Goal: Task Accomplishment & Management: Manage account settings

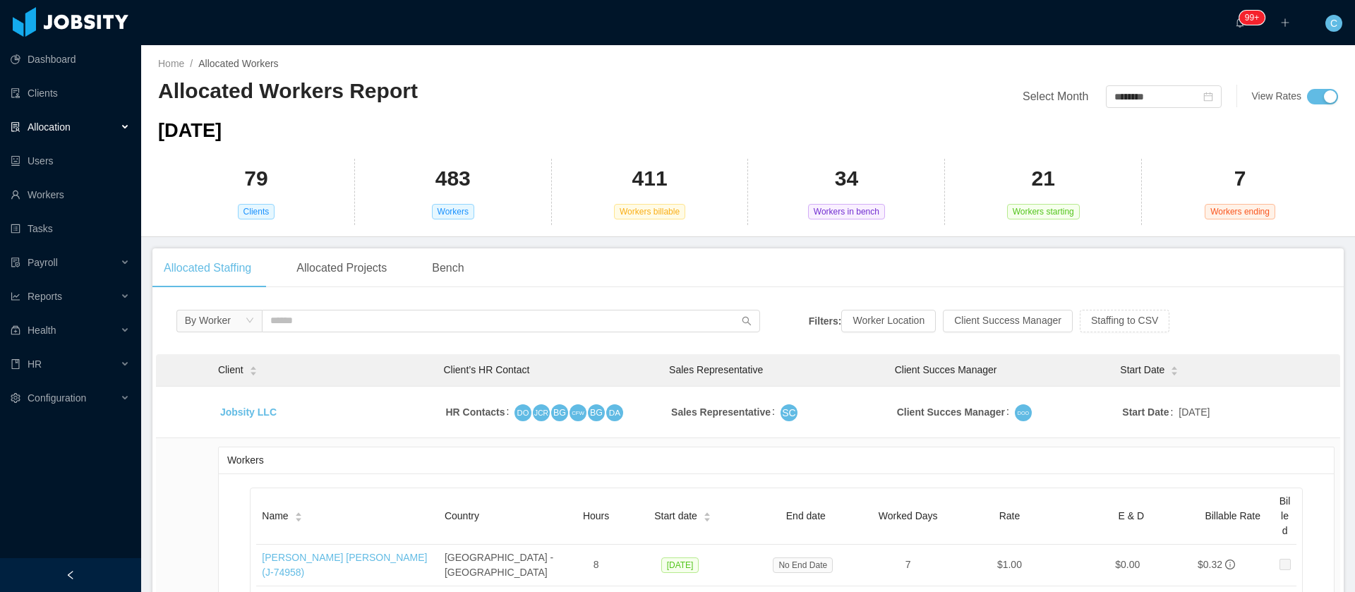
scroll to position [26593, 0]
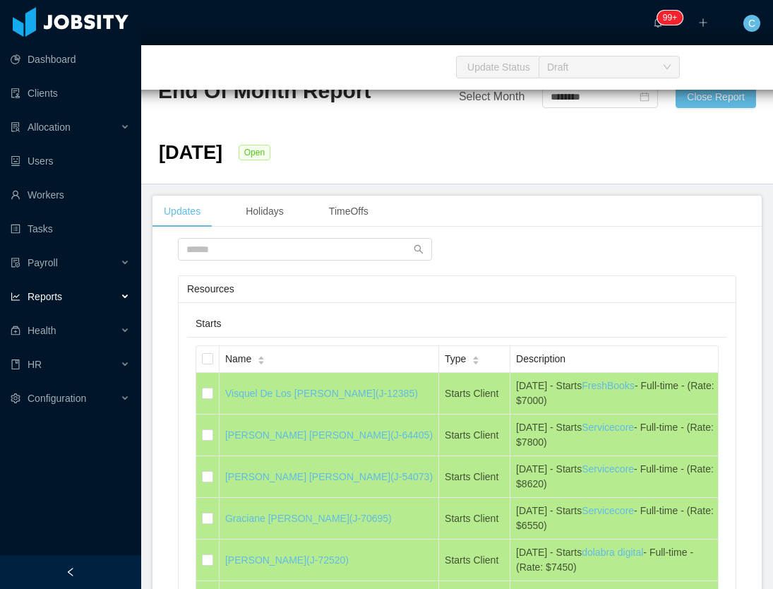
scroll to position [8021, 0]
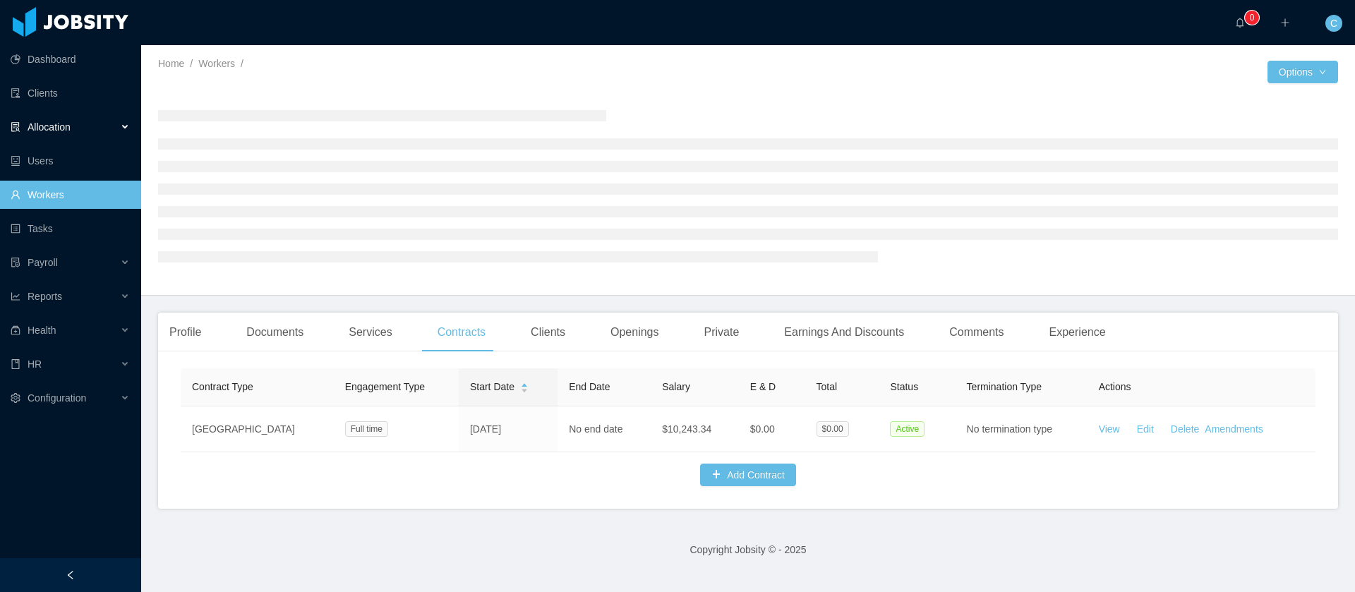
click at [42, 129] on span "Allocation" at bounding box center [49, 126] width 43 height 11
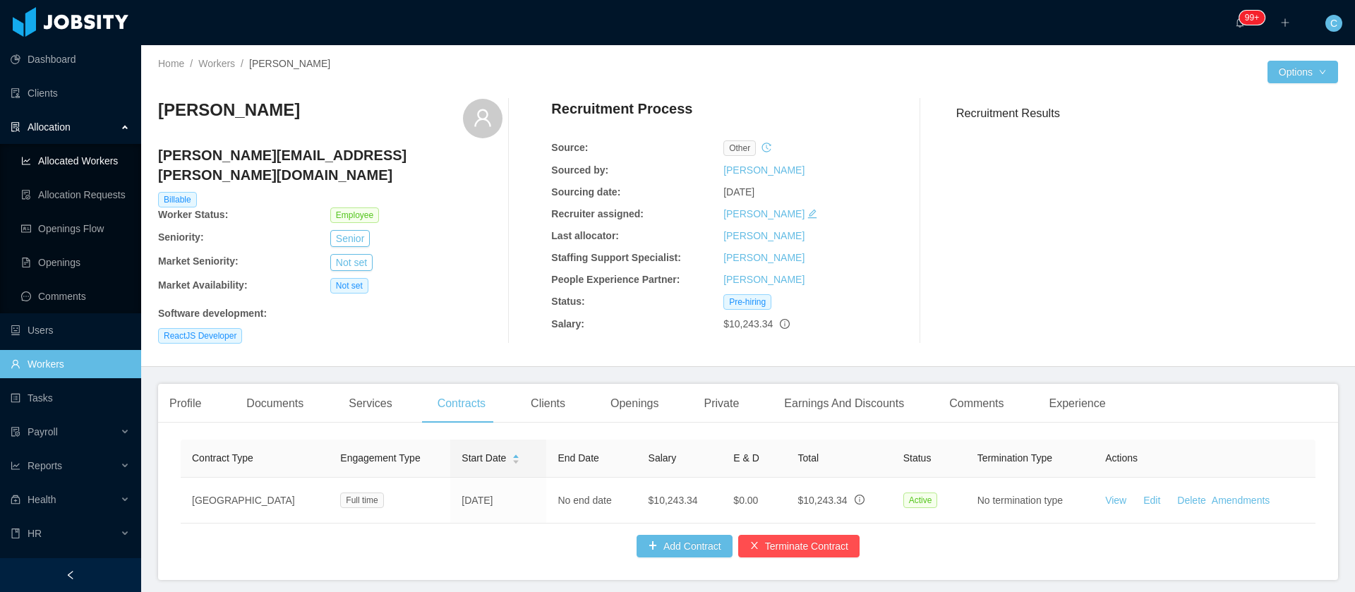
click at [51, 152] on link "Allocated Workers" at bounding box center [75, 161] width 109 height 28
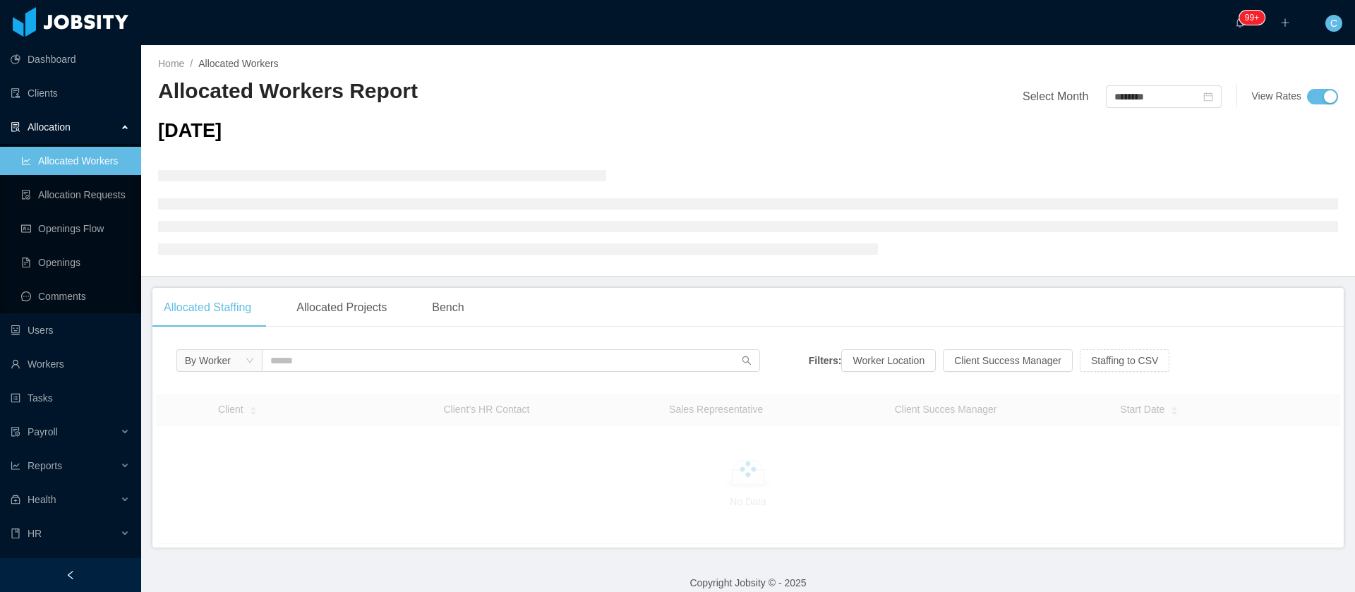
click at [1229, 150] on div "October 2025" at bounding box center [748, 190] width 1180 height 149
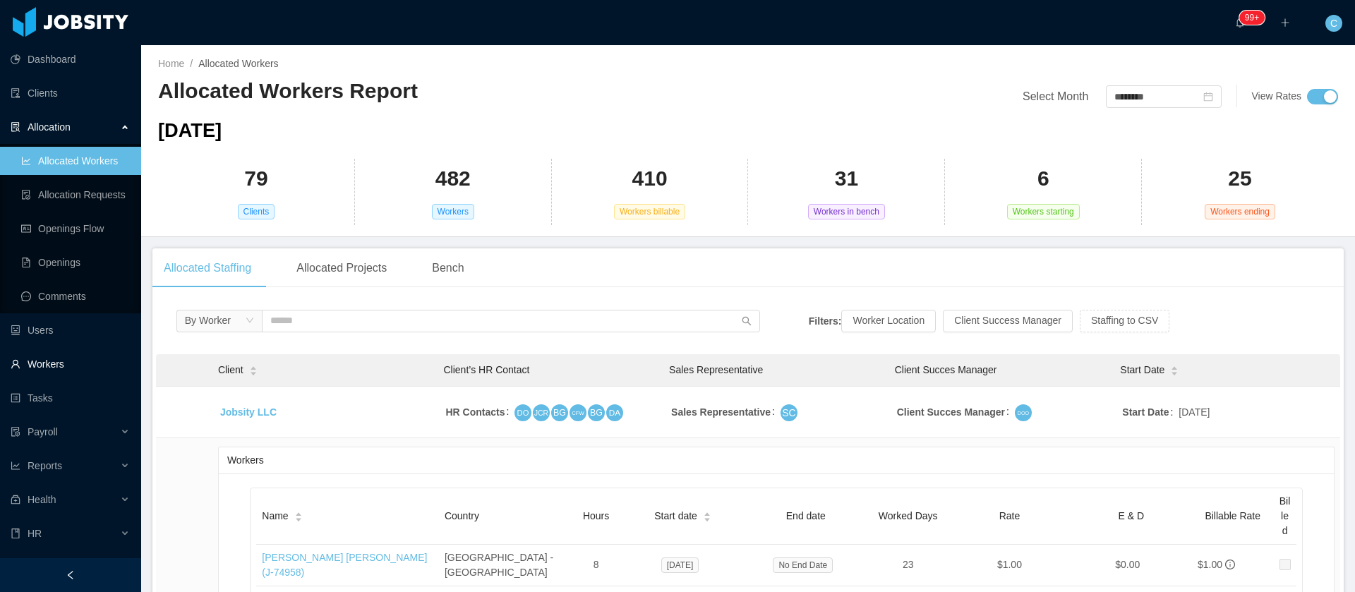
click at [34, 362] on link "Workers" at bounding box center [70, 364] width 119 height 28
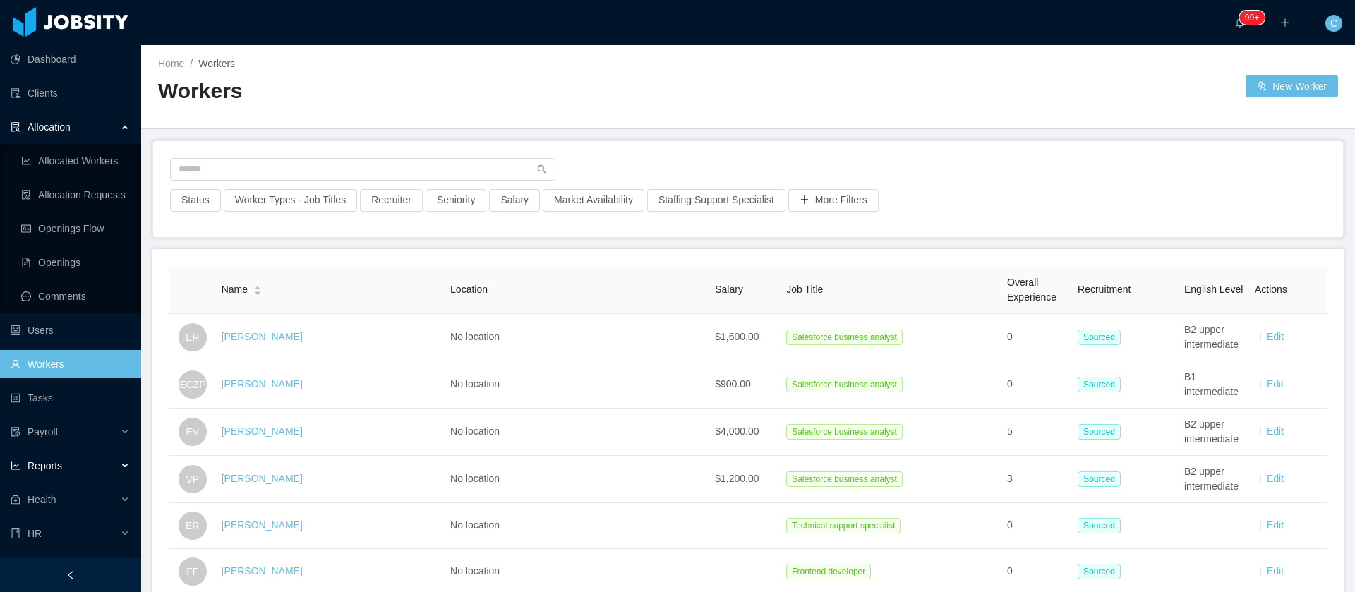
click at [66, 464] on div "Reports" at bounding box center [70, 466] width 141 height 28
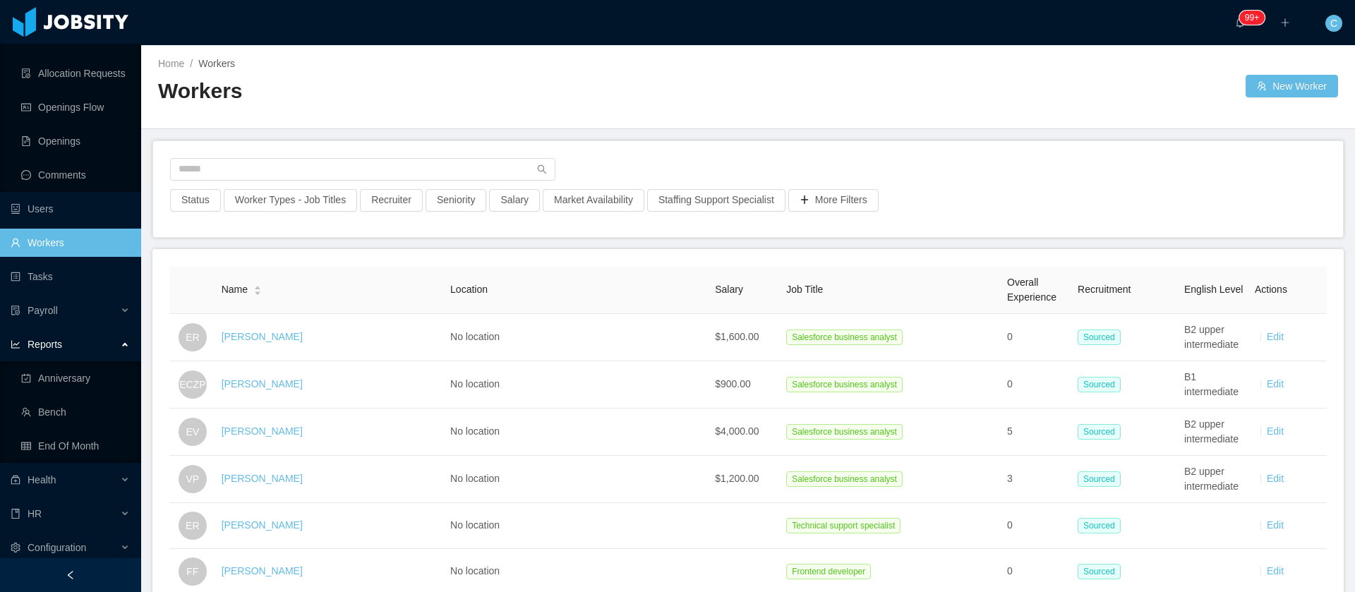
scroll to position [128, 0]
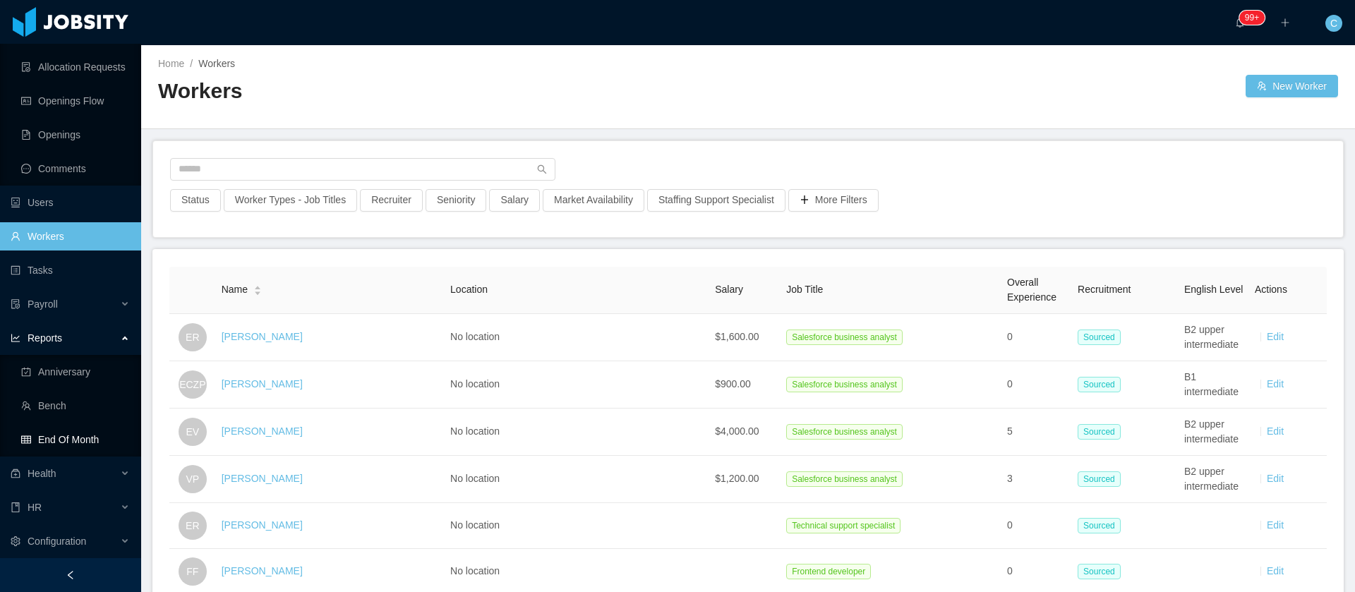
click at [64, 433] on link "End Of Month" at bounding box center [75, 440] width 109 height 28
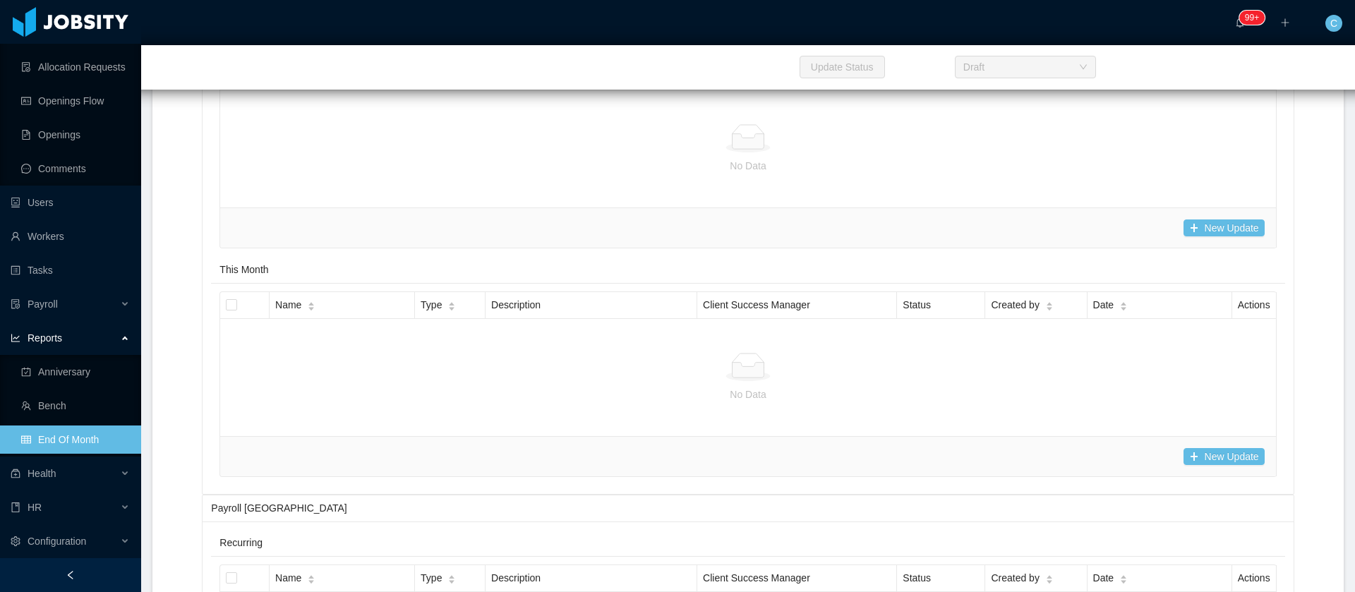
scroll to position [555, 0]
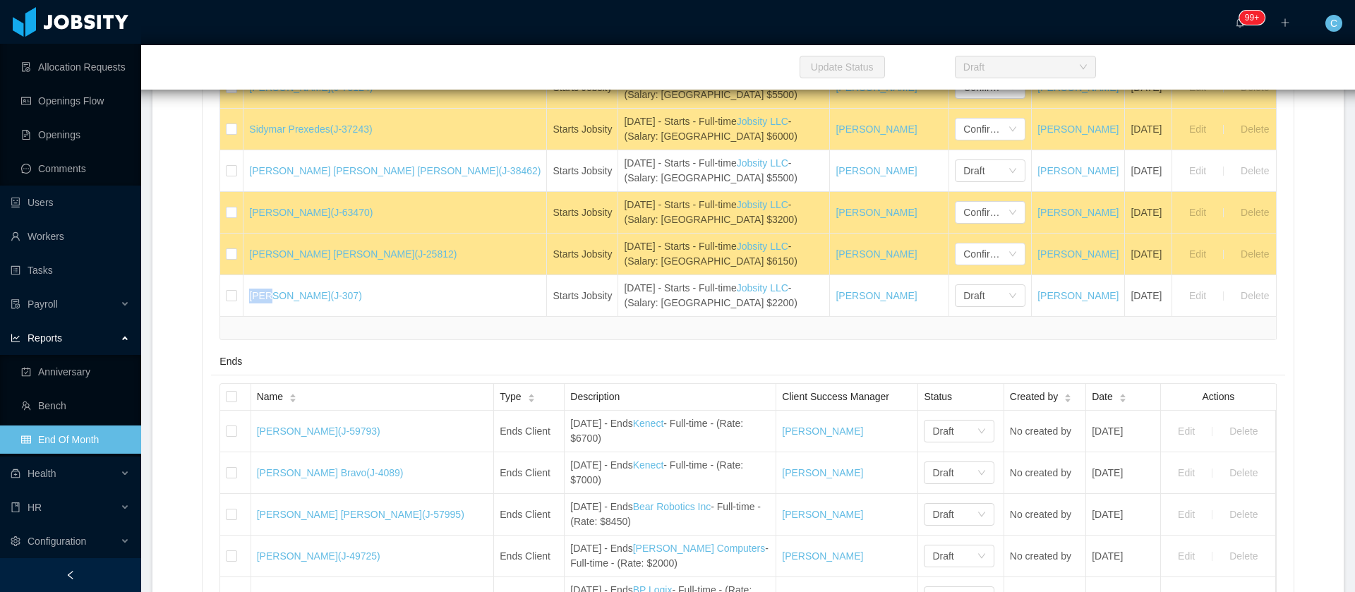
click at [362, 375] on div "Ends" at bounding box center [748, 362] width 1057 height 26
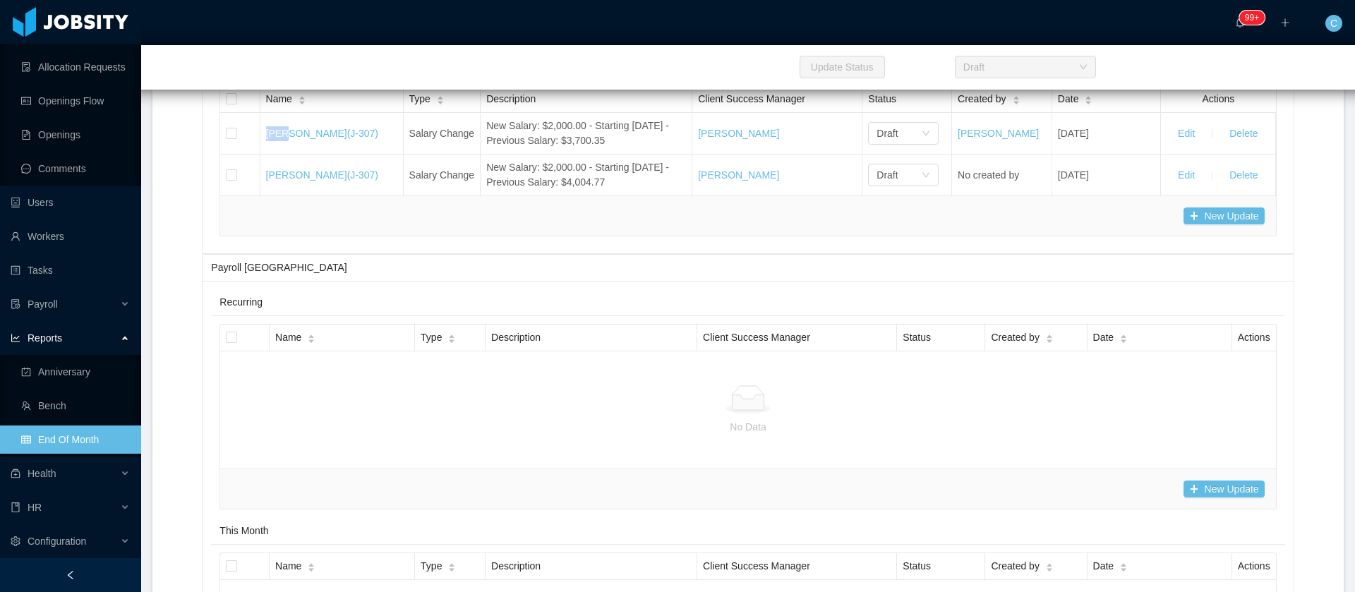
click at [583, 245] on div "Name Type Description Client Success Manager Status Created by Date Actions Iva…" at bounding box center [748, 161] width 1074 height 168
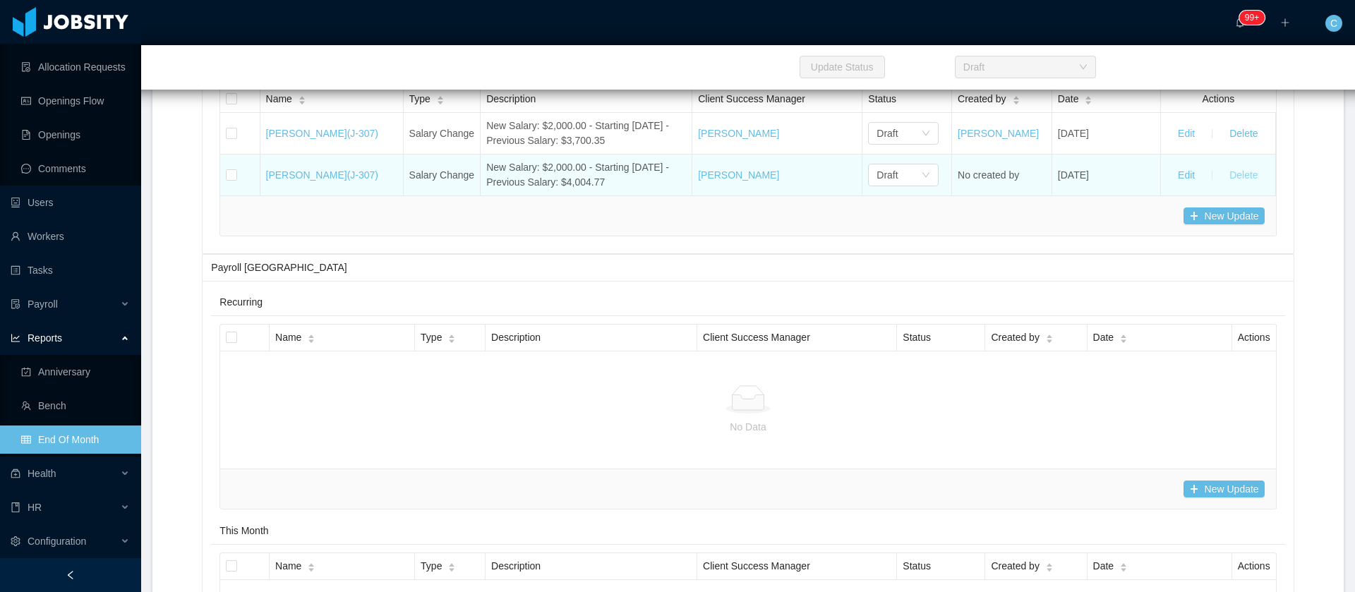
click at [1230, 186] on button "Delete" at bounding box center [1243, 175] width 51 height 23
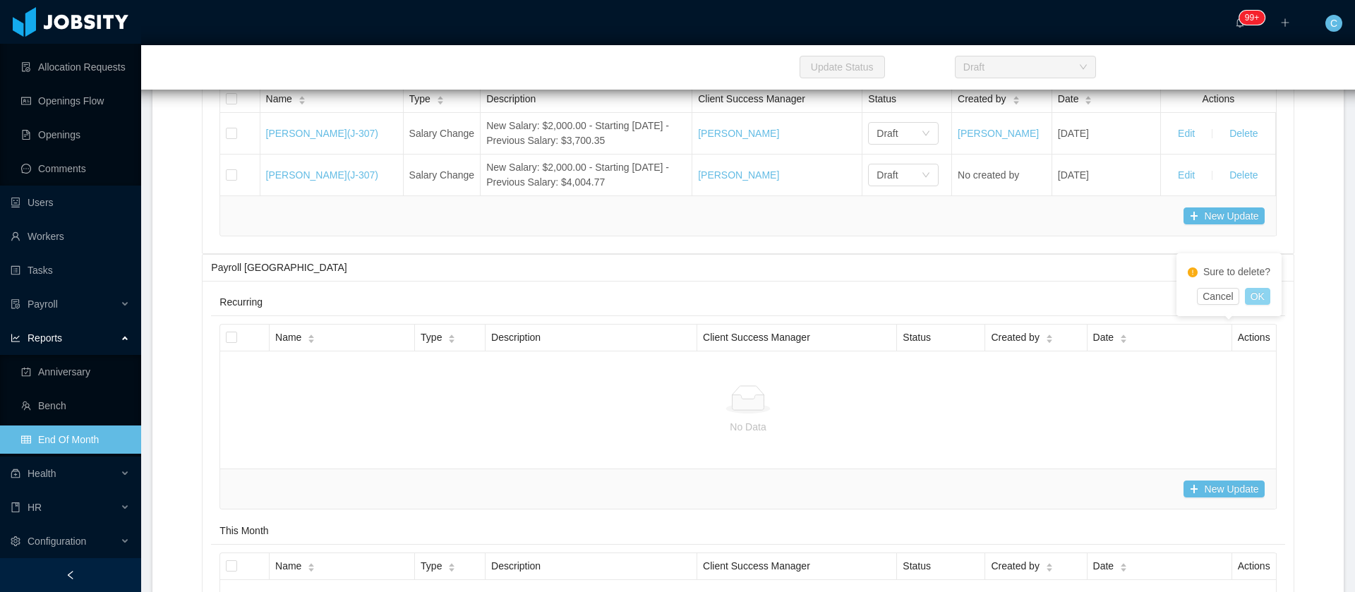
click at [1258, 302] on button "OK" at bounding box center [1257, 296] width 25 height 17
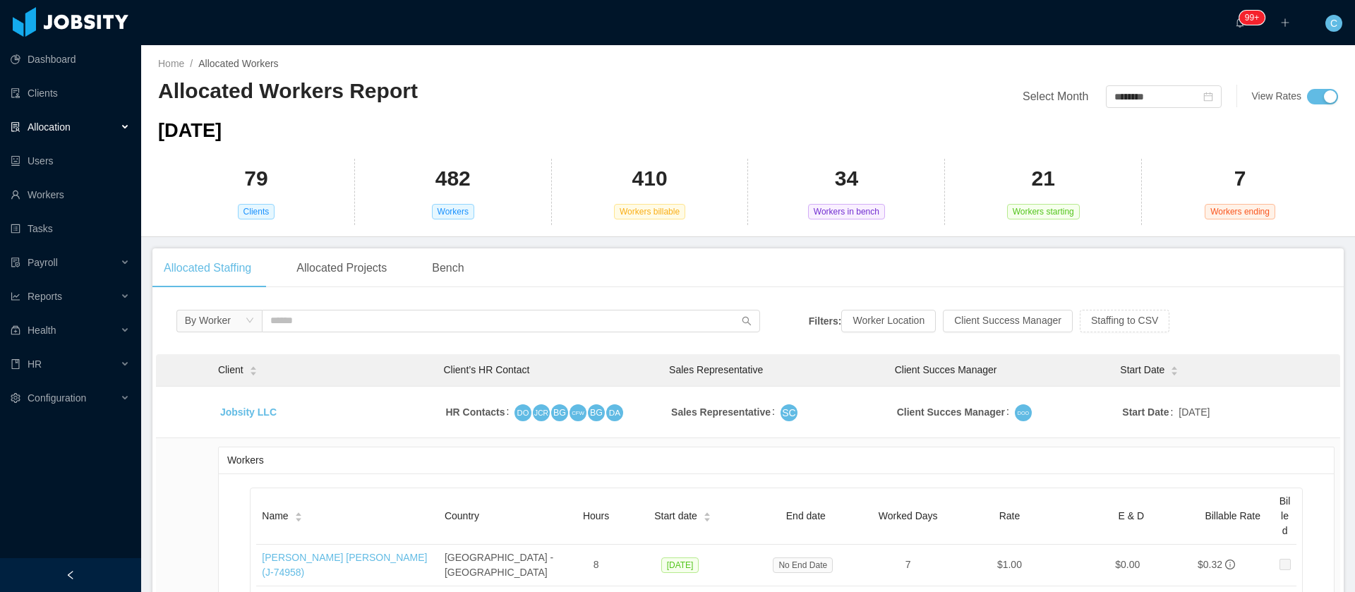
scroll to position [4977, 0]
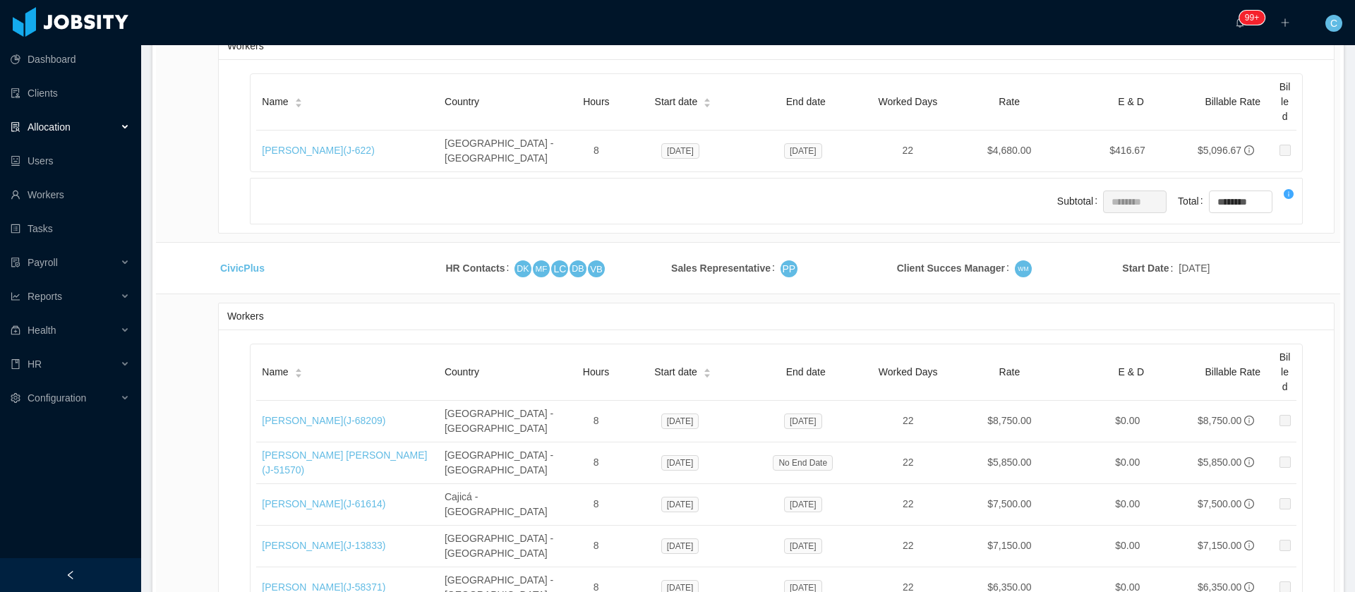
drag, startPoint x: 257, startPoint y: 425, endPoint x: 321, endPoint y: 423, distance: 64.3
copy link "[PERSON_NAME]"
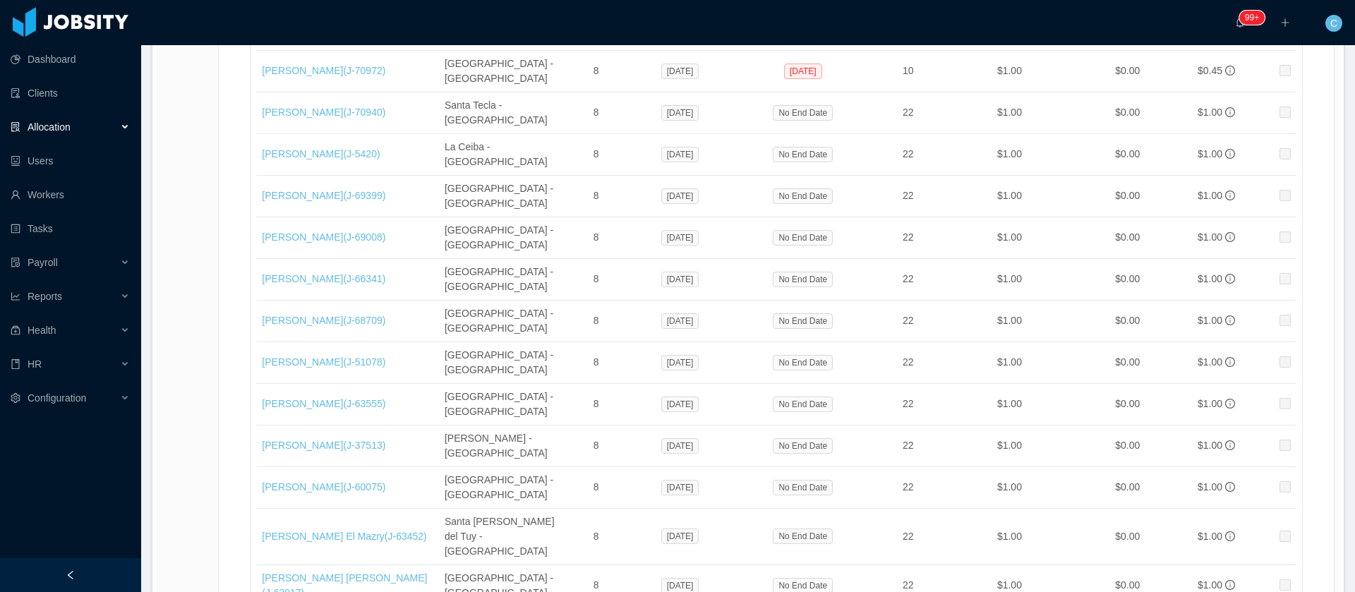
scroll to position [7316, 0]
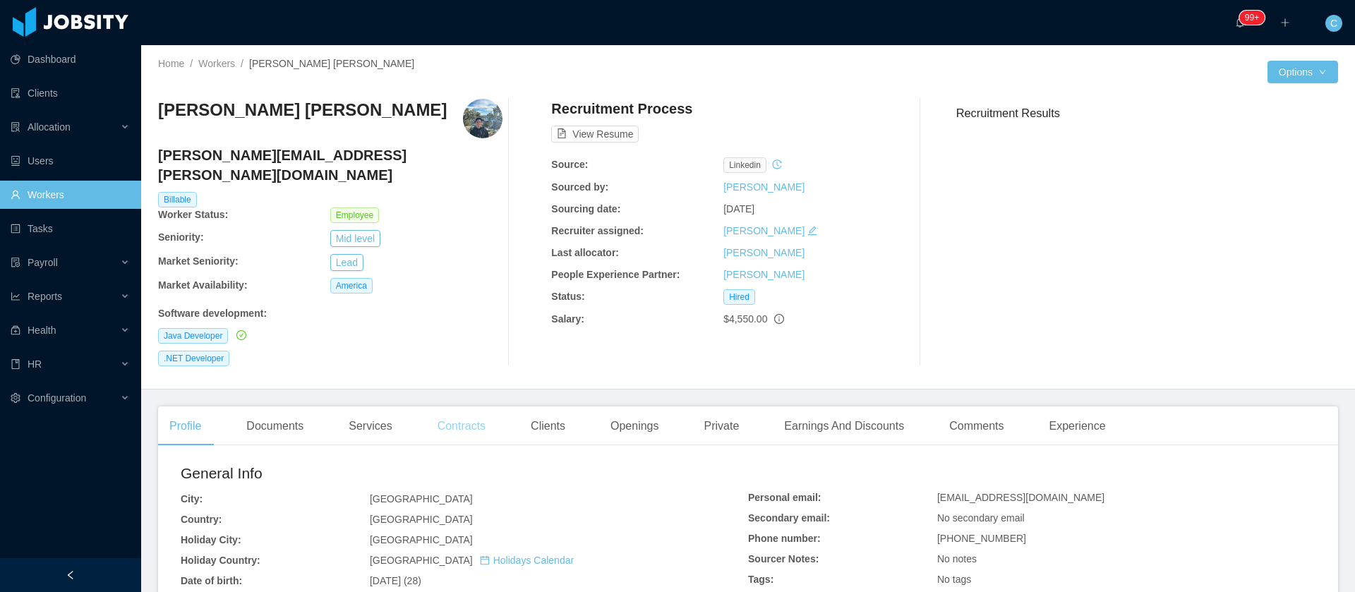
click at [455, 407] on div "Contracts" at bounding box center [461, 427] width 71 height 40
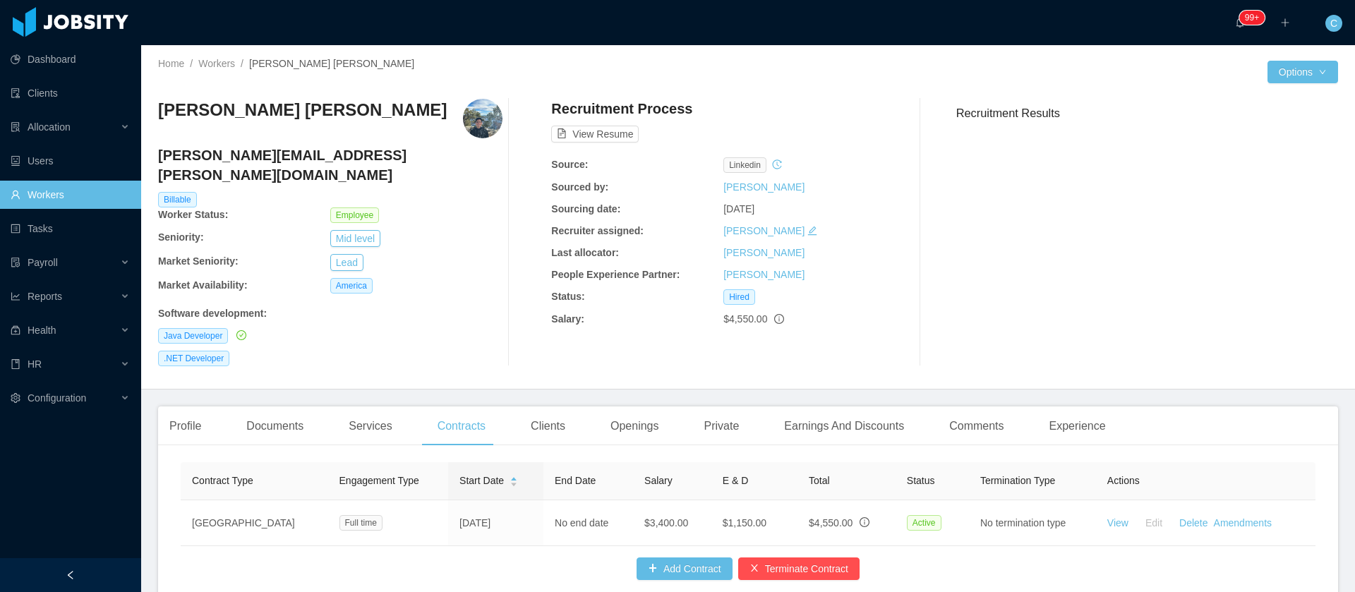
click at [1244, 274] on div "Recruitment Results" at bounding box center [1141, 232] width 393 height 267
click at [538, 409] on div "Clients" at bounding box center [547, 427] width 57 height 40
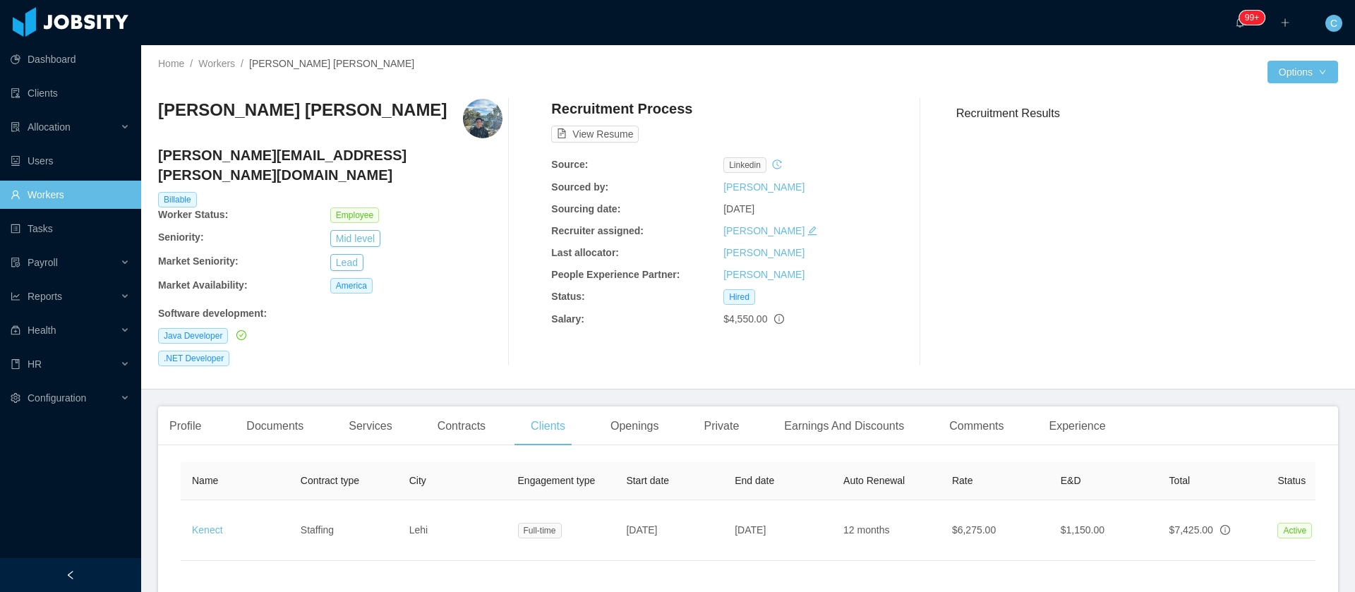
click at [469, 231] on div "Jorge Ariel Caceres Flores jorge.caceres@jobsity.com Billable Worker Status: Em…" at bounding box center [330, 232] width 344 height 267
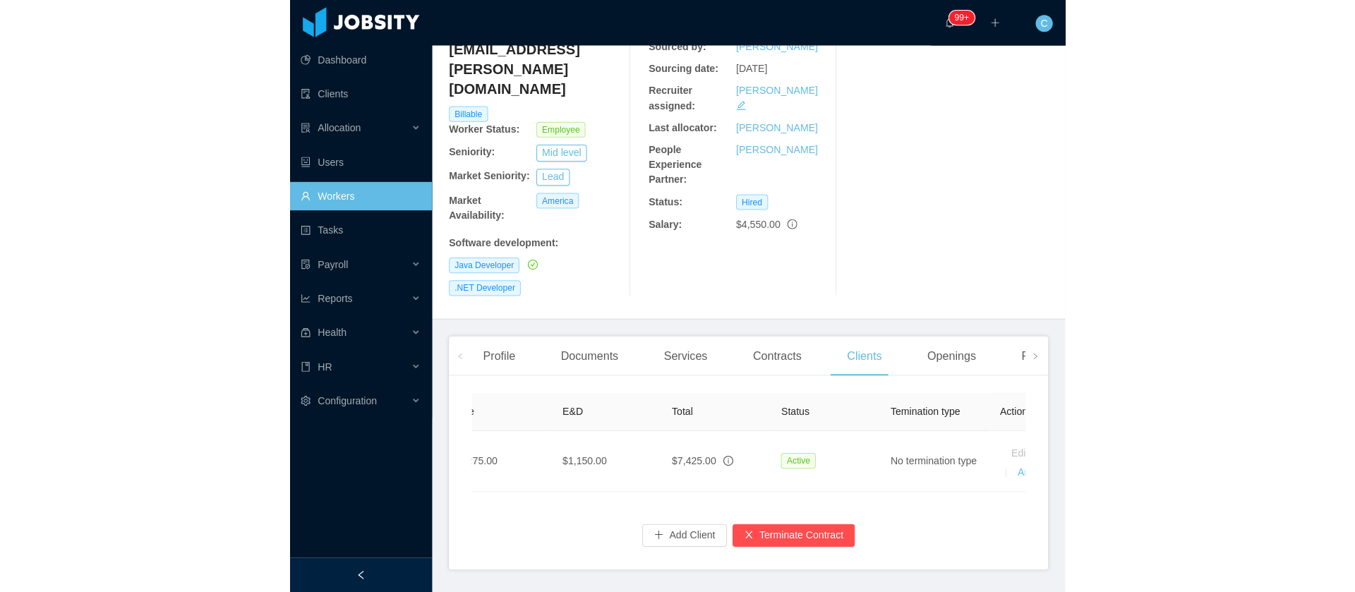
scroll to position [0, 878]
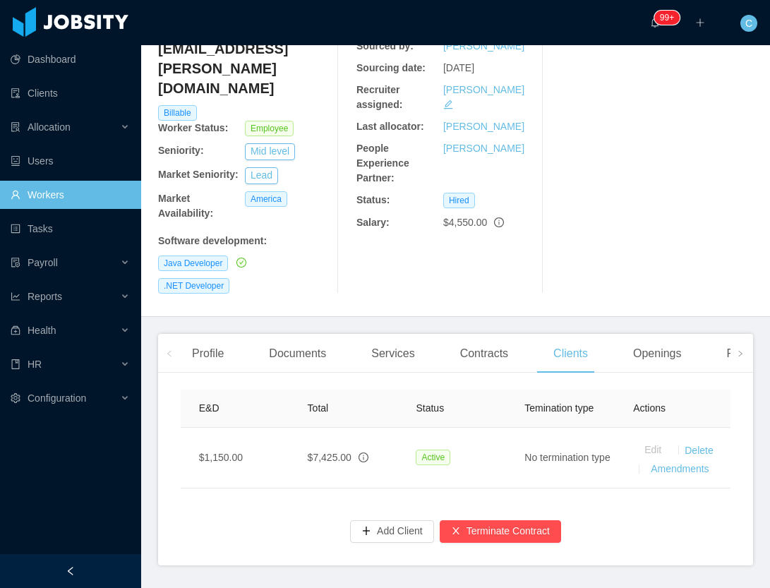
click at [651, 463] on link "Amendments" at bounding box center [680, 468] width 58 height 11
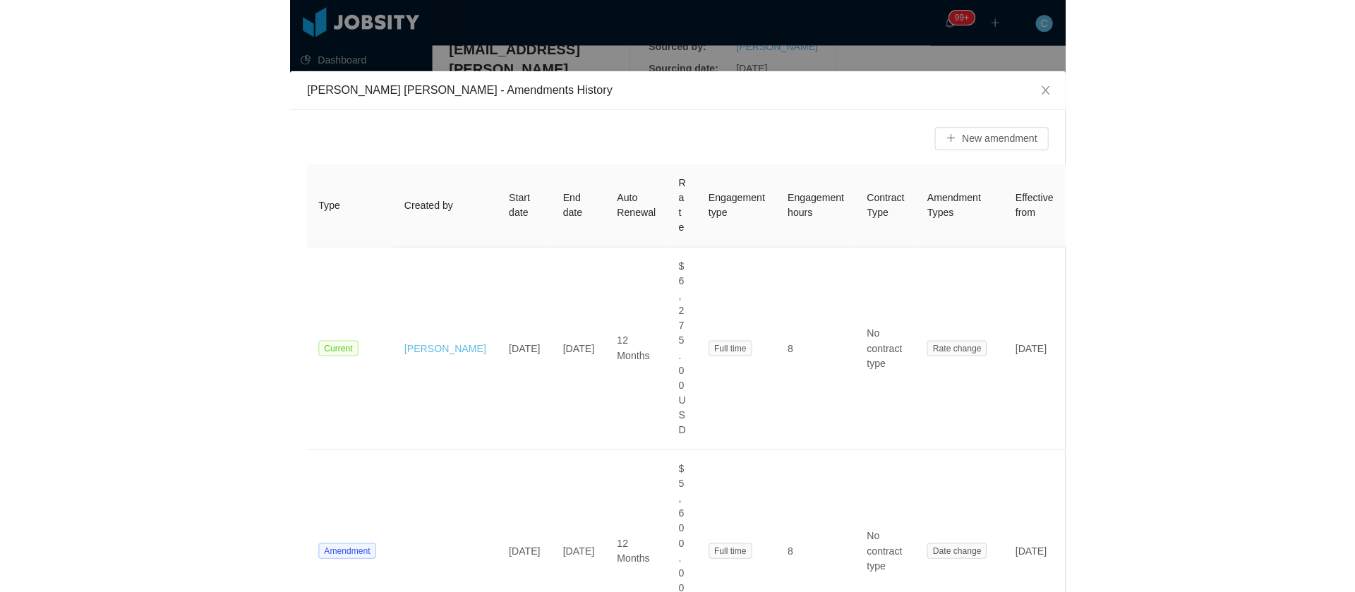
scroll to position [108, 0]
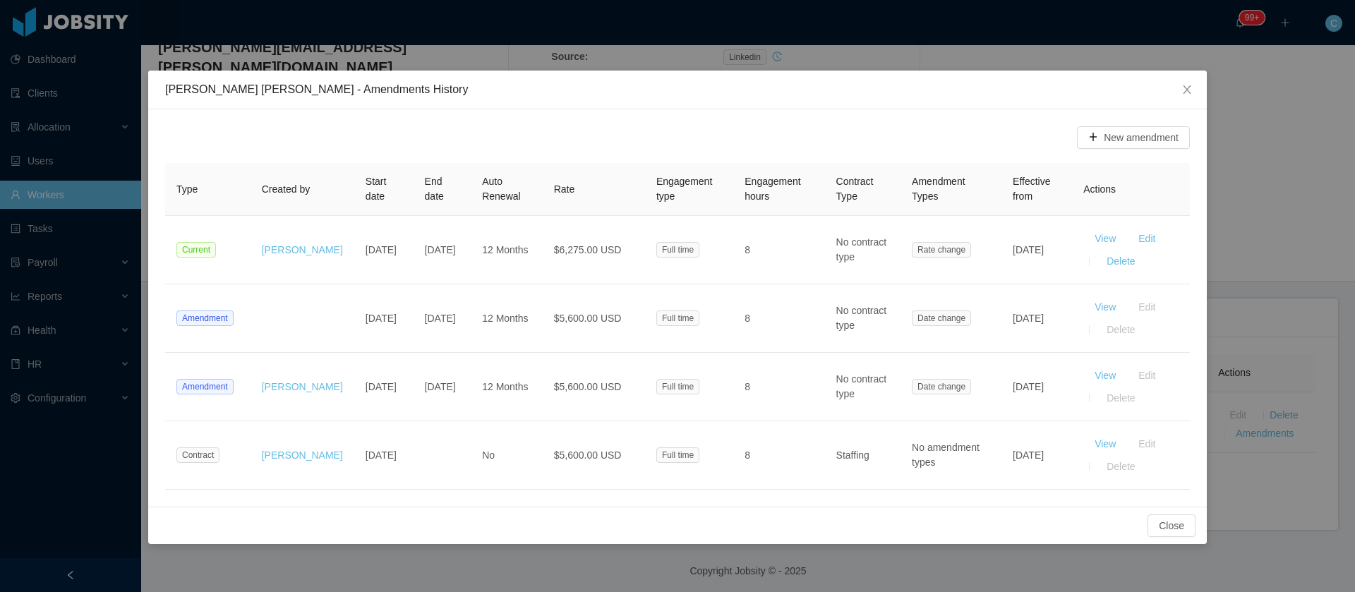
click at [642, 37] on div "Jorge Ariel Caceres Flores - Amendments History New amendment Type Created by S…" at bounding box center [677, 296] width 1355 height 592
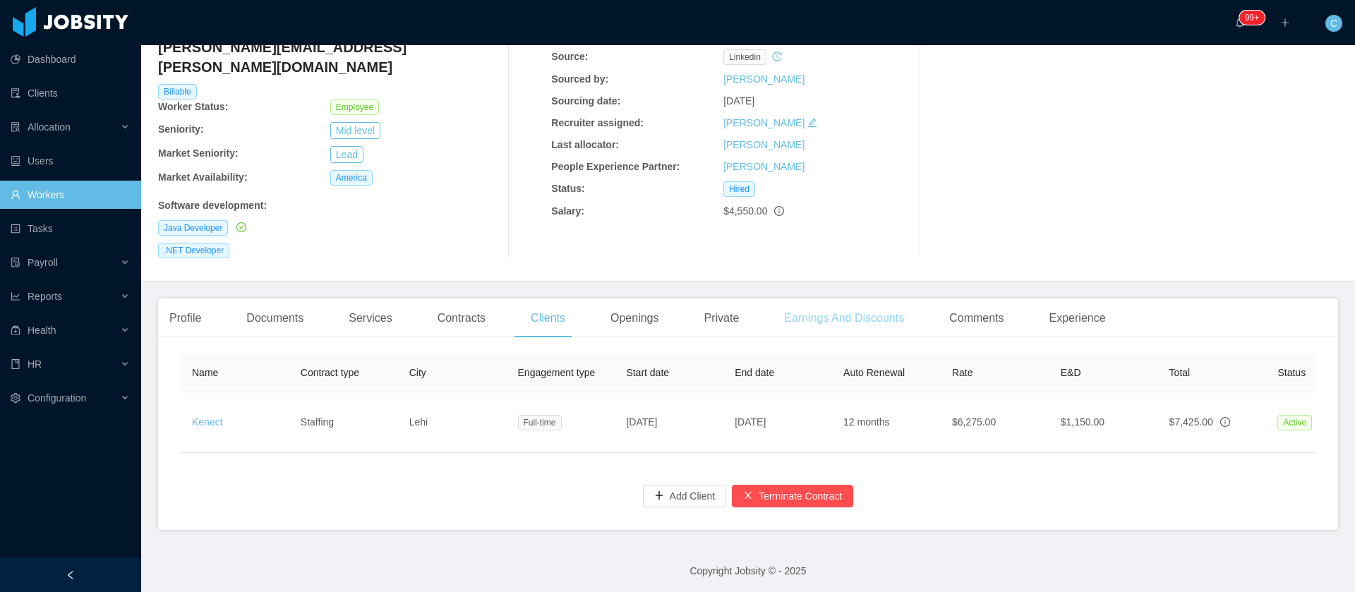
click at [830, 301] on div "Earnings And Discounts" at bounding box center [844, 319] width 143 height 40
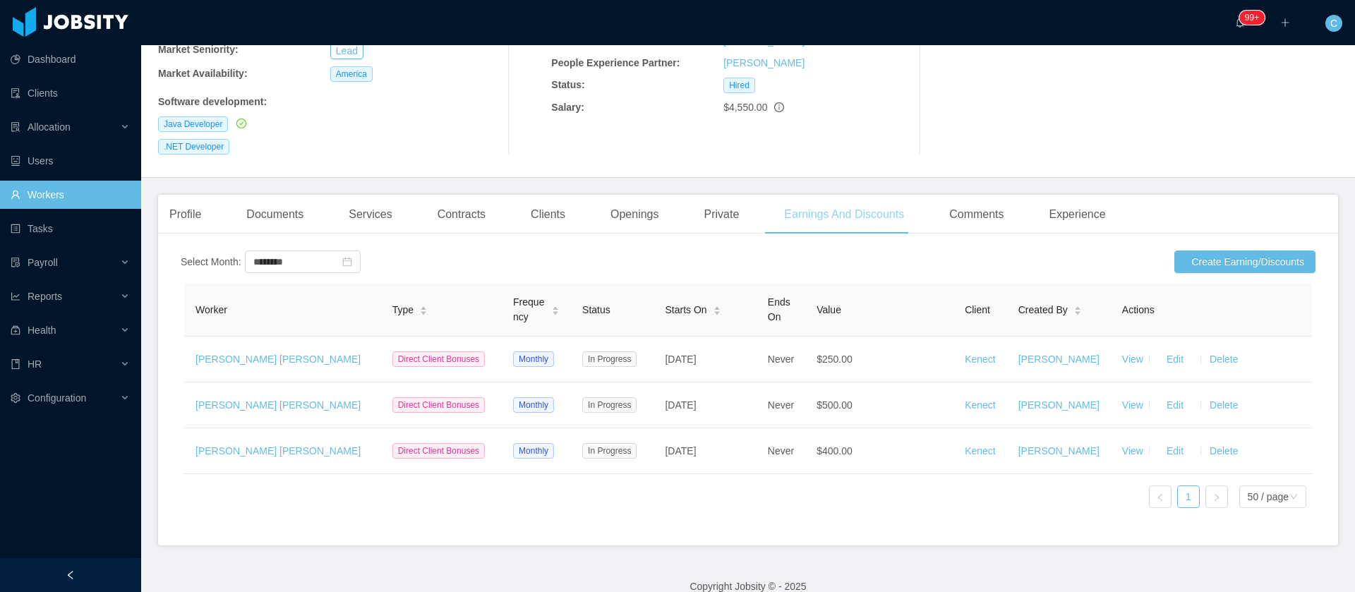
scroll to position [248, 0]
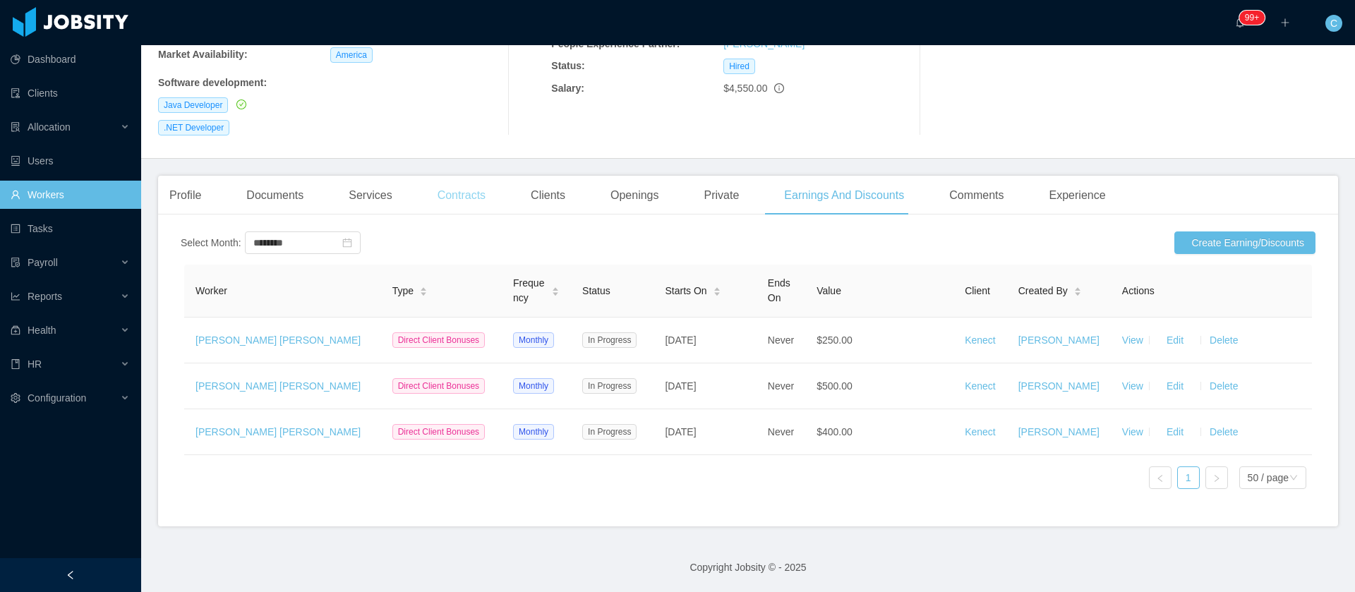
click at [470, 176] on div "Contracts" at bounding box center [461, 196] width 71 height 40
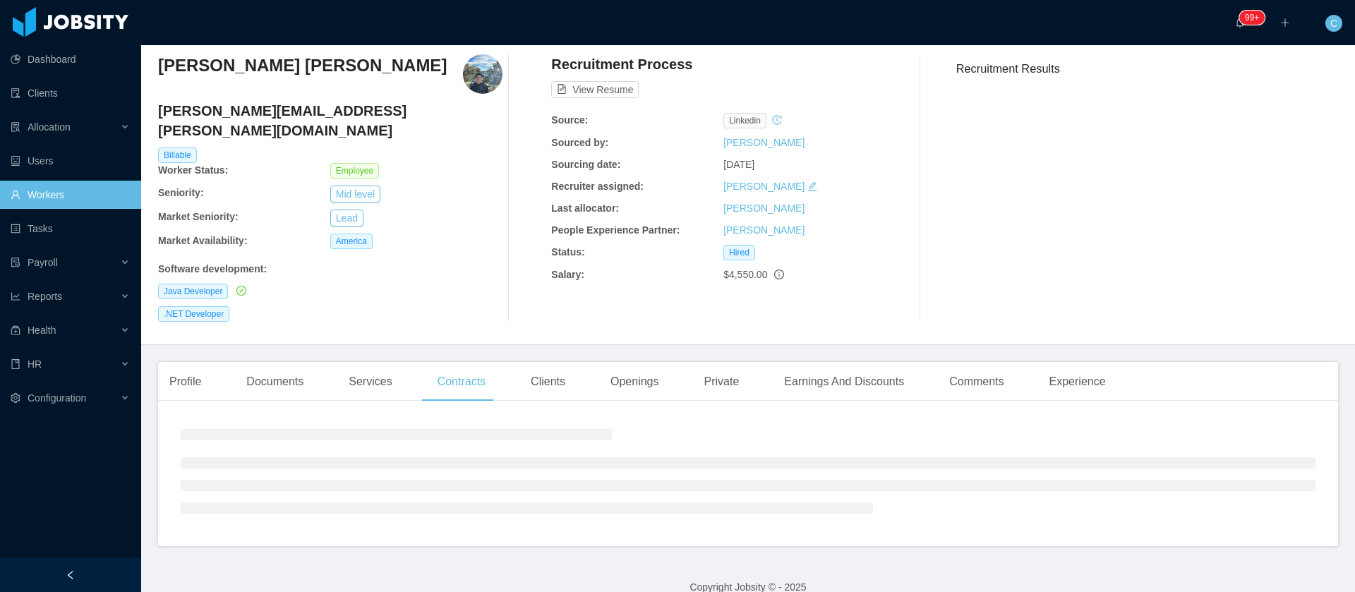
scroll to position [73, 0]
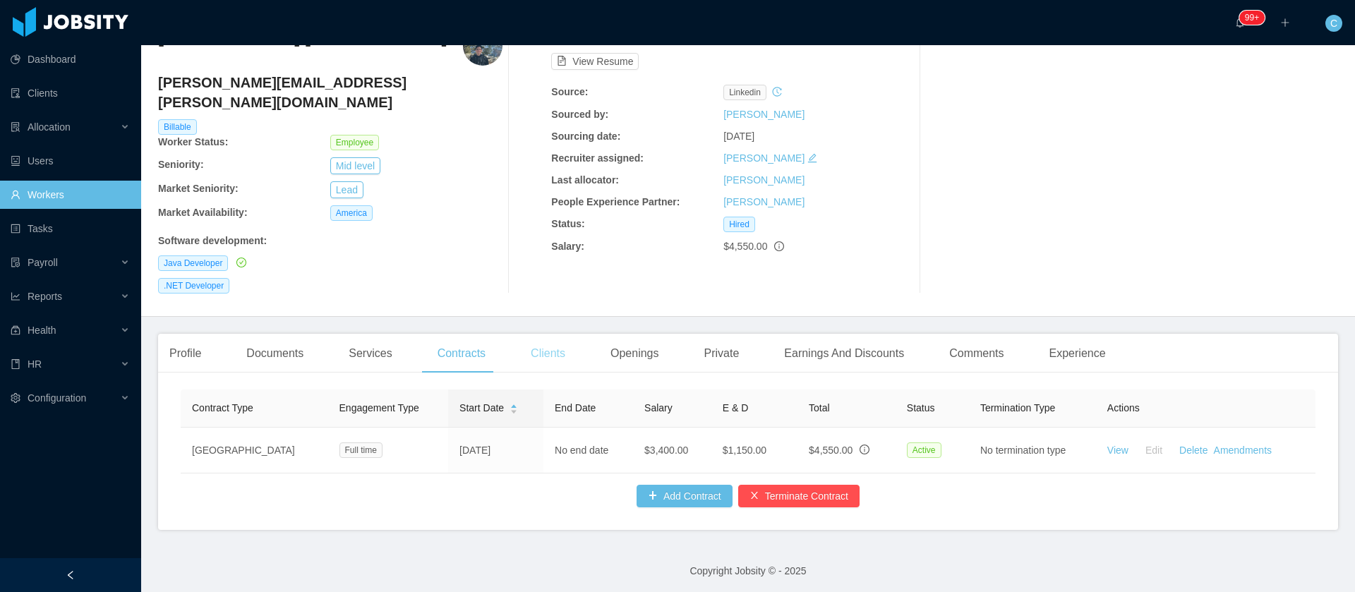
click at [534, 336] on div "Clients" at bounding box center [547, 354] width 57 height 40
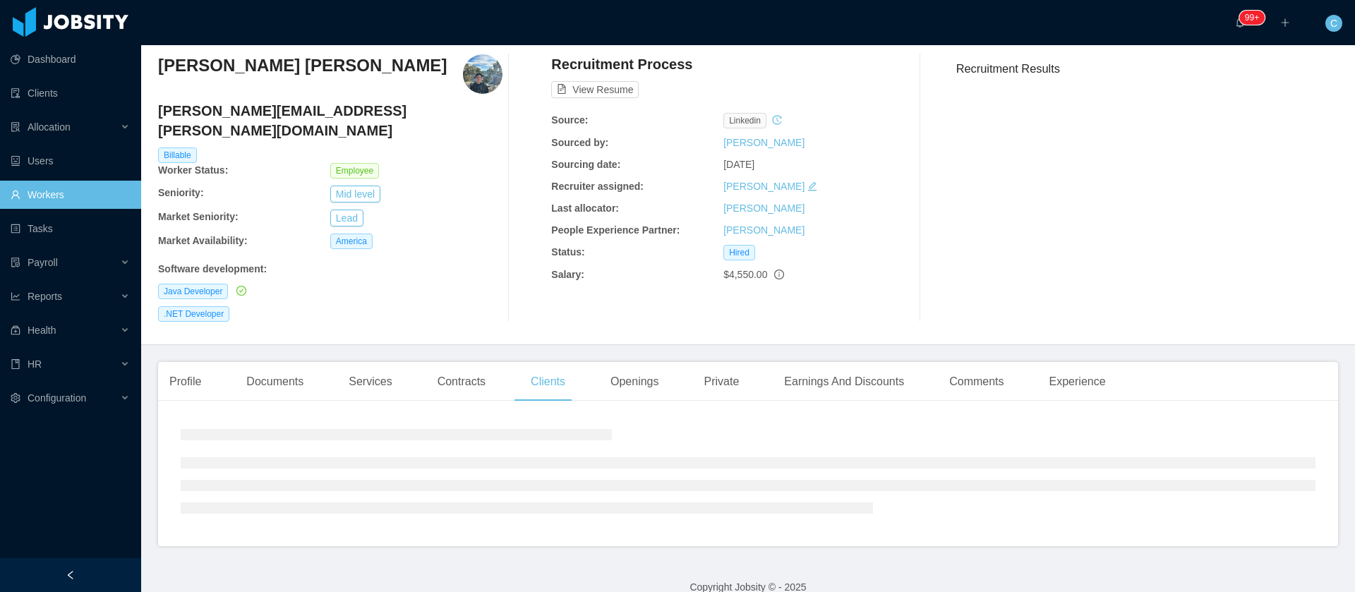
scroll to position [108, 0]
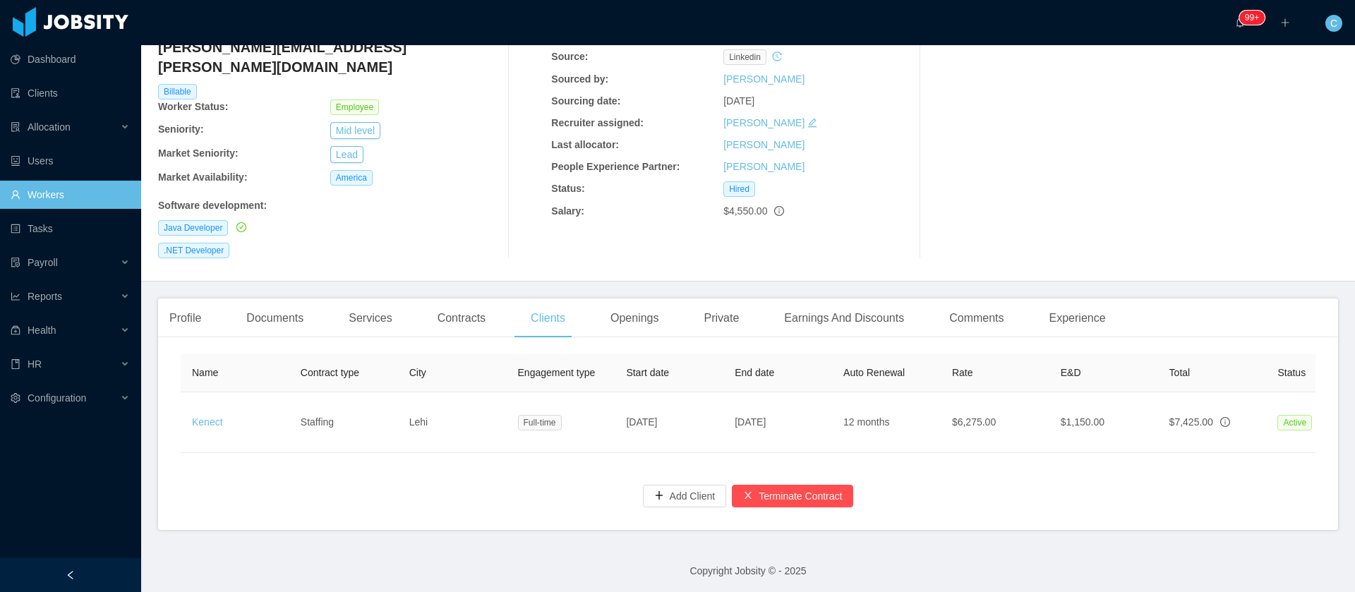
click at [682, 349] on div "Name Contract type City Engagement type Start date End date Auto Renewal Rate E…" at bounding box center [748, 439] width 1180 height 181
click at [859, 300] on div "Earnings And Discounts" at bounding box center [844, 319] width 143 height 40
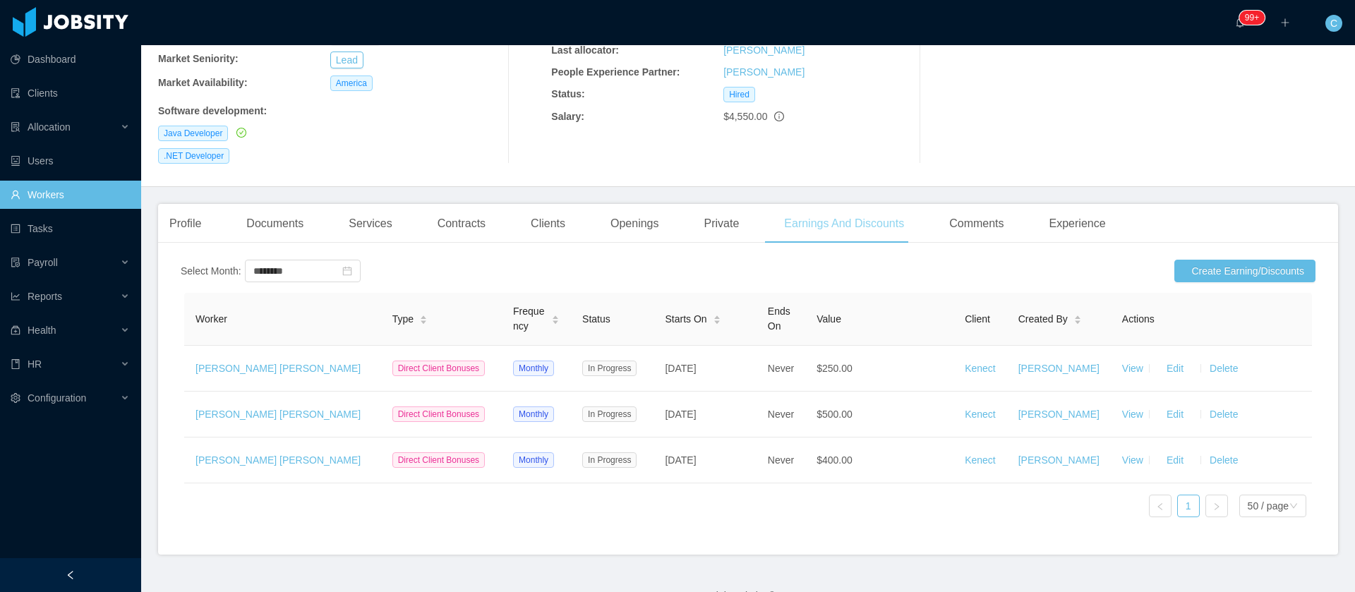
scroll to position [200, 0]
click at [455, 218] on div "Contracts" at bounding box center [461, 226] width 71 height 40
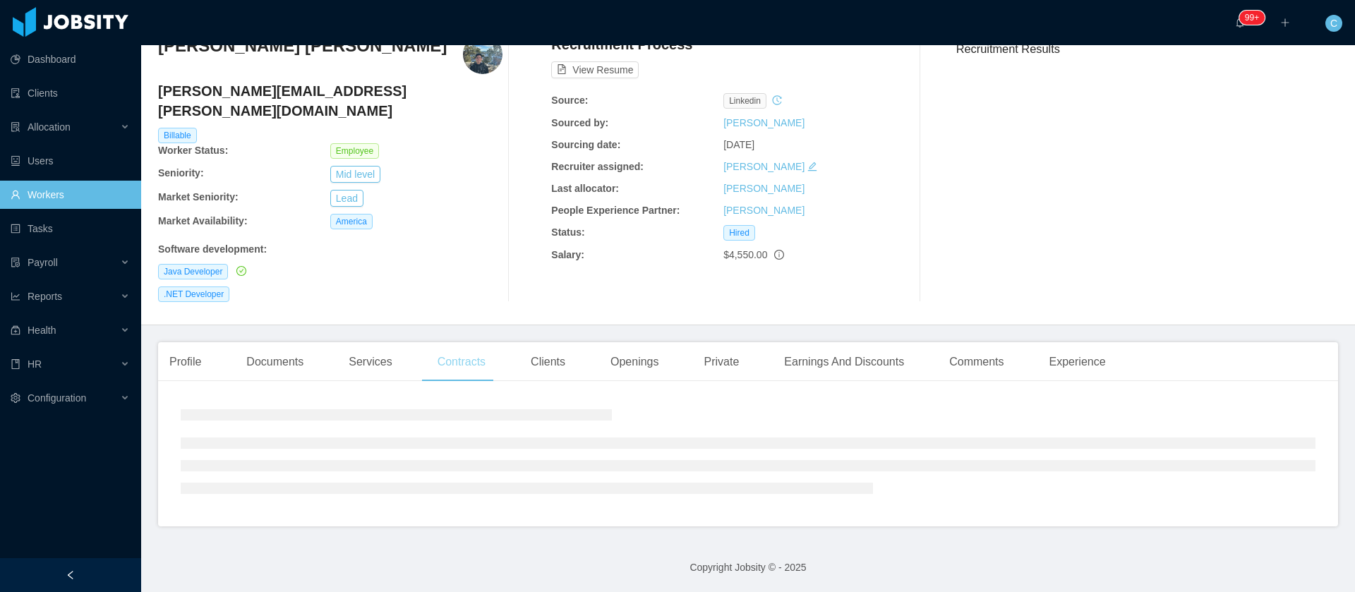
scroll to position [44, 0]
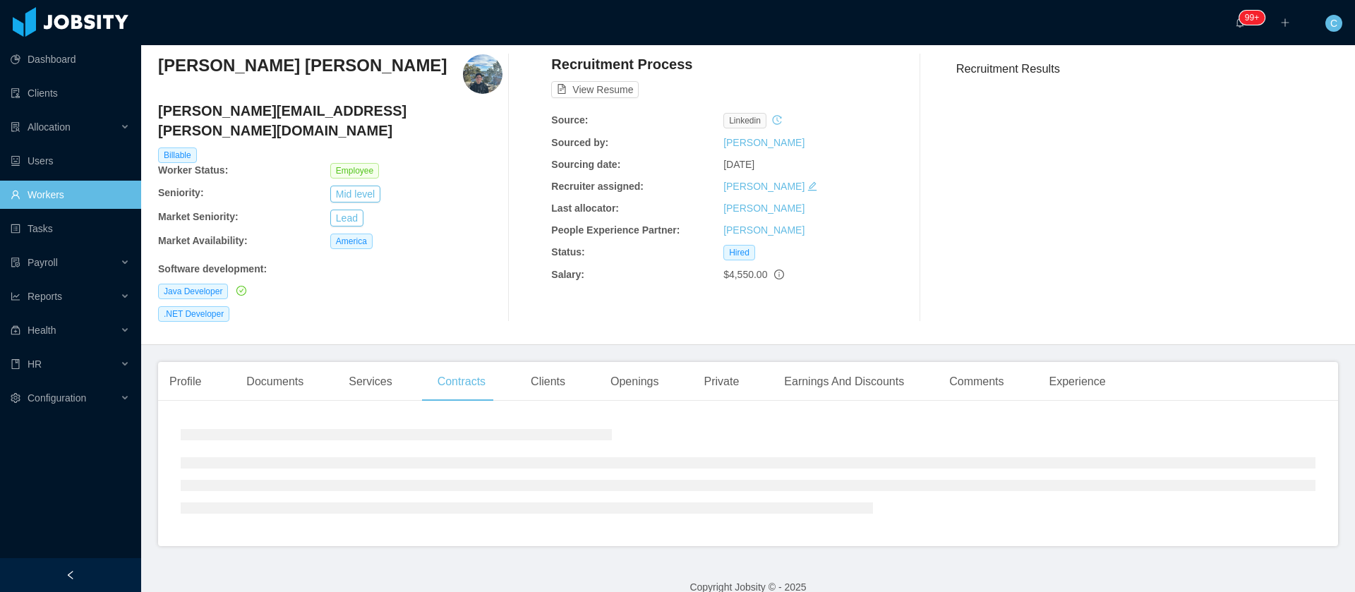
click at [450, 209] on div "Jorge Ariel Caceres Flores jorge.caceres@jobsity.com Billable Worker Status: Em…" at bounding box center [330, 187] width 344 height 267
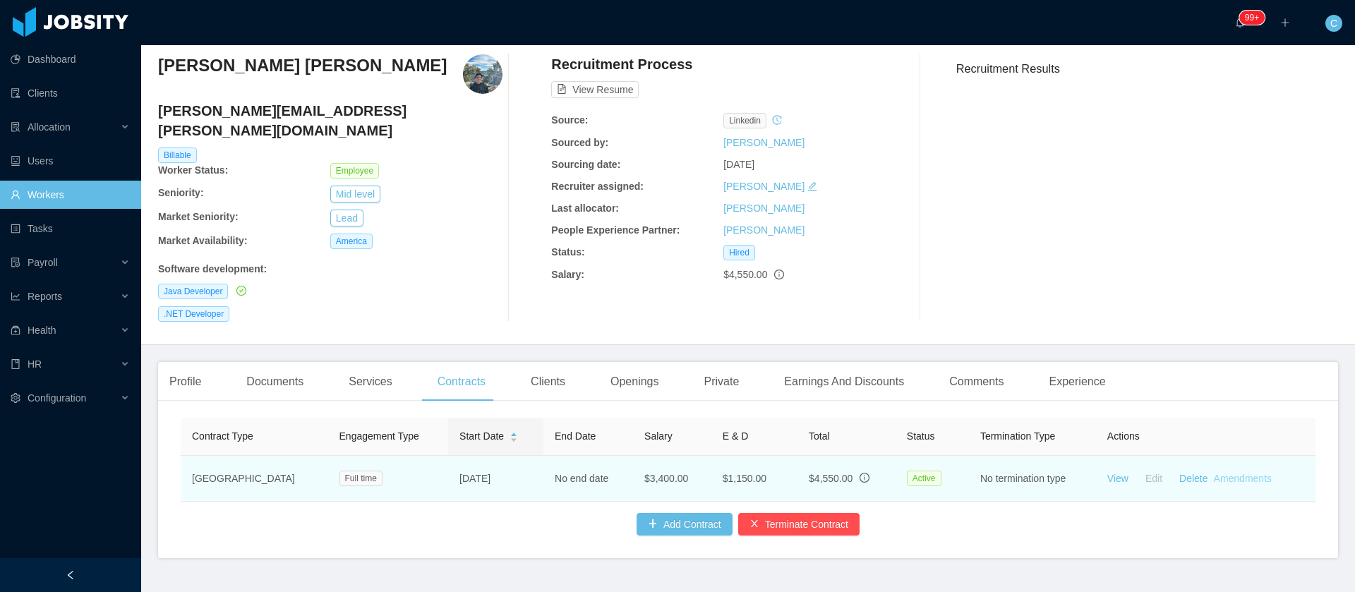
click at [1227, 473] on link "Amendments" at bounding box center [1243, 478] width 58 height 11
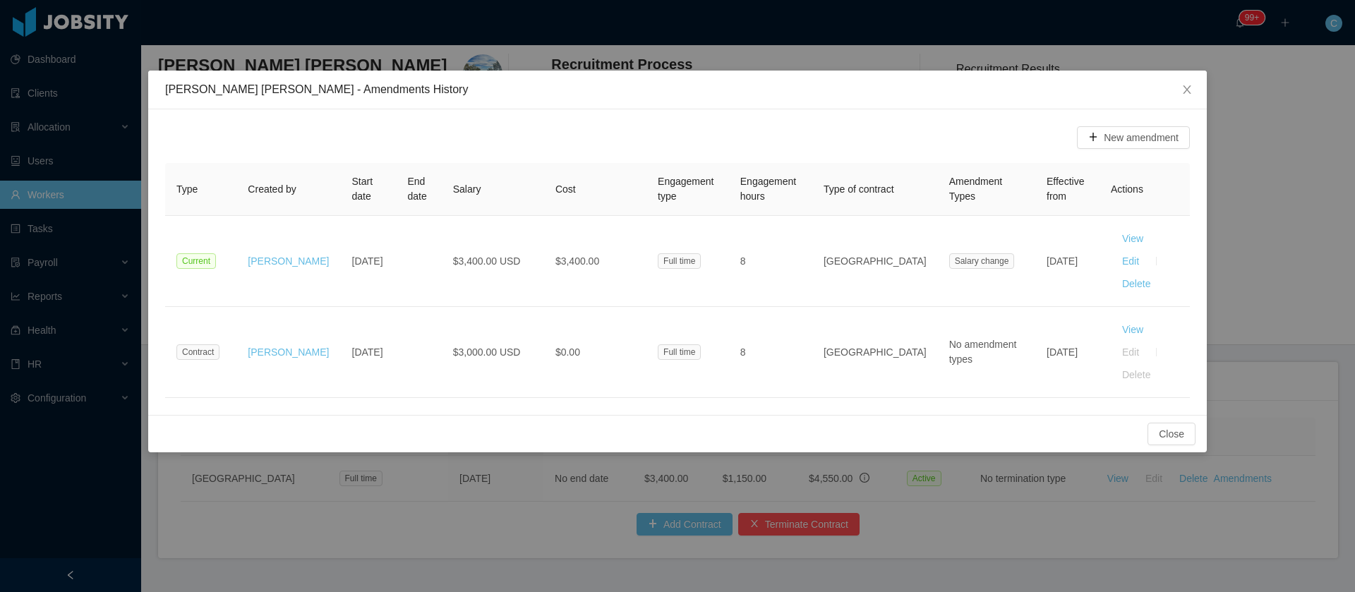
click at [615, 366] on div "New amendment Type Created by Start date End date Salary Cost Engagement type E…" at bounding box center [677, 262] width 1059 height 306
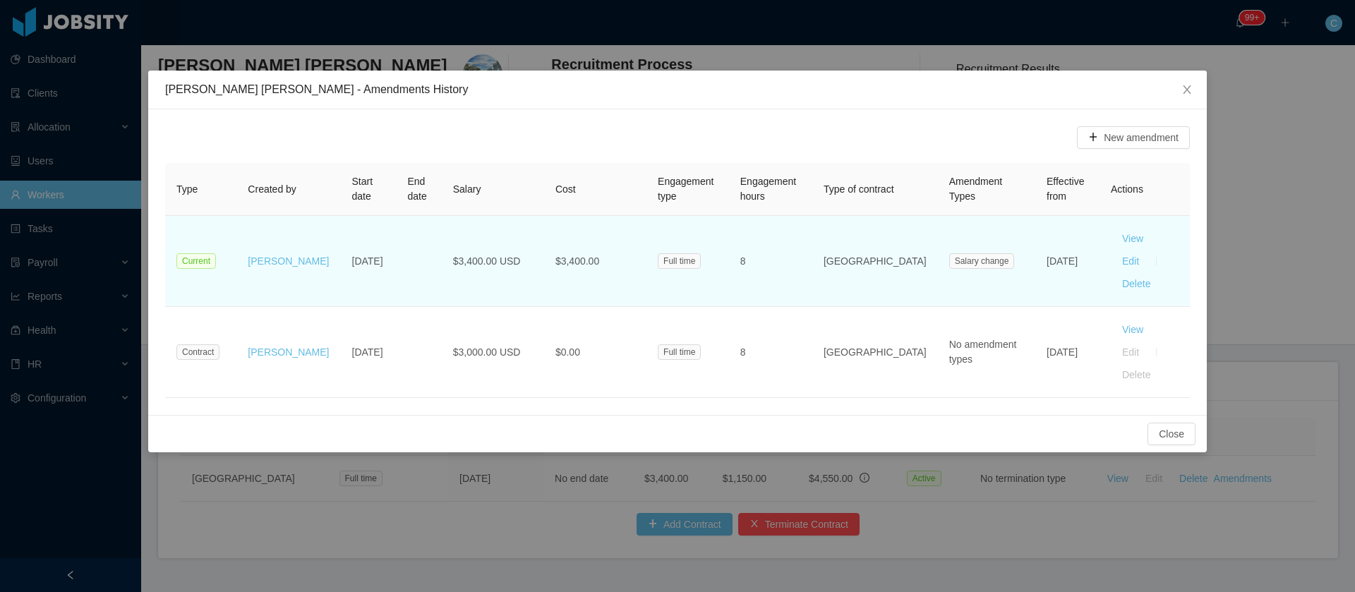
click at [1182, 241] on td "View Edit Delete" at bounding box center [1145, 261] width 90 height 91
drag, startPoint x: 506, startPoint y: 246, endPoint x: 433, endPoint y: 252, distance: 73.0
click at [442, 252] on td "$3,400.00 USD" at bounding box center [493, 261] width 102 height 91
copy span "$3,400.00 USD"
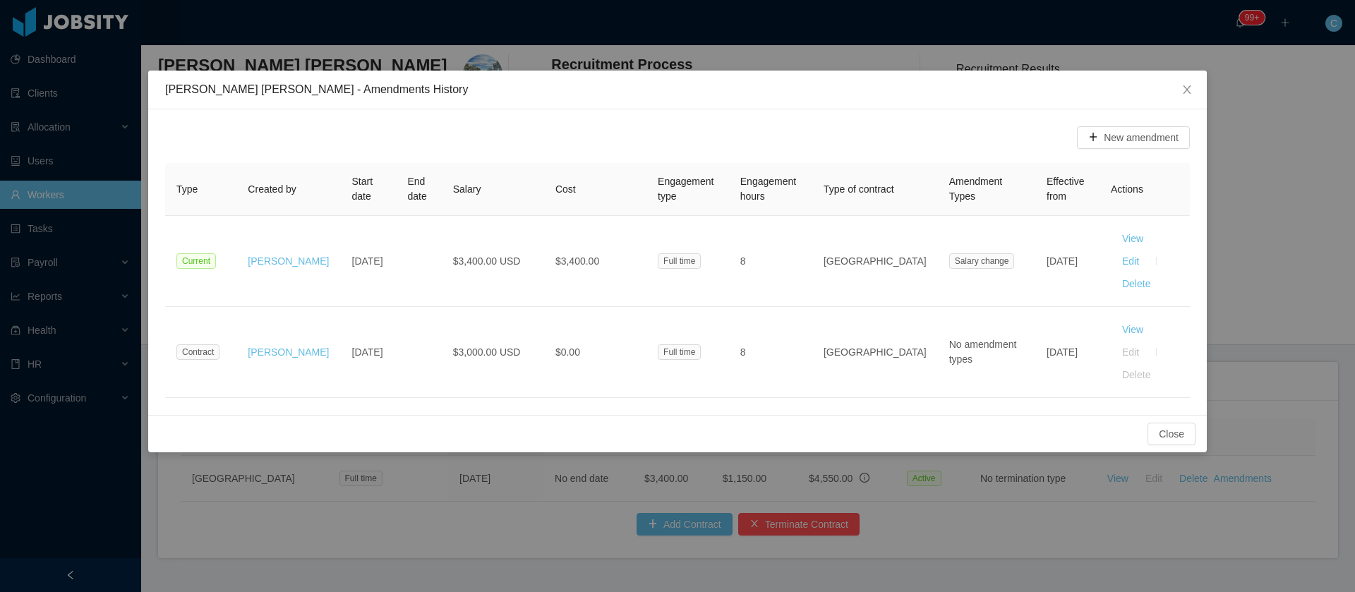
click at [1177, 168] on th "Actions" at bounding box center [1145, 189] width 90 height 53
click at [1196, 96] on span "Close" at bounding box center [1187, 91] width 40 height 40
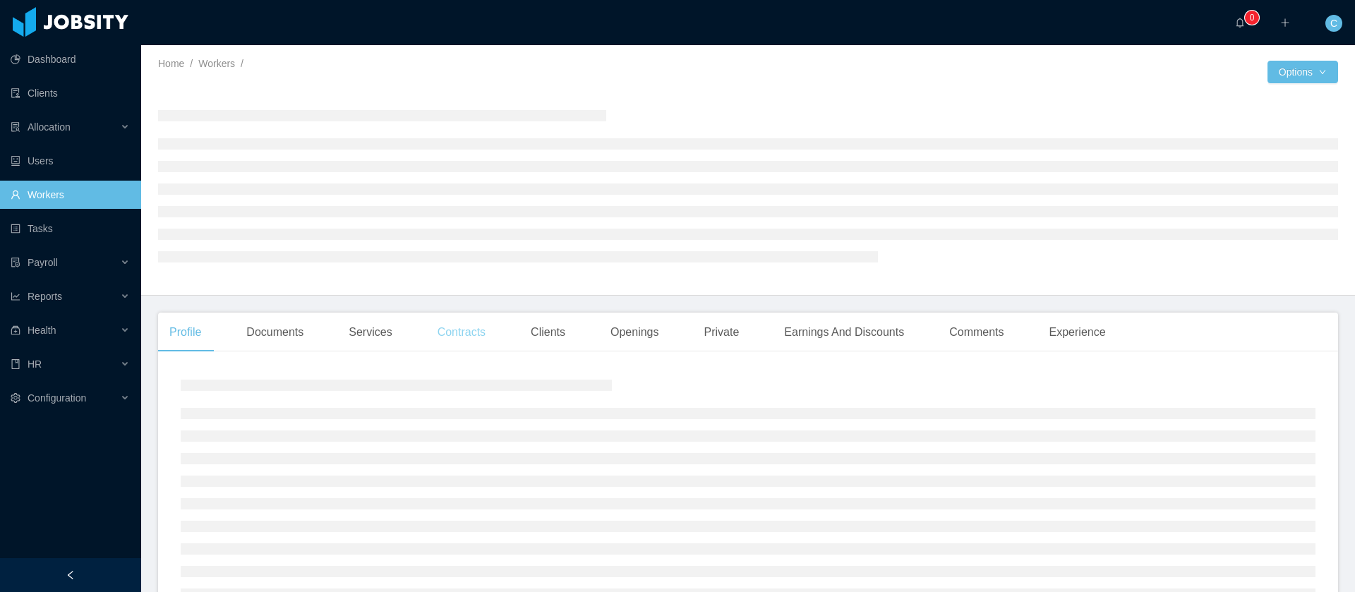
click at [475, 335] on div "Contracts" at bounding box center [461, 333] width 71 height 40
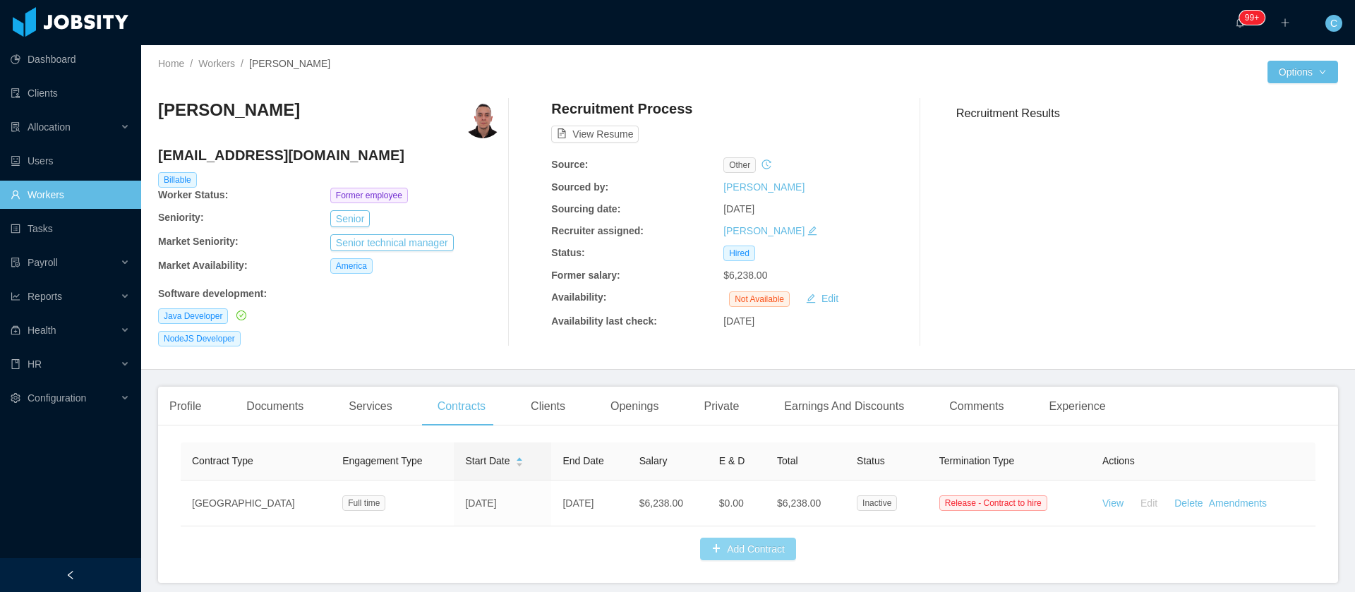
click at [728, 560] on button "Add Contract" at bounding box center [748, 549] width 96 height 23
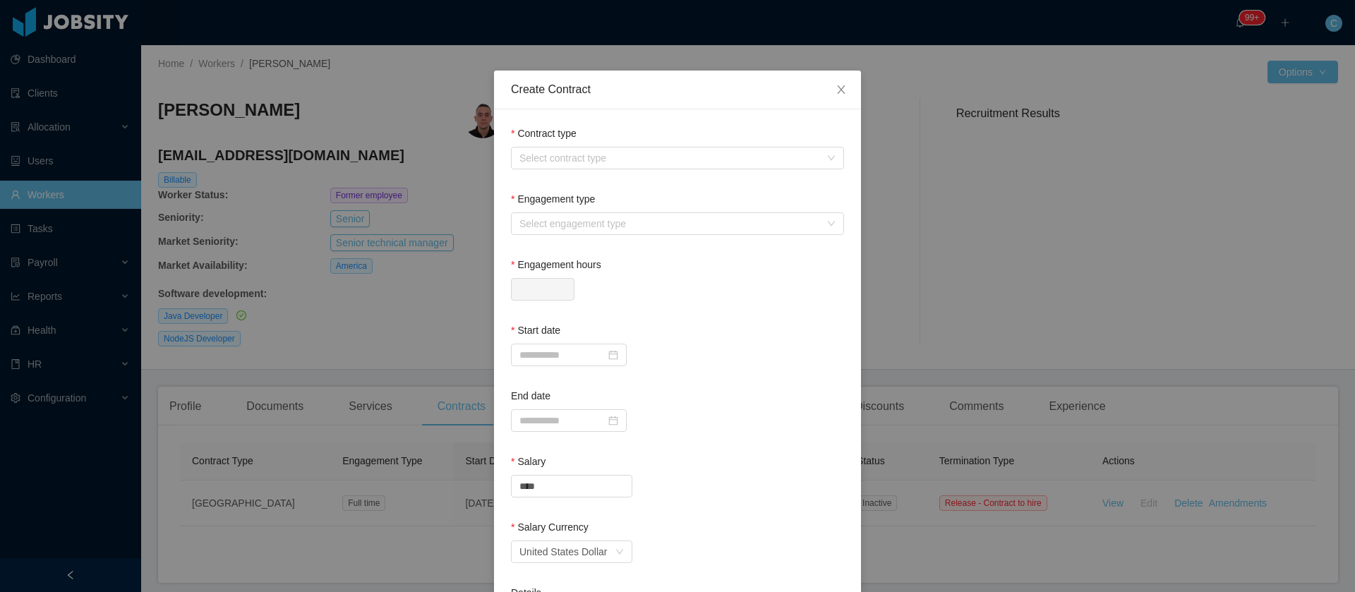
click at [344, 313] on div "Create Contract Contract type Select contract type Engagement type Select engag…" at bounding box center [677, 296] width 1355 height 592
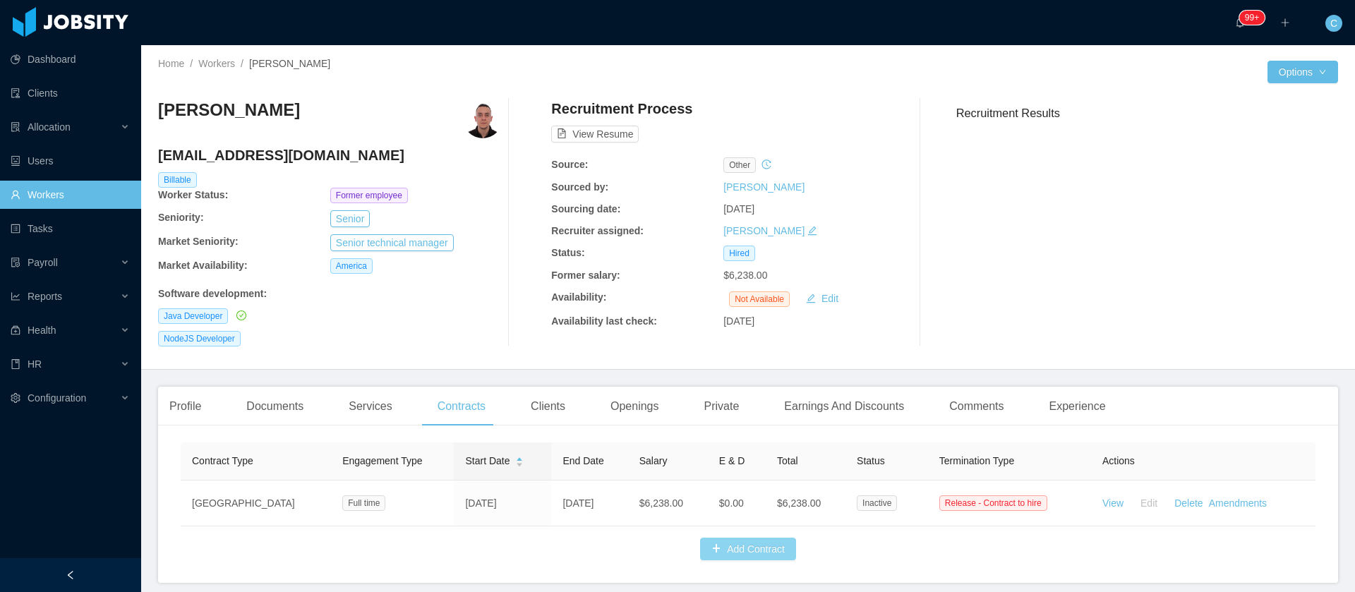
click at [754, 557] on button "Add Contract" at bounding box center [748, 549] width 96 height 23
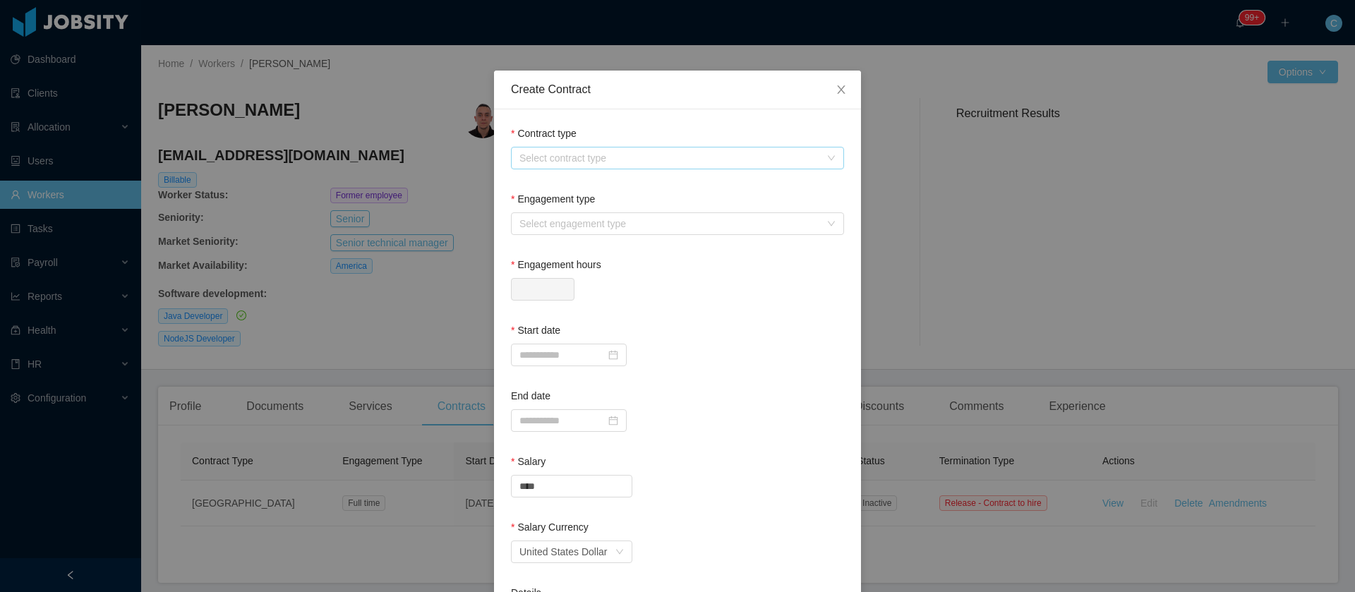
click at [599, 155] on div "Select contract type" at bounding box center [669, 158] width 301 height 14
click at [541, 230] on li "[GEOGRAPHIC_DATA]" at bounding box center [669, 231] width 333 height 23
click at [558, 215] on div "Select engagement type" at bounding box center [672, 223] width 307 height 21
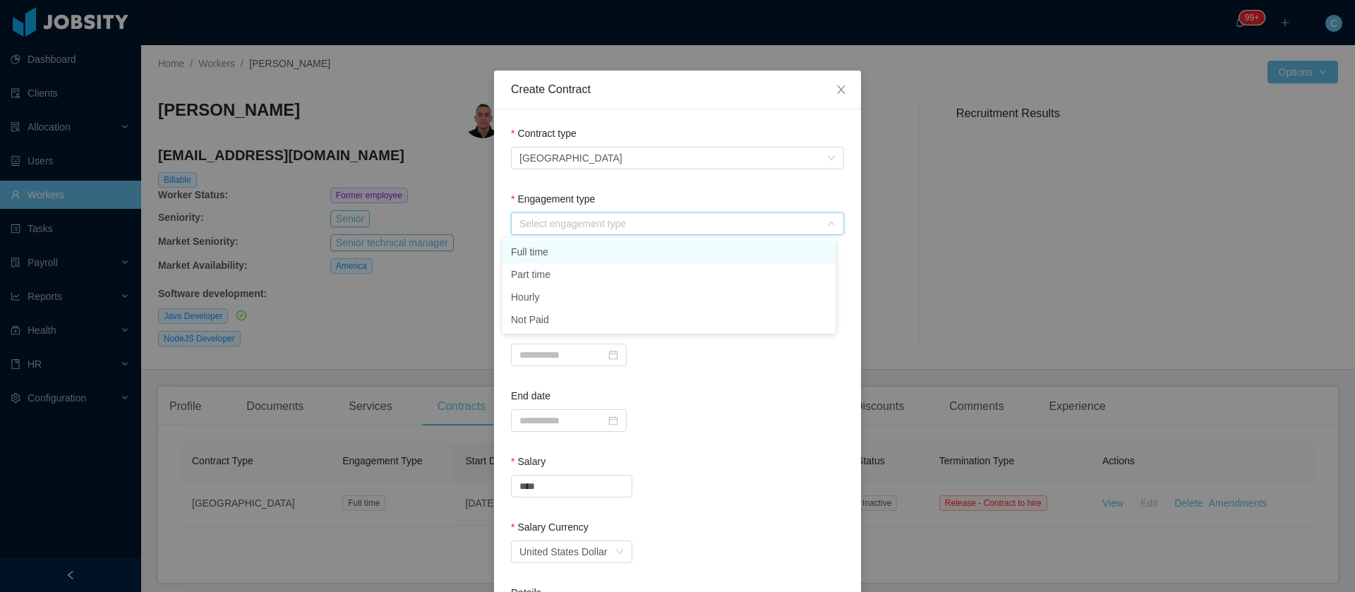
click at [521, 259] on li "Full time" at bounding box center [669, 252] width 333 height 23
type input "*"
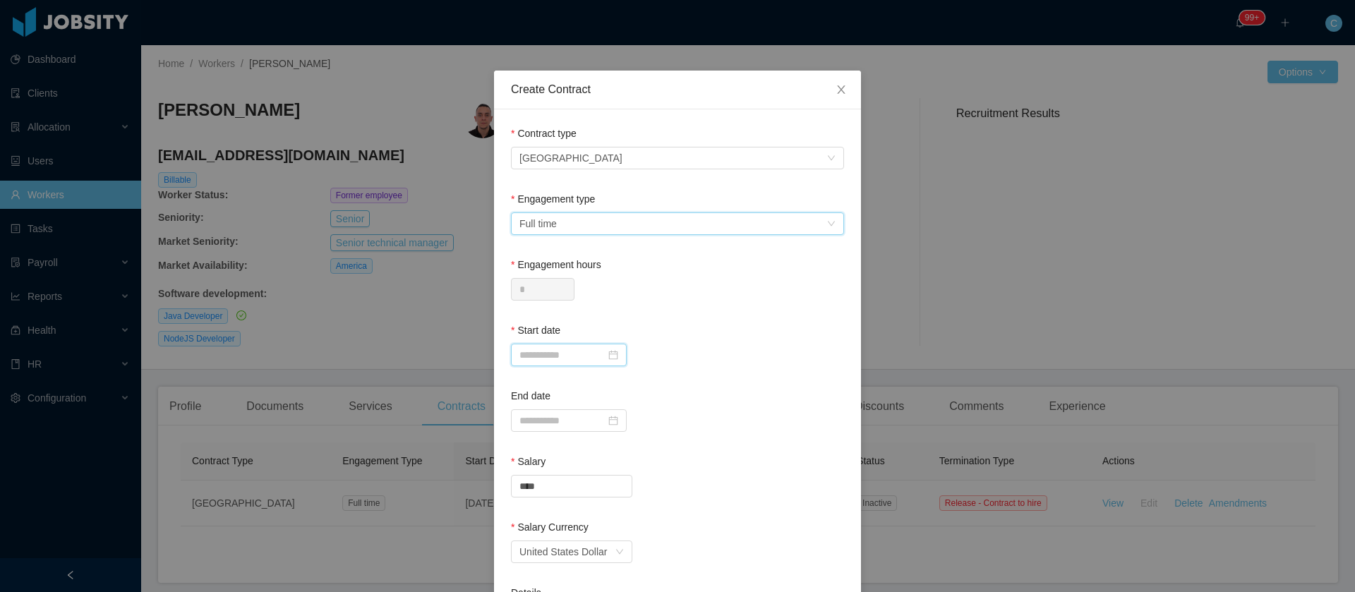
click at [545, 356] on input at bounding box center [569, 355] width 116 height 23
click at [602, 429] on div "1" at bounding box center [601, 431] width 17 height 17
type input "**********"
drag, startPoint x: 591, startPoint y: 486, endPoint x: 399, endPoint y: 485, distance: 192.7
click at [399, 485] on div "**********" at bounding box center [677, 296] width 1355 height 592
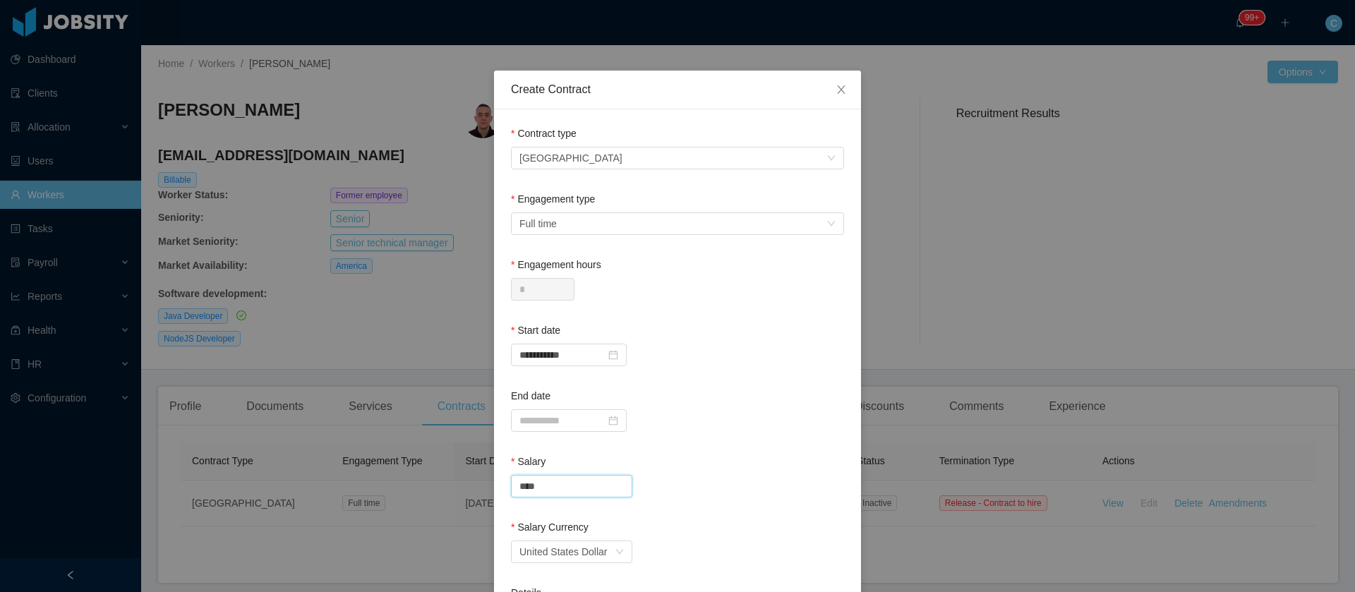
paste input "**********"
click at [570, 492] on input "****" at bounding box center [572, 486] width 120 height 21
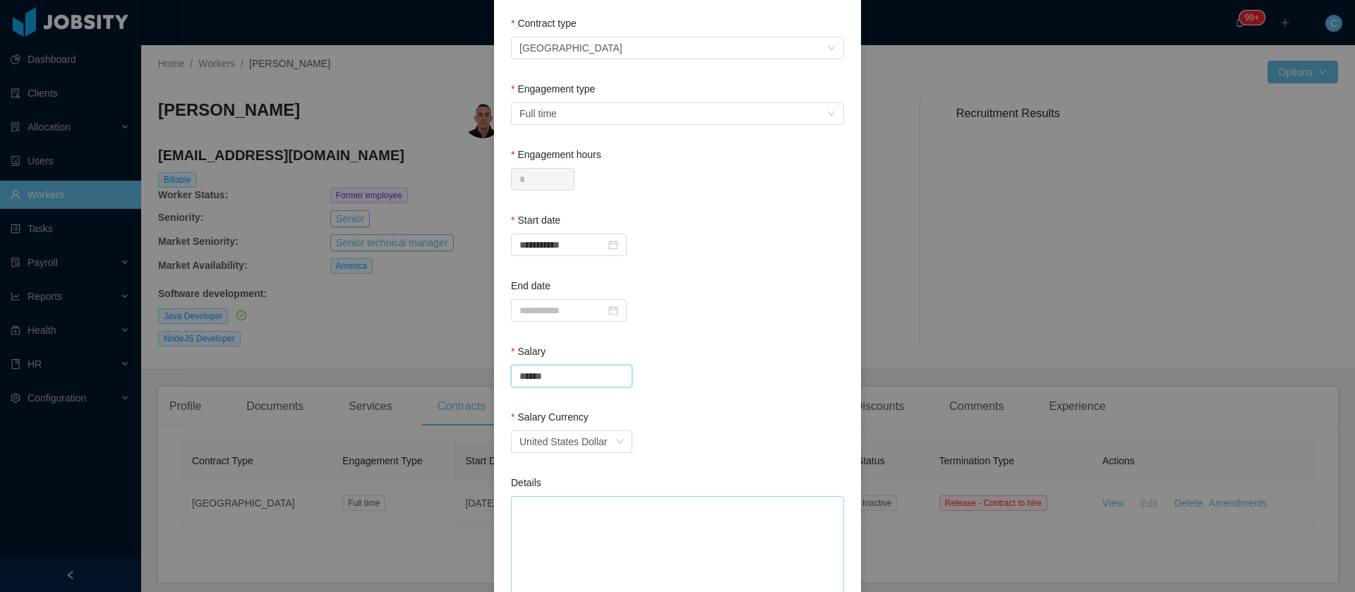
scroll to position [112, 0]
type input "*******"
click at [662, 107] on div "Select engagement type Full time" at bounding box center [672, 112] width 307 height 21
click at [630, 126] on ul "Full time Part time Hourly Not Paid" at bounding box center [669, 174] width 333 height 96
click at [762, 280] on div "End date" at bounding box center [677, 287] width 333 height 20
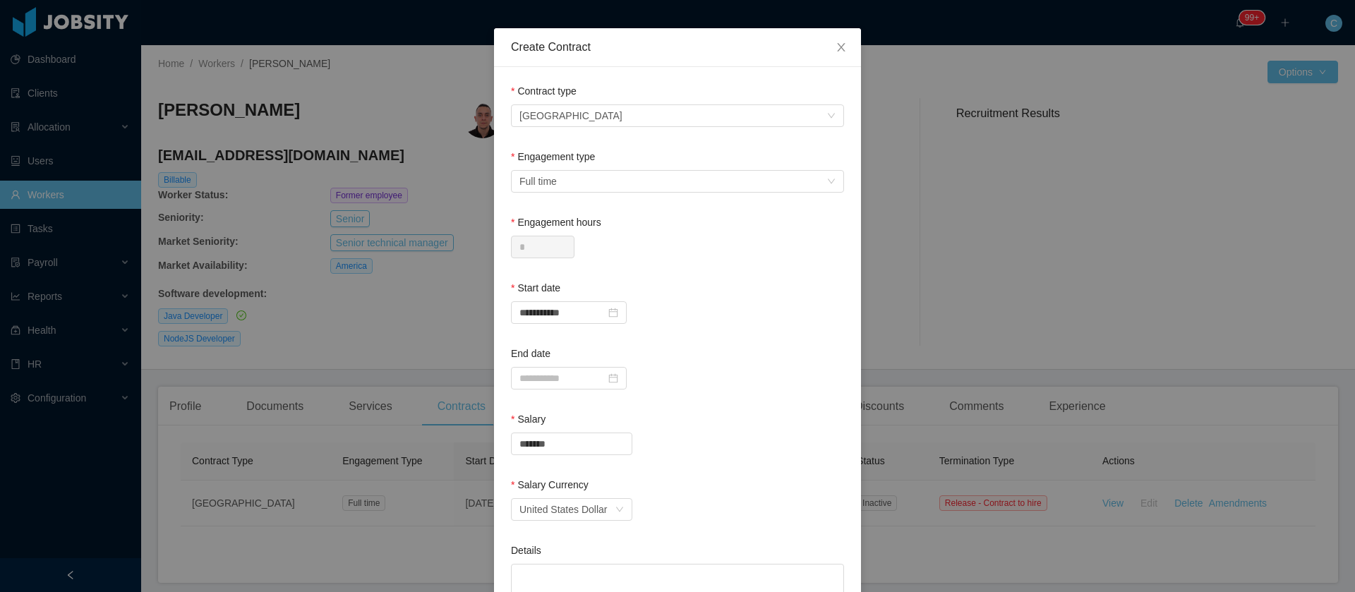
scroll to position [0, 0]
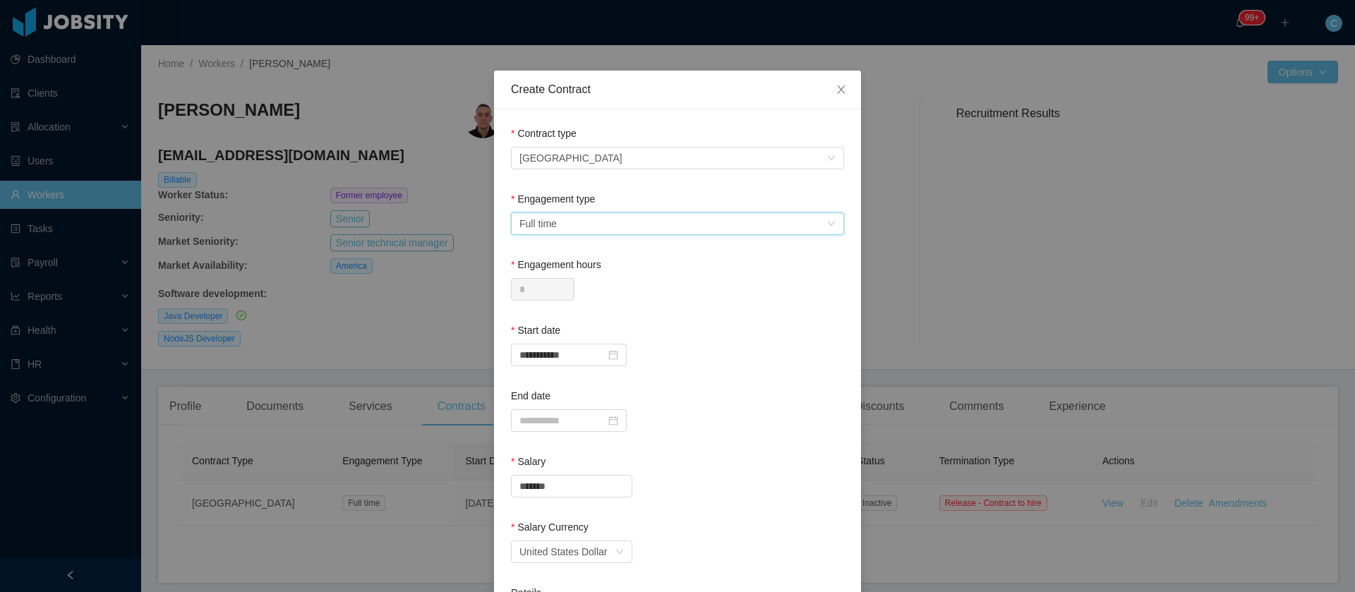
click at [806, 220] on div "Select engagement type Full time" at bounding box center [672, 223] width 307 height 21
click at [788, 226] on div "Select engagement type Full time" at bounding box center [672, 223] width 307 height 21
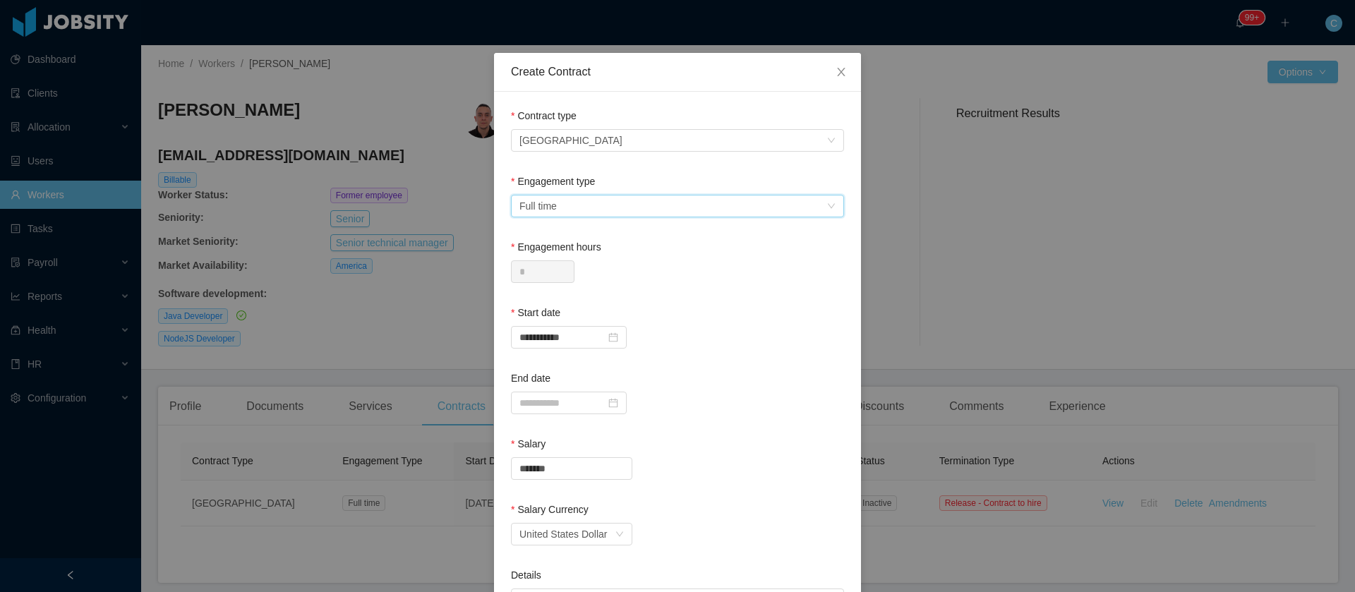
scroll to position [14, 0]
click at [783, 212] on div "Select engagement type Full time" at bounding box center [672, 209] width 307 height 21
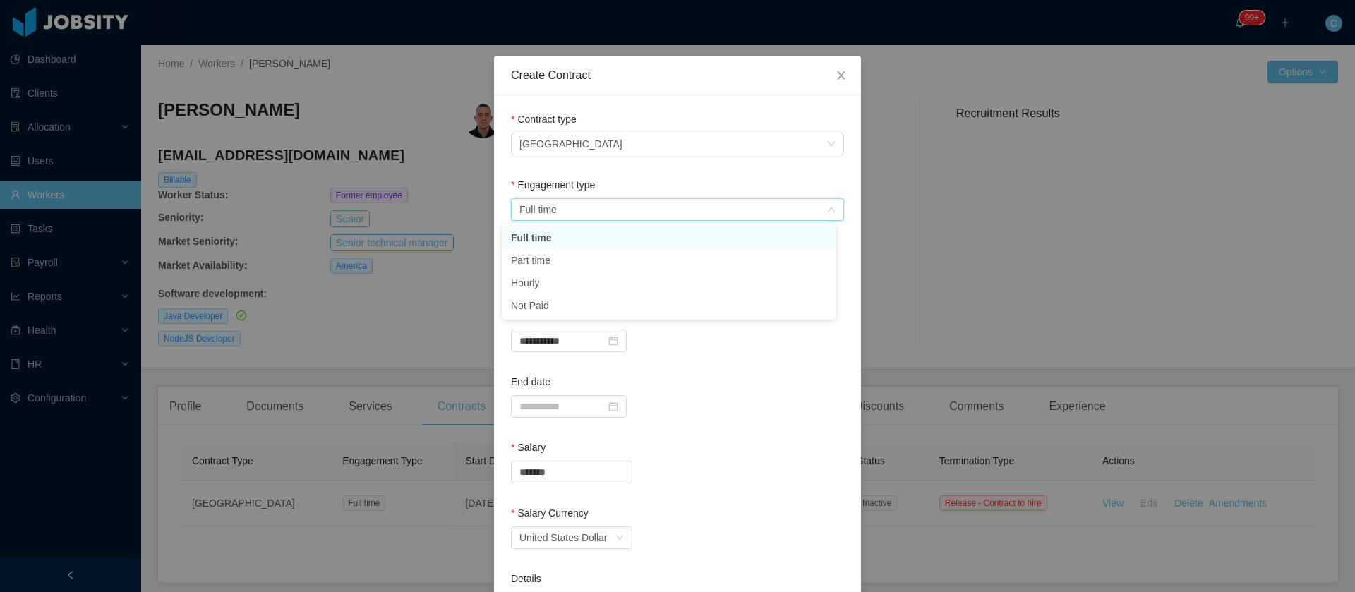
click at [577, 238] on li "Full time" at bounding box center [669, 238] width 333 height 23
click at [686, 437] on form "**********" at bounding box center [677, 457] width 333 height 690
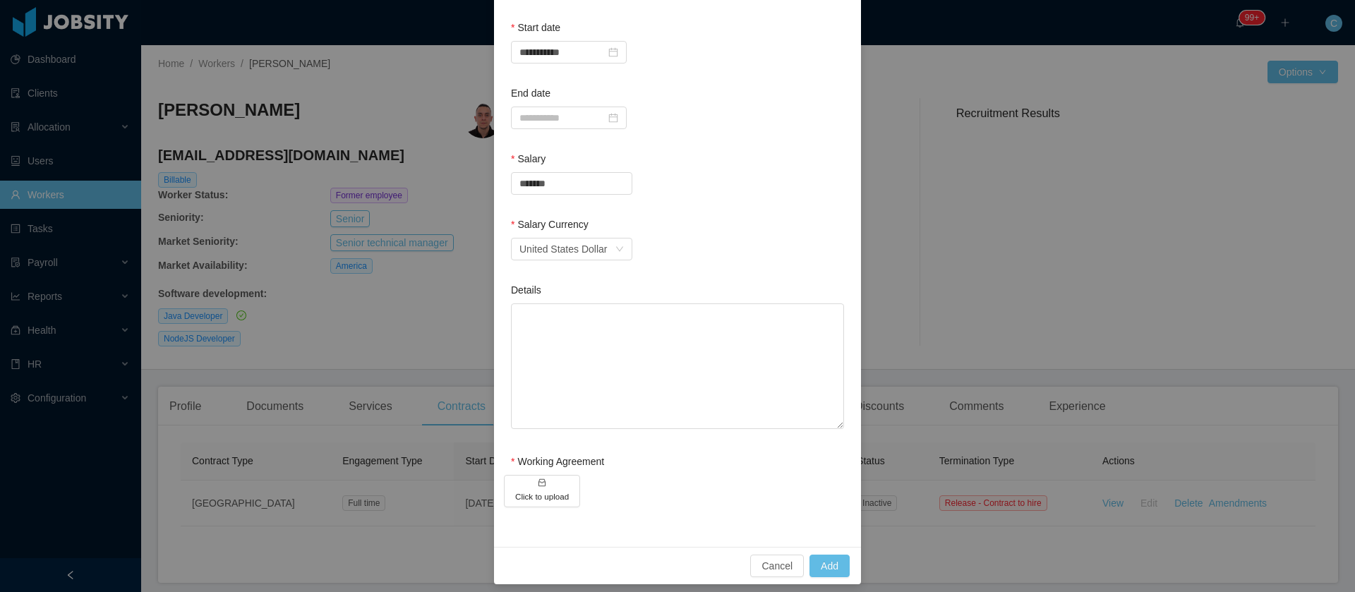
scroll to position [312, 0]
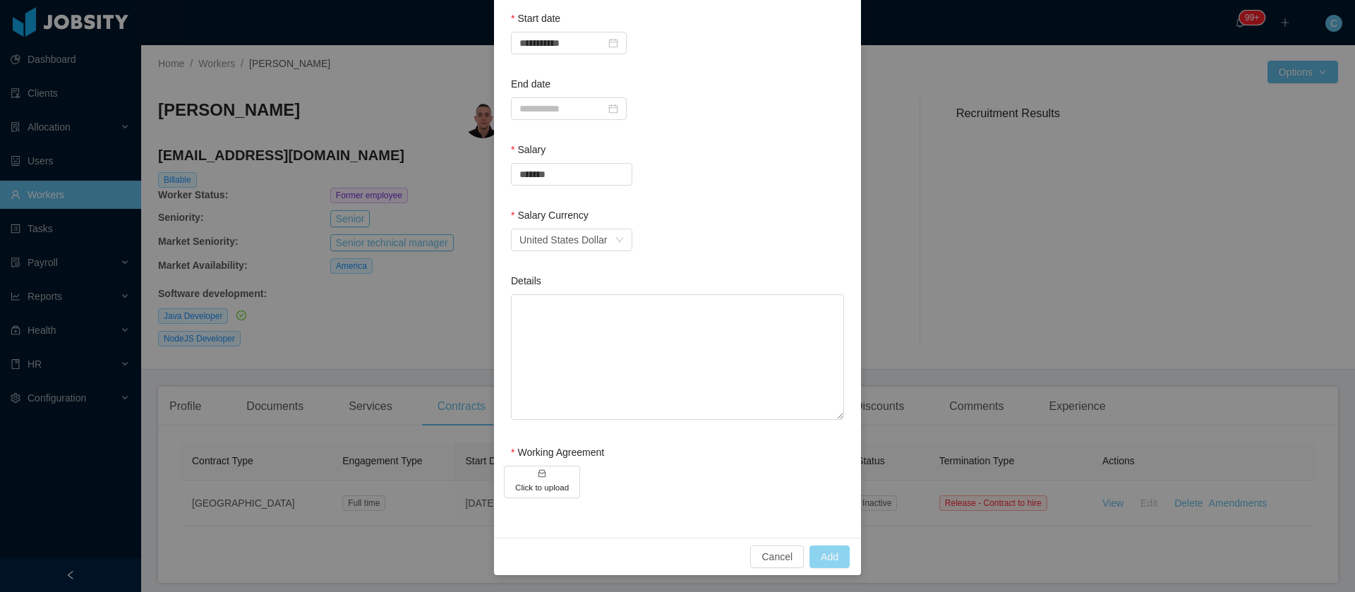
click at [826, 566] on button "Add" at bounding box center [830, 557] width 40 height 23
click at [547, 476] on button "Click to upload" at bounding box center [542, 482] width 76 height 32
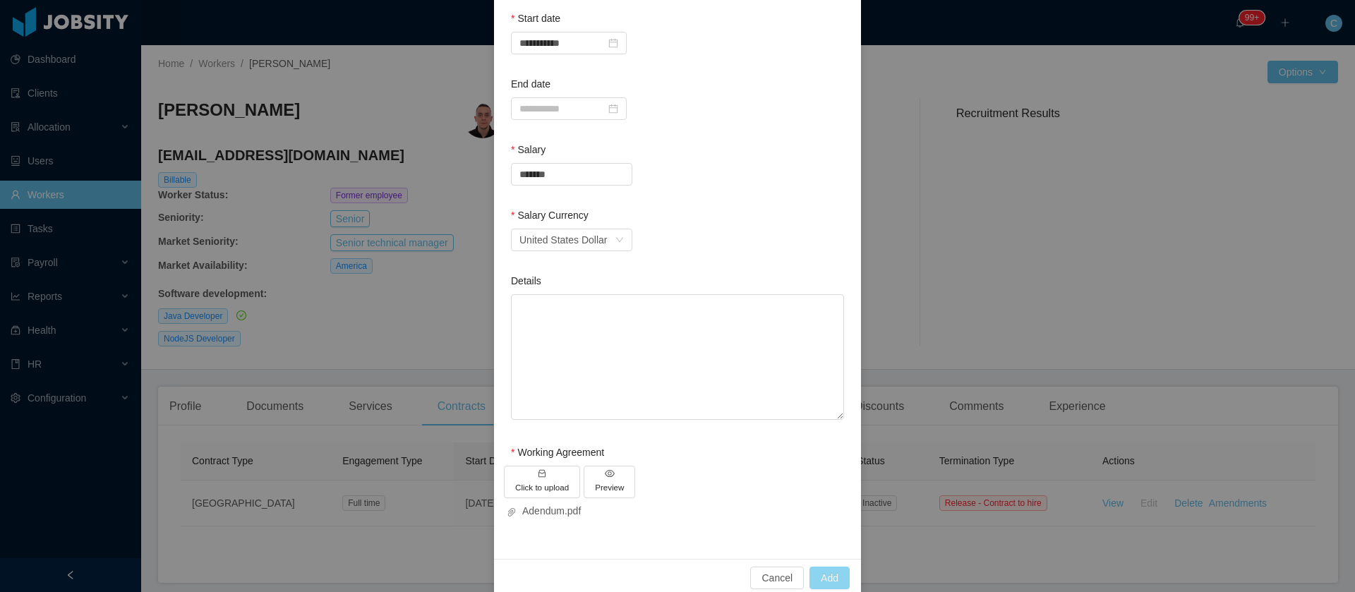
click at [829, 572] on button "Add" at bounding box center [830, 578] width 40 height 23
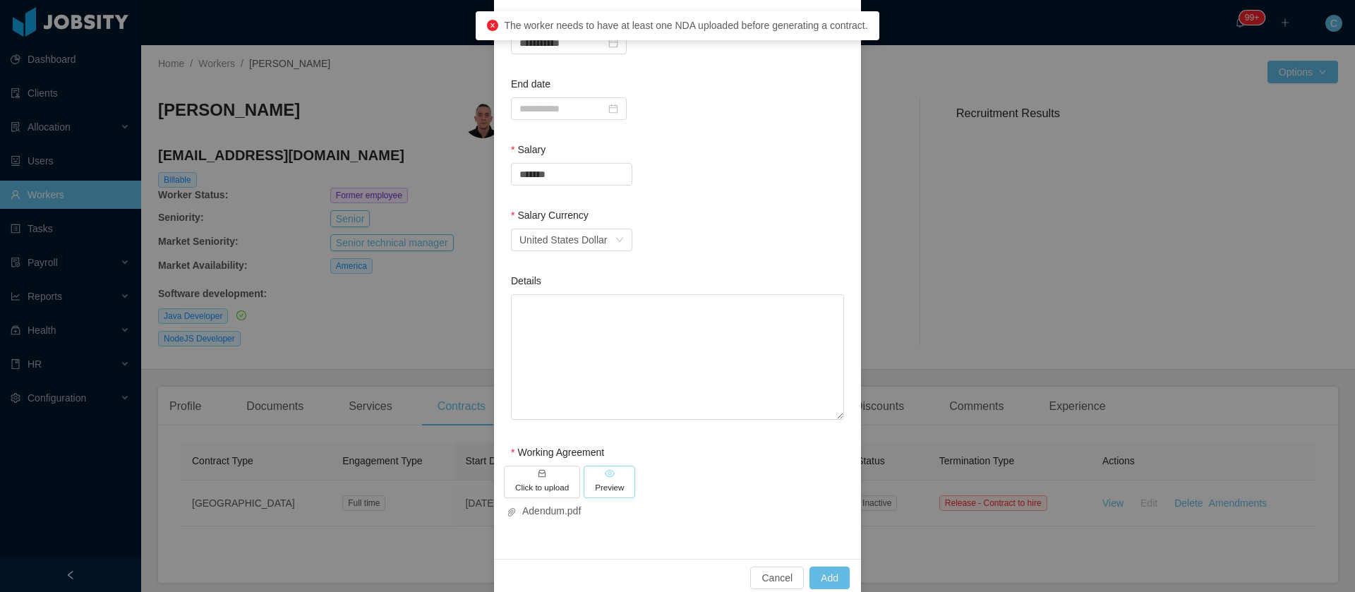
click at [592, 479] on button "Preview" at bounding box center [610, 482] width 52 height 32
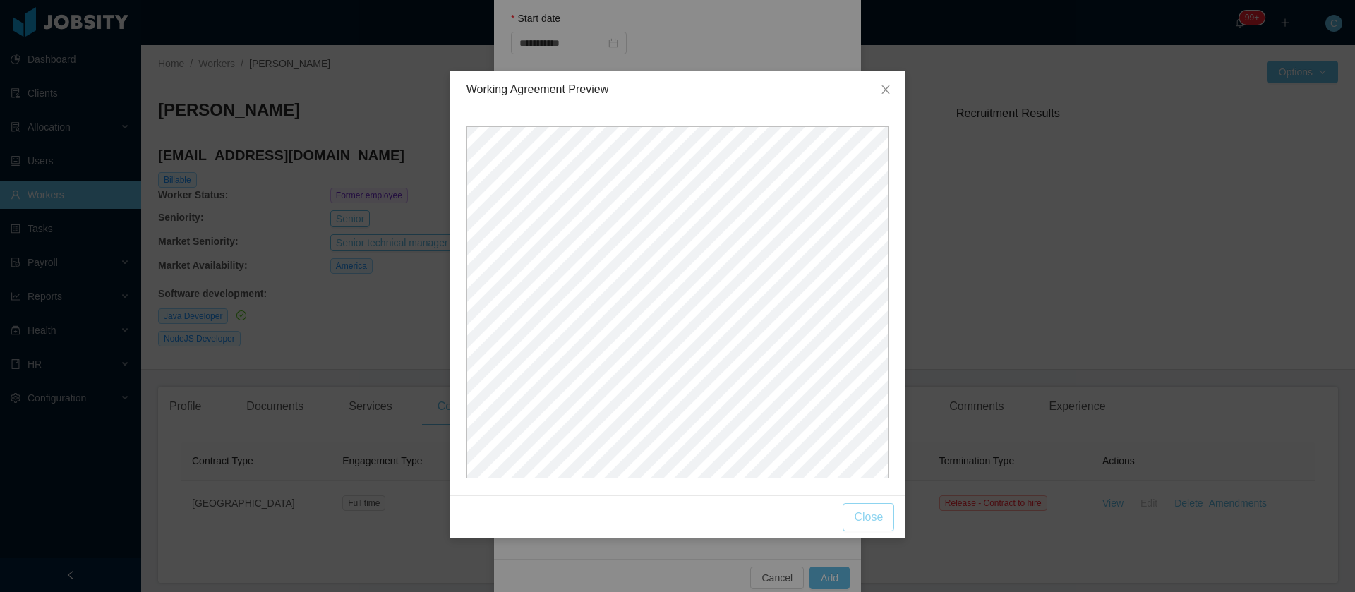
click at [853, 527] on button "Close" at bounding box center [869, 517] width 52 height 28
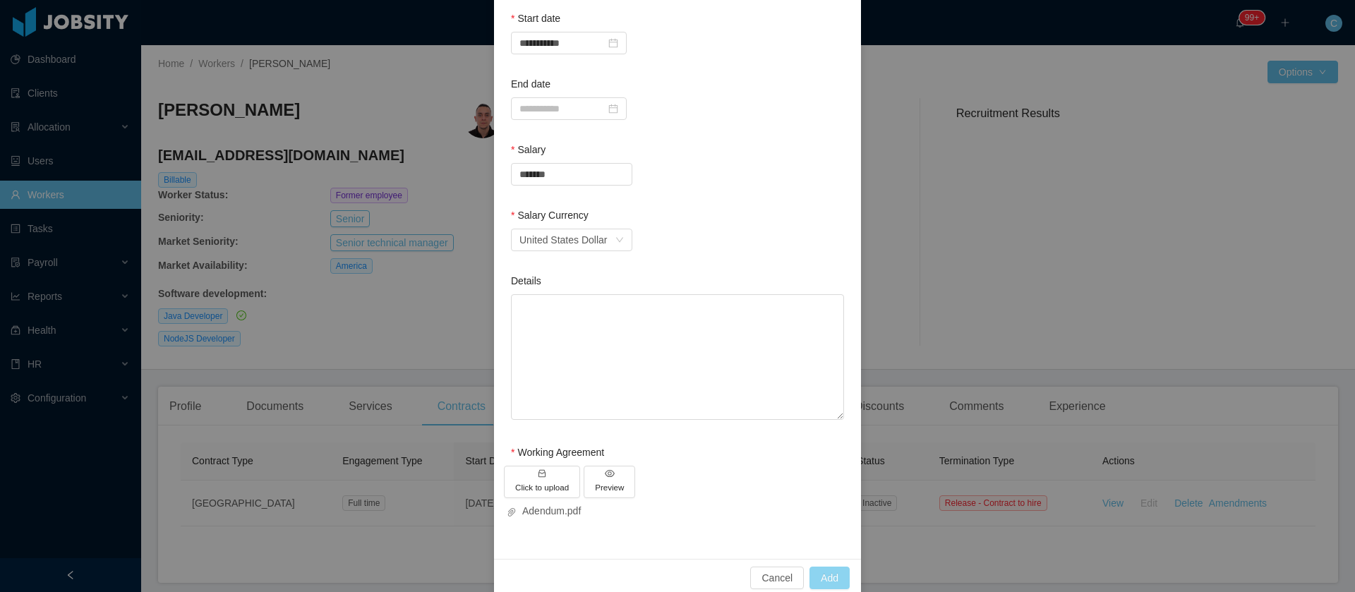
click at [826, 578] on button "Add" at bounding box center [830, 578] width 40 height 23
click at [824, 577] on button "Add" at bounding box center [830, 578] width 40 height 23
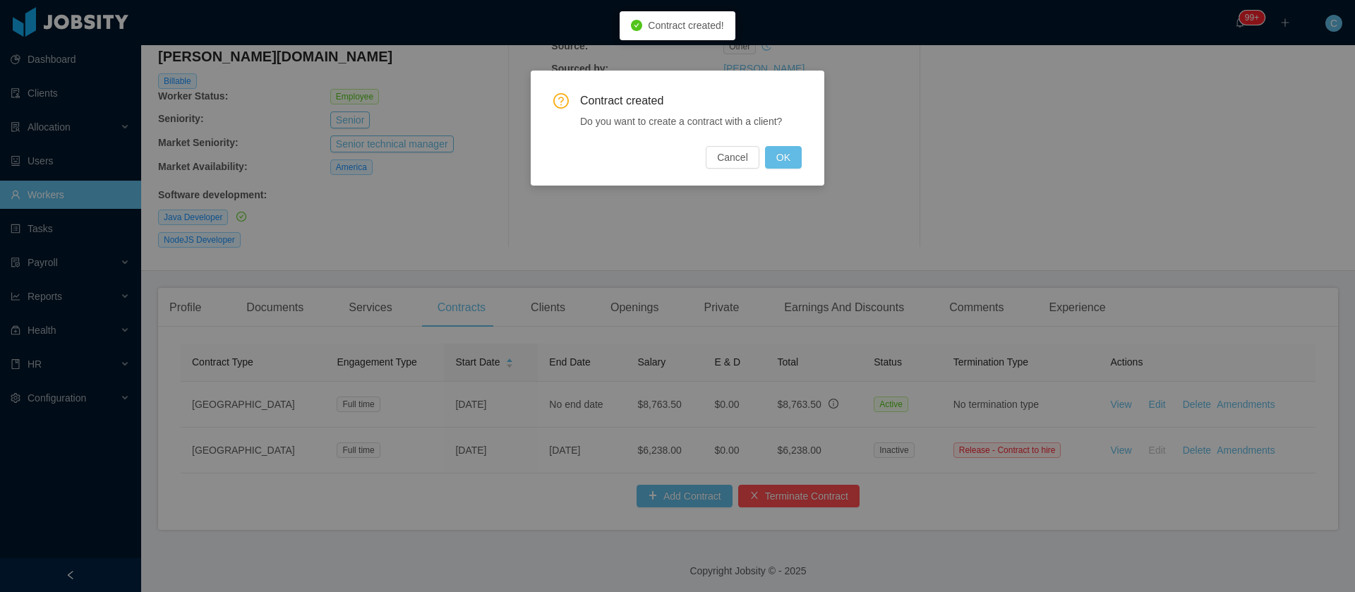
scroll to position [247, 0]
click at [405, 199] on div "Contract created Do you want to create a contract with a client? Cancel OK" at bounding box center [677, 296] width 1355 height 592
click at [745, 157] on button "Cancel" at bounding box center [733, 157] width 54 height 23
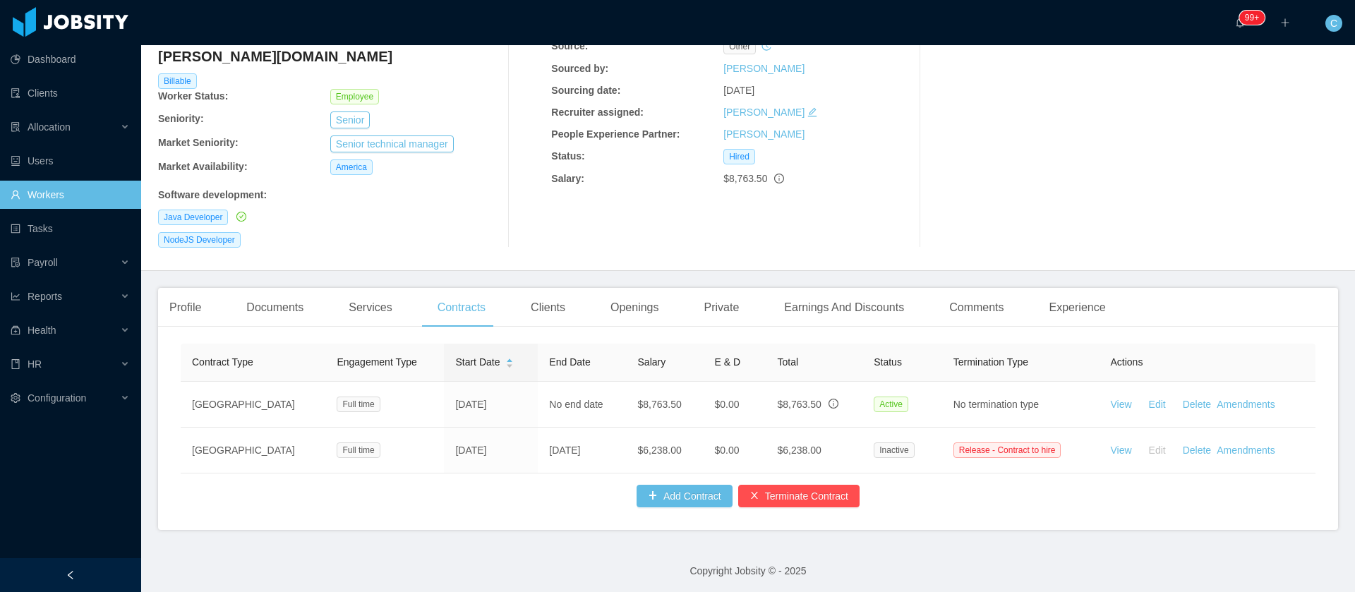
click at [1069, 150] on div "Recruitment Results" at bounding box center [1141, 113] width 393 height 267
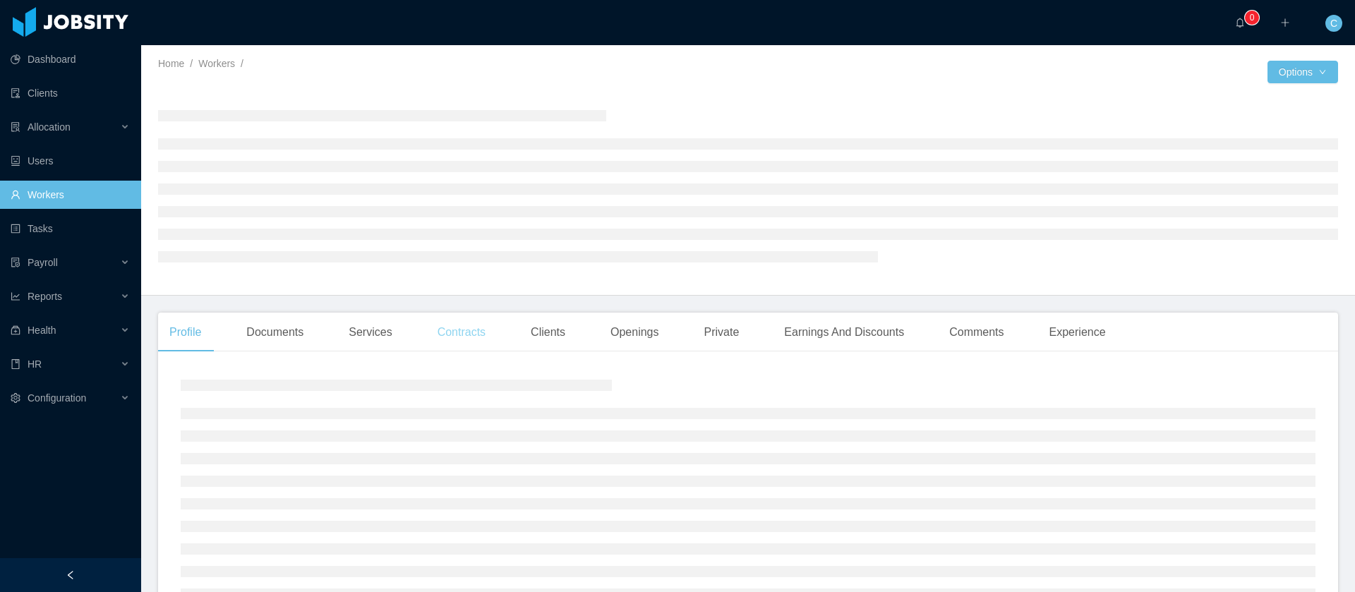
click at [479, 324] on div "Contracts" at bounding box center [461, 333] width 71 height 40
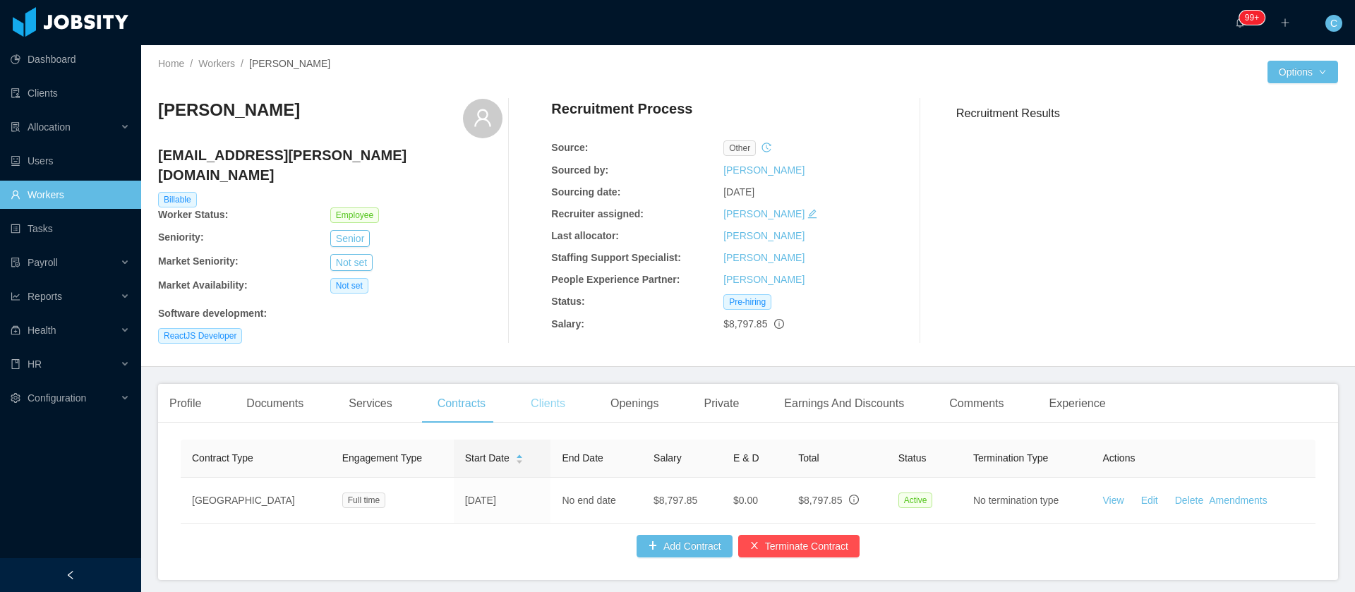
click at [521, 384] on div "Clients" at bounding box center [547, 404] width 57 height 40
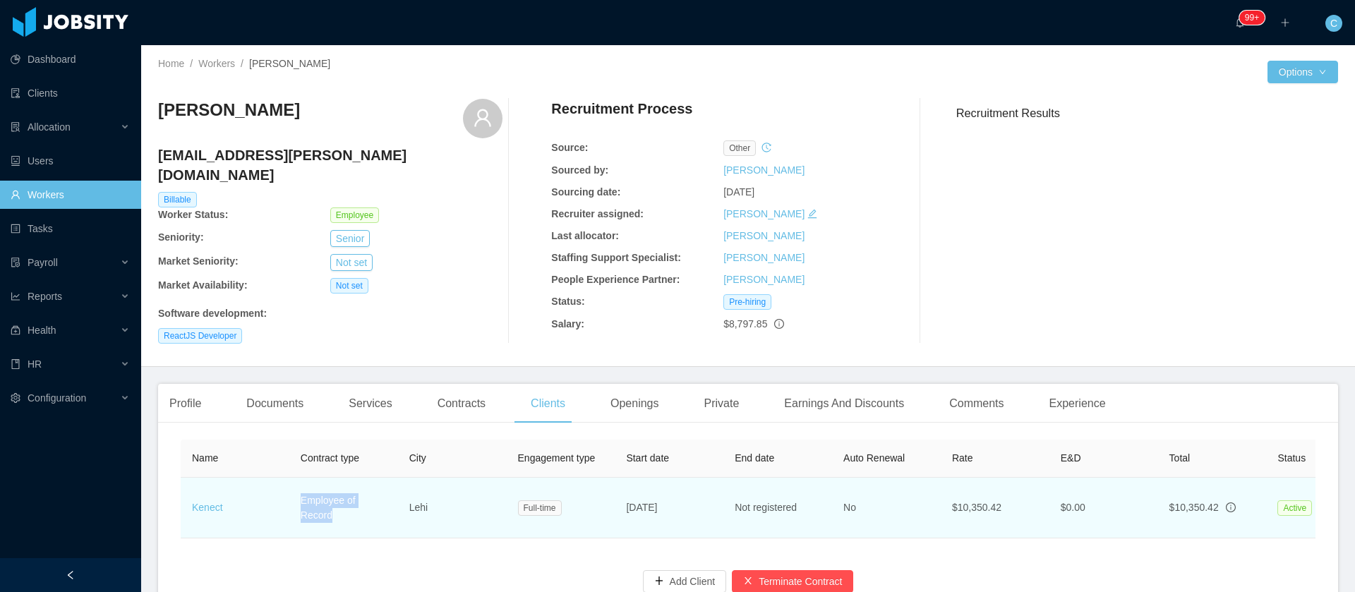
drag, startPoint x: 294, startPoint y: 488, endPoint x: 343, endPoint y: 505, distance: 51.6
click at [343, 505] on td "Employee of Record" at bounding box center [343, 508] width 109 height 61
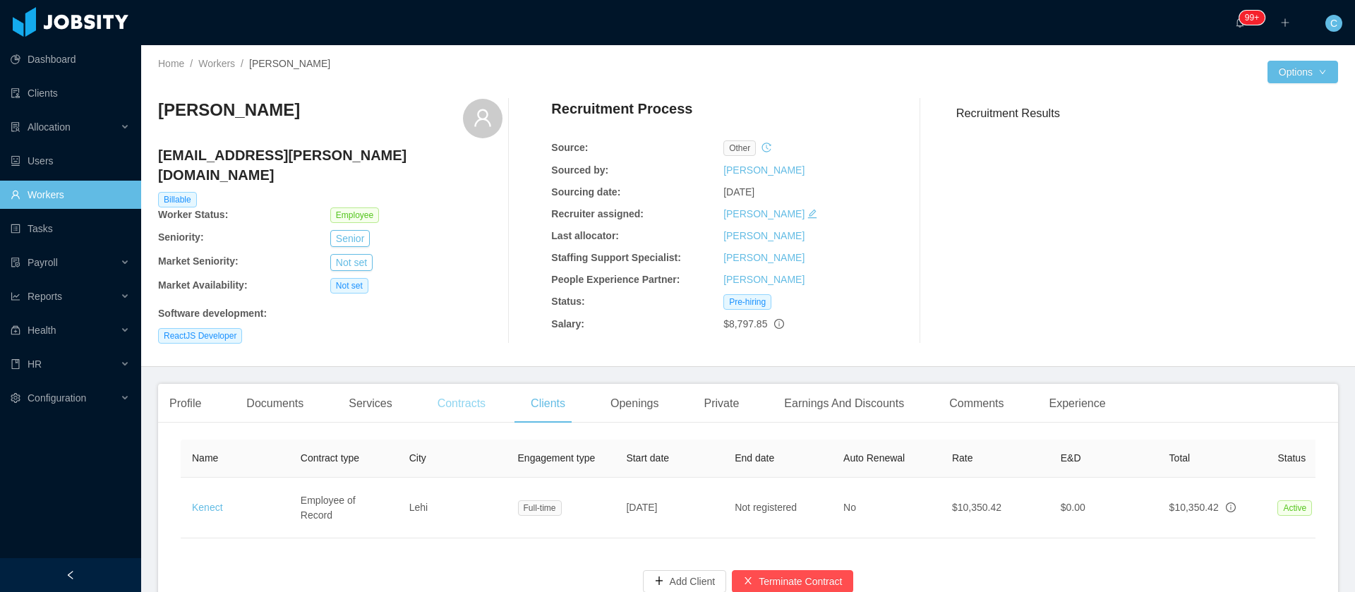
click at [473, 398] on div "Contracts" at bounding box center [461, 404] width 71 height 40
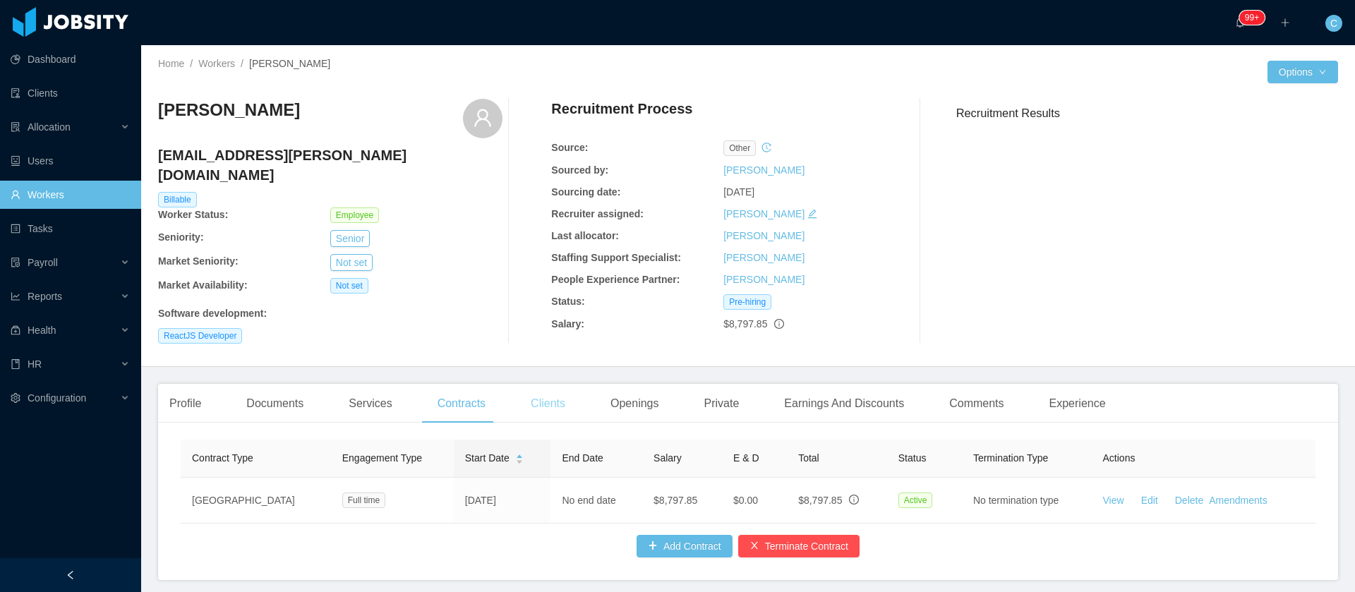
click at [553, 401] on div "Clients" at bounding box center [547, 404] width 57 height 40
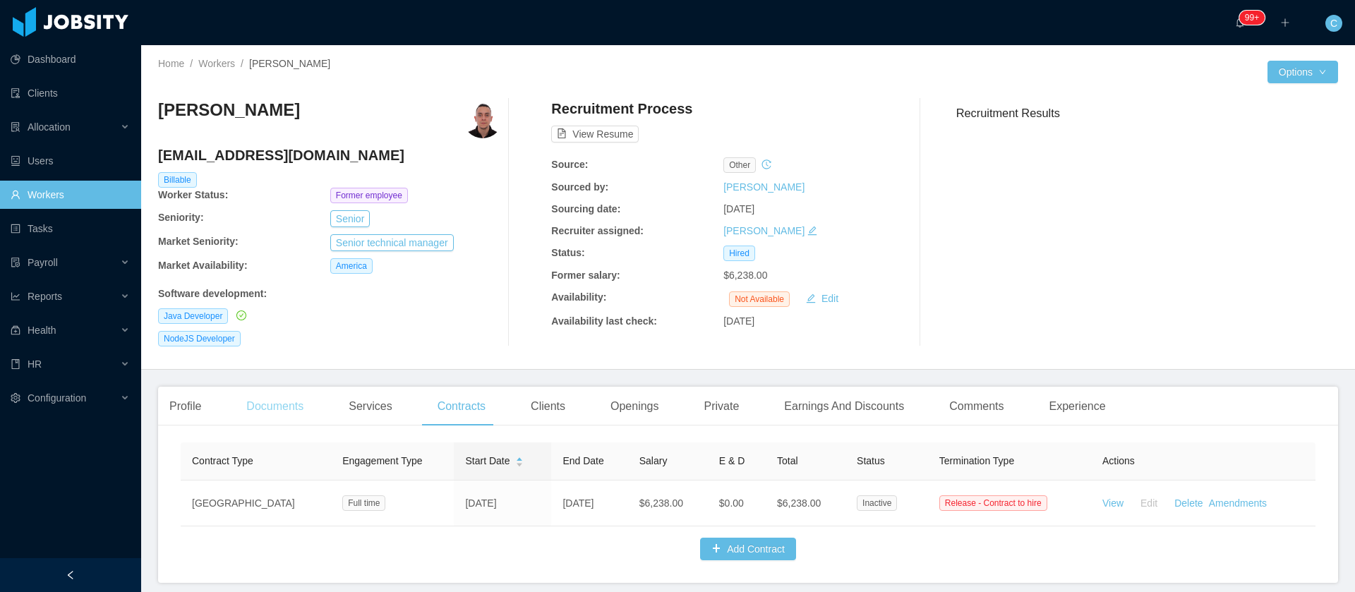
click at [288, 404] on div "Documents" at bounding box center [275, 407] width 80 height 40
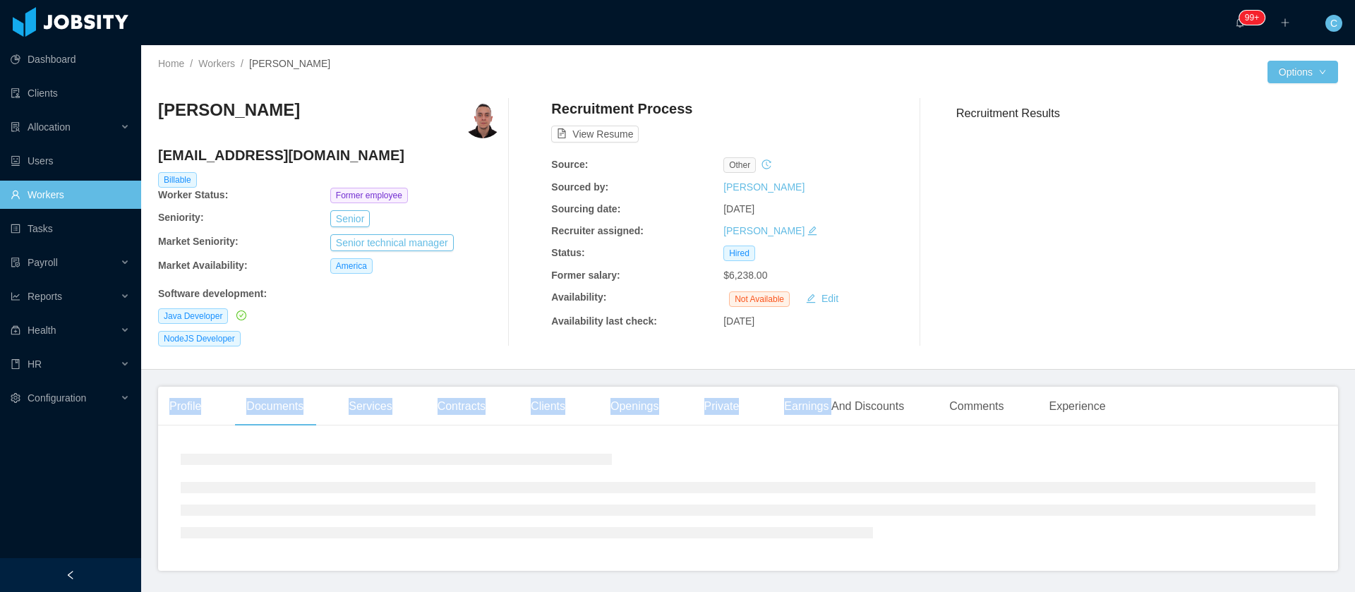
click at [288, 404] on div "Documents" at bounding box center [275, 407] width 80 height 40
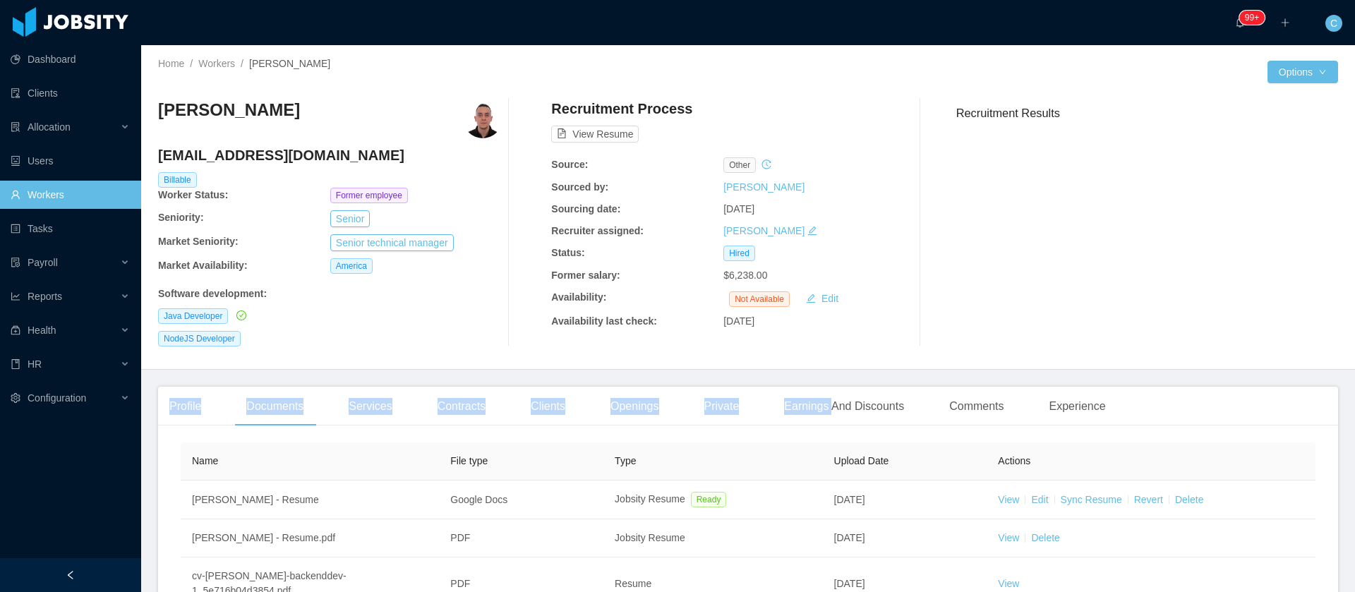
scroll to position [164, 0]
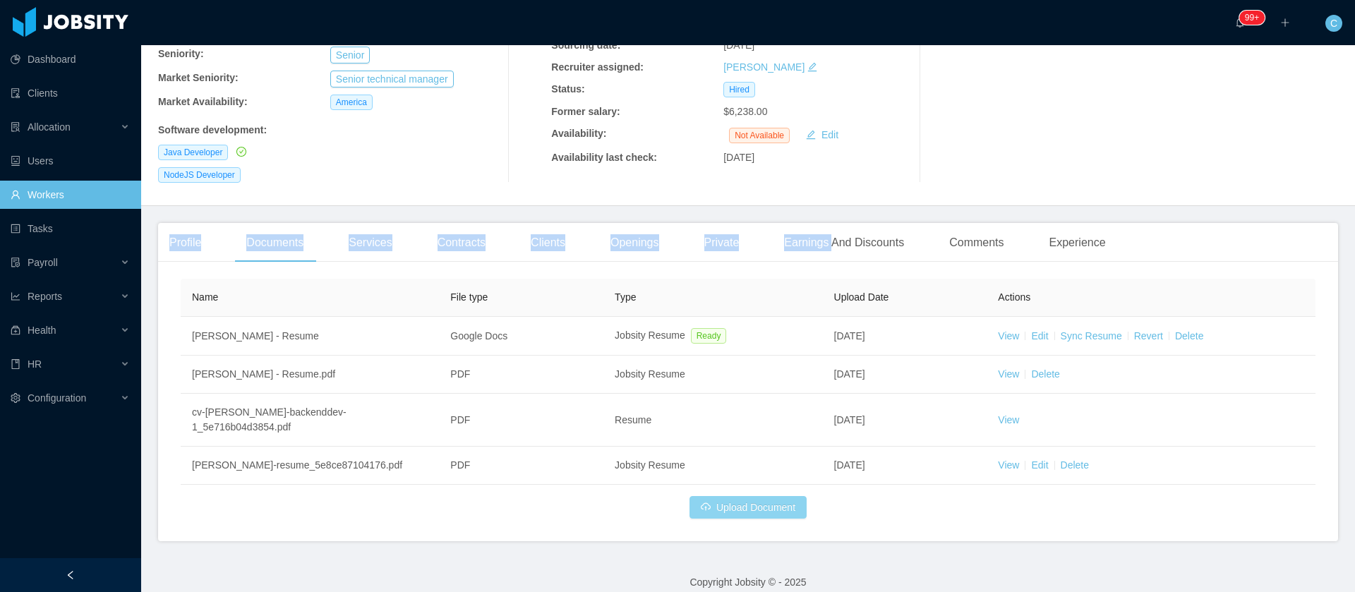
click at [714, 496] on button "Upload Document" at bounding box center [748, 507] width 117 height 23
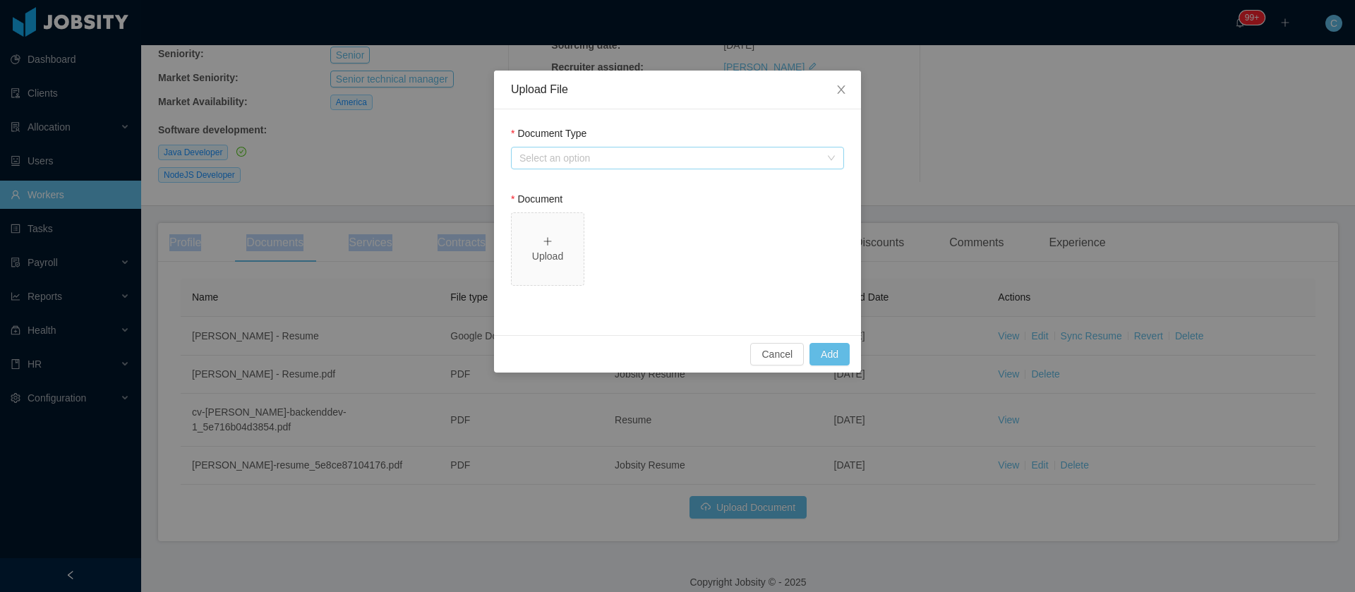
click at [521, 158] on div "Select an option" at bounding box center [669, 158] width 301 height 14
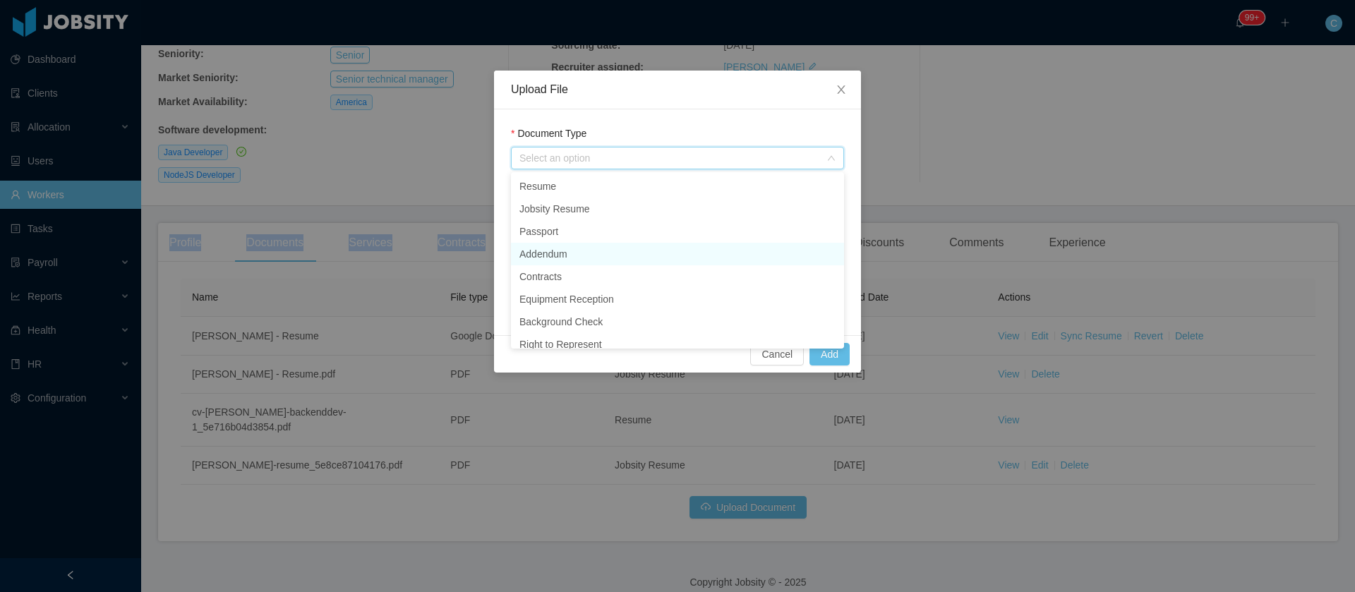
click at [607, 255] on li "Addendum" at bounding box center [677, 254] width 333 height 23
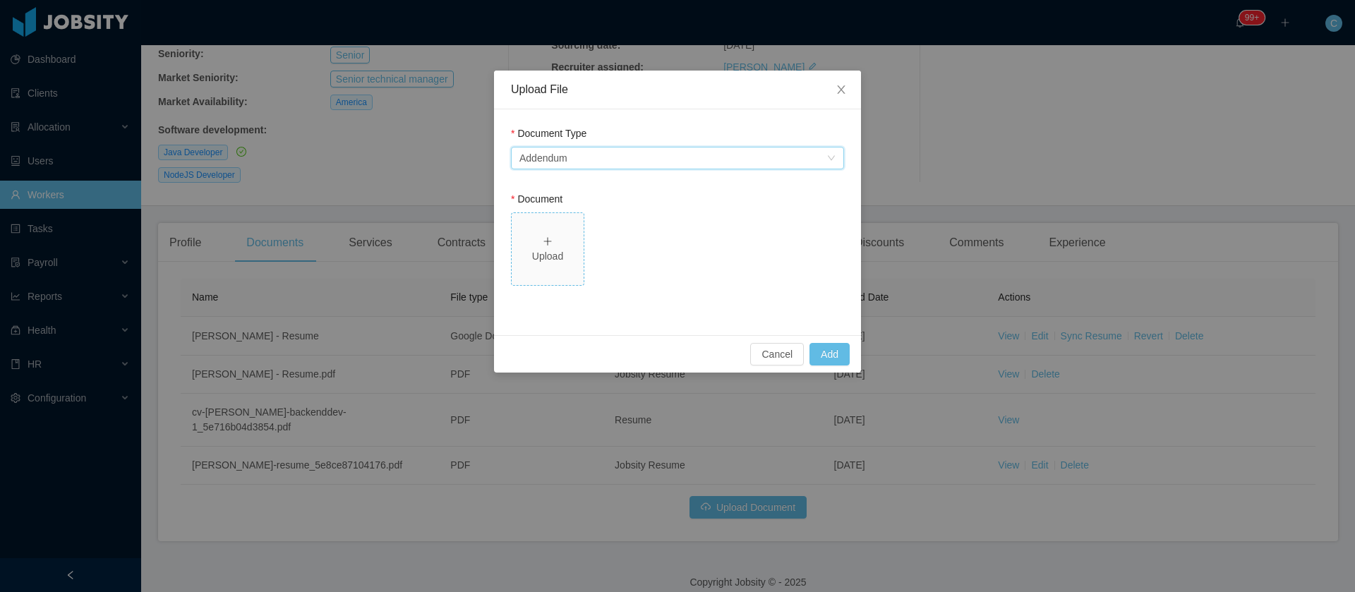
click at [541, 240] on div "Upload" at bounding box center [547, 249] width 61 height 30
click at [560, 238] on div "Upload" at bounding box center [547, 249] width 61 height 30
click at [825, 356] on button "Add" at bounding box center [830, 354] width 40 height 23
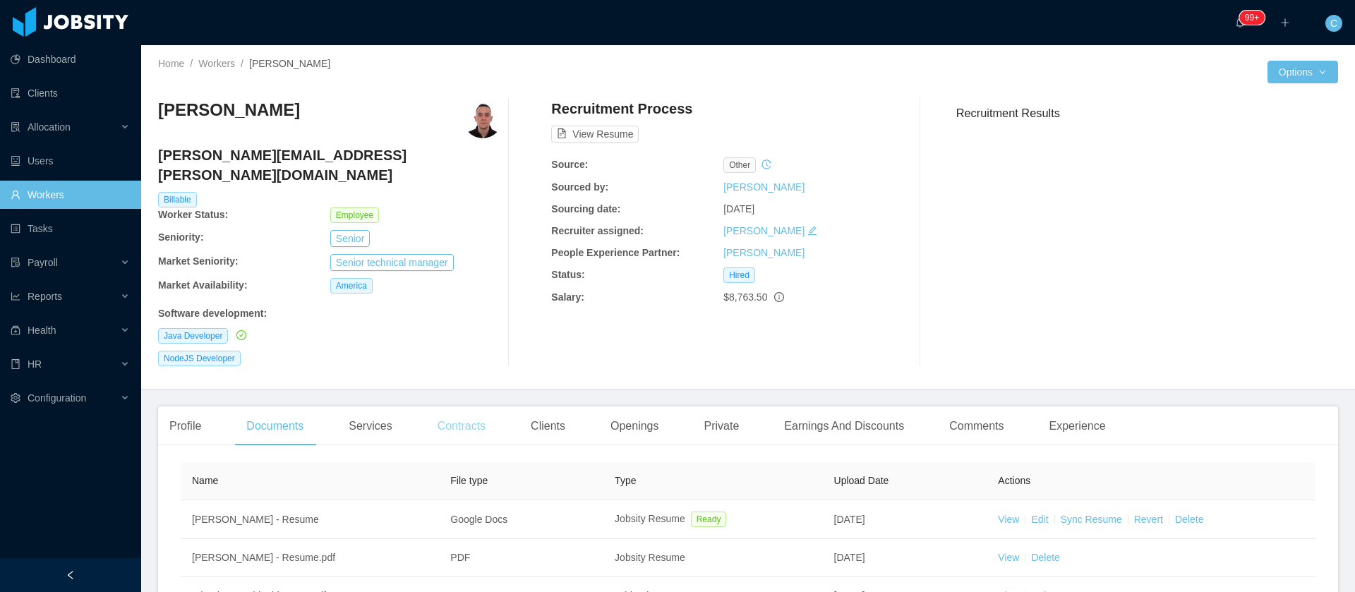
click at [443, 407] on div "Contracts" at bounding box center [461, 427] width 71 height 40
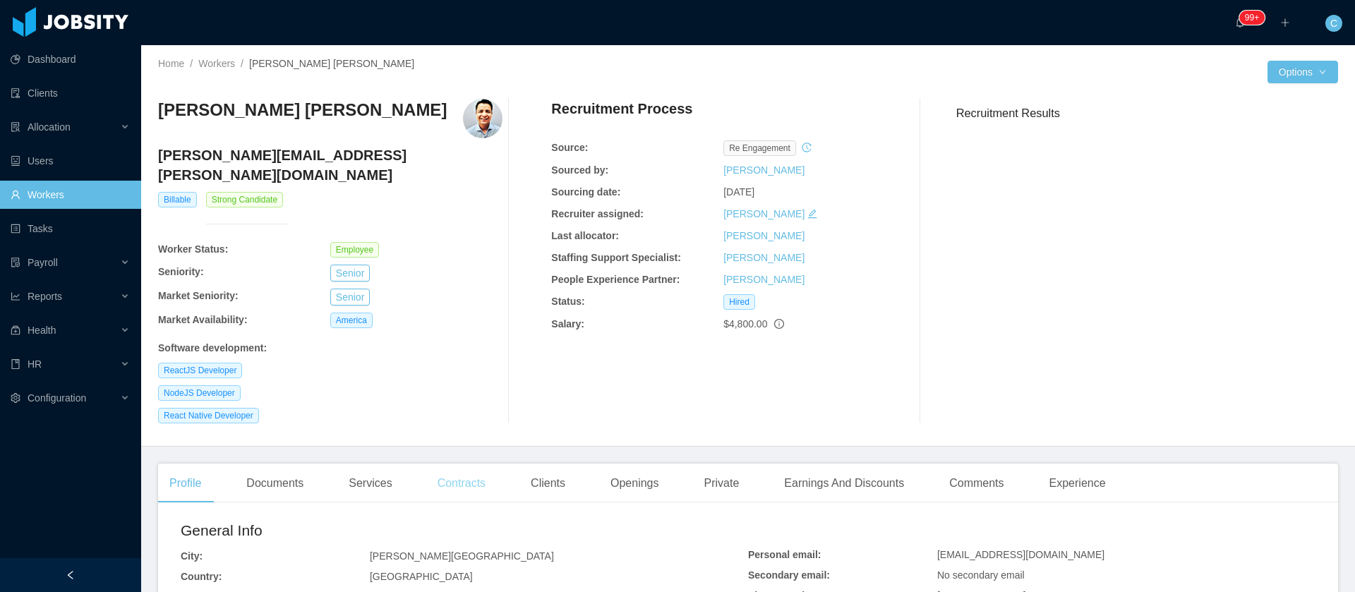
click at [433, 464] on div "Contracts" at bounding box center [461, 484] width 71 height 40
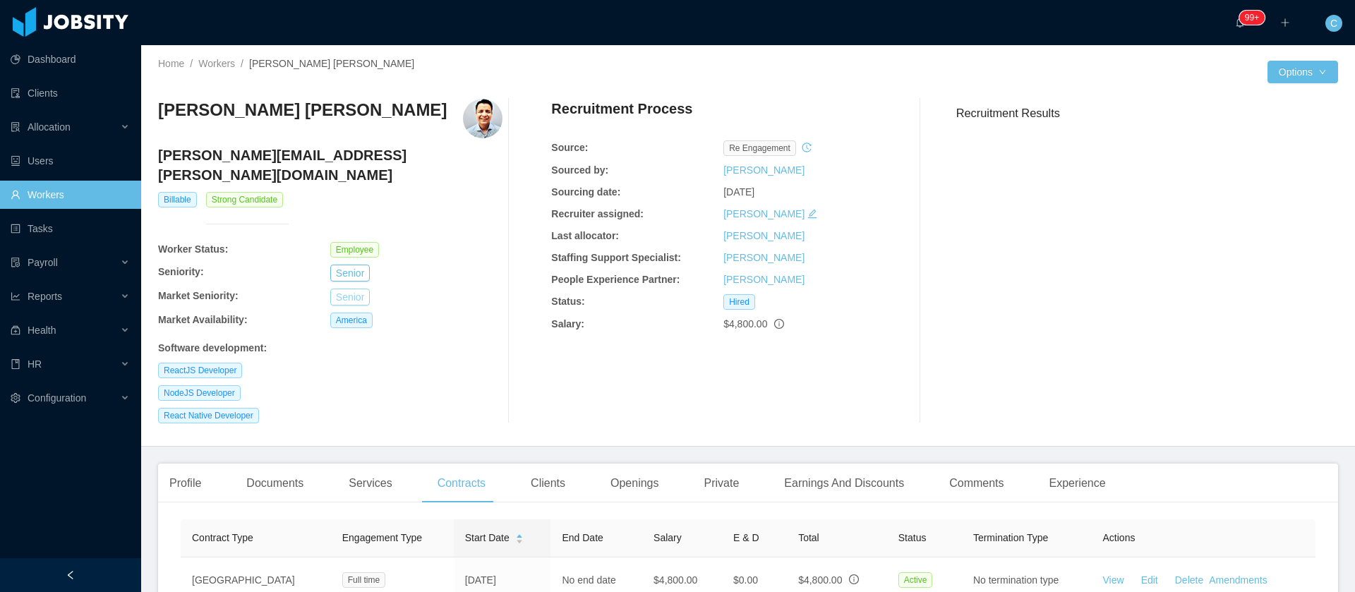
click at [335, 289] on button "Senior" at bounding box center [350, 297] width 40 height 17
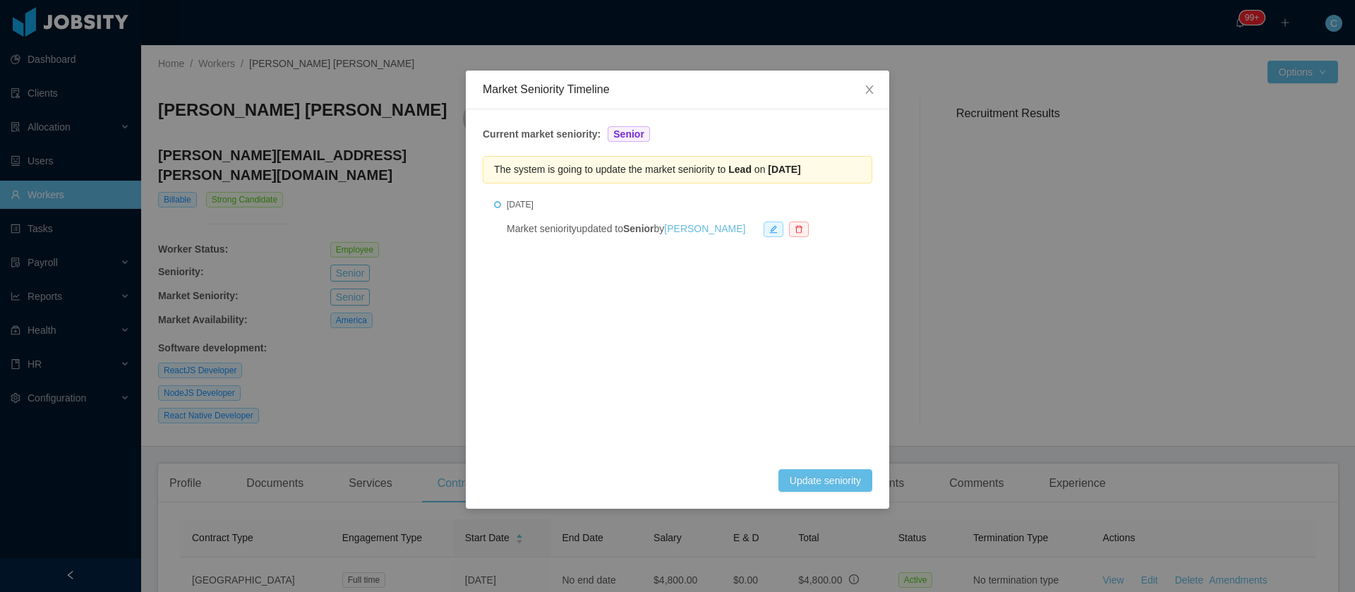
drag, startPoint x: 847, startPoint y: 172, endPoint x: 731, endPoint y: 174, distance: 116.5
click at [731, 174] on div "The system is going to update the market seniority to Lead on [DATE]" at bounding box center [678, 170] width 390 height 28
copy span "Lead on [DATE]"
click at [878, 88] on span "Close" at bounding box center [870, 91] width 40 height 40
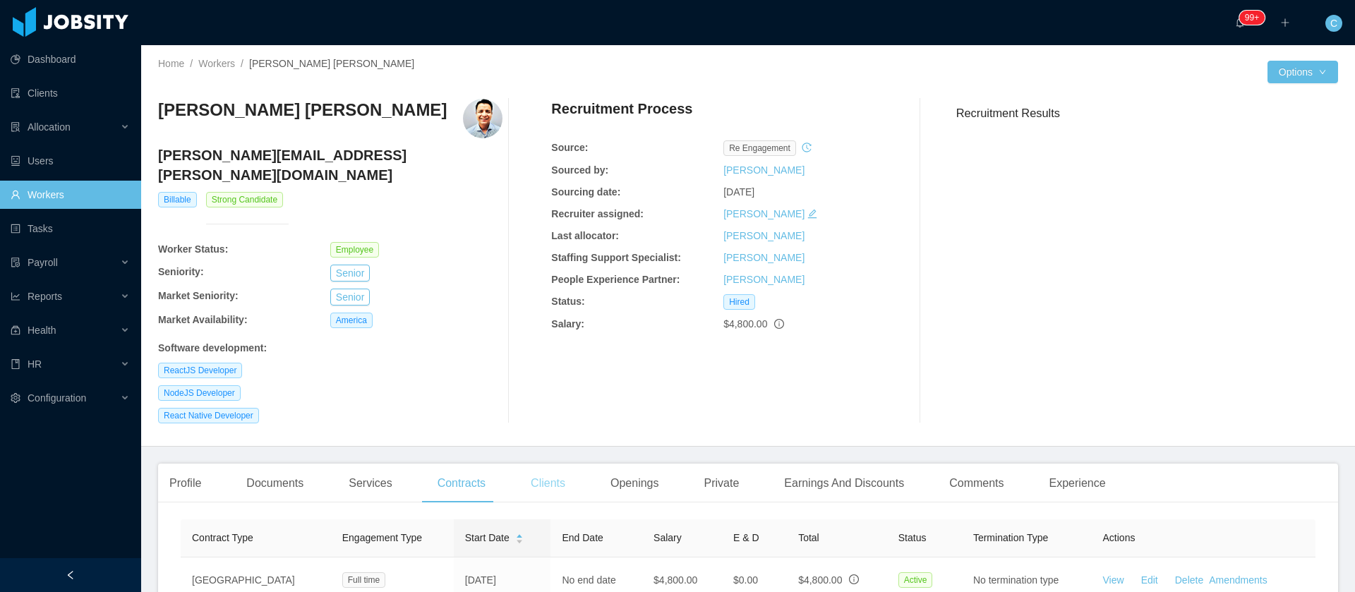
click at [554, 464] on div "Clients" at bounding box center [547, 484] width 57 height 40
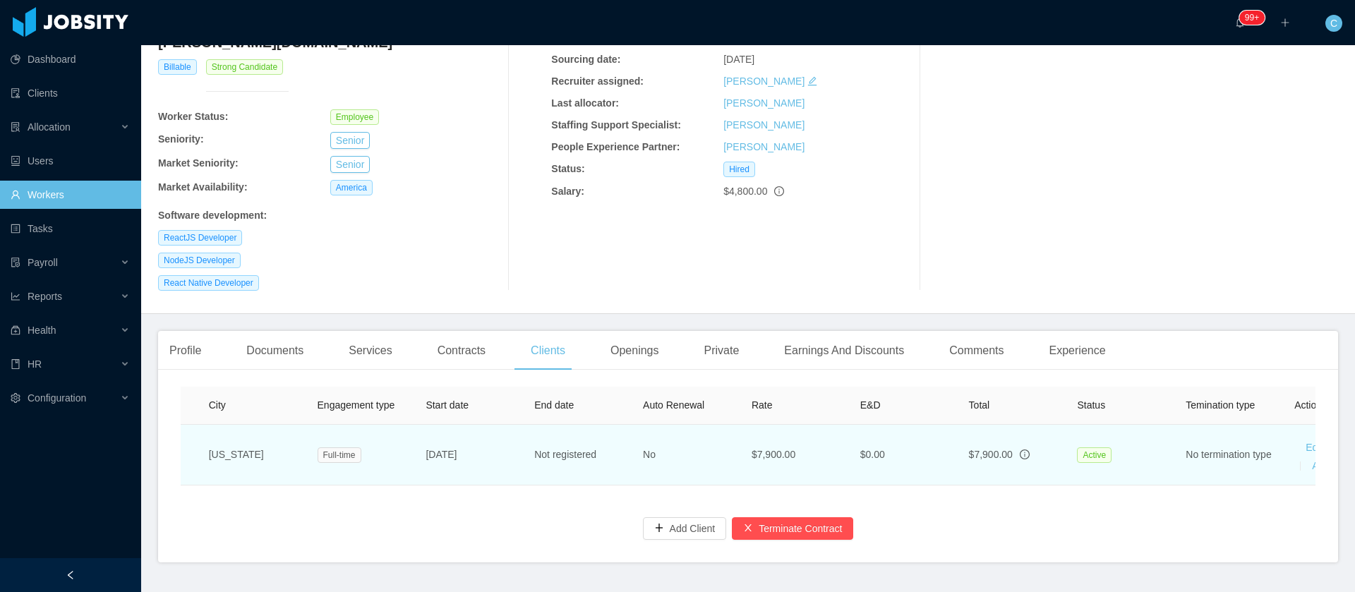
scroll to position [0, 293]
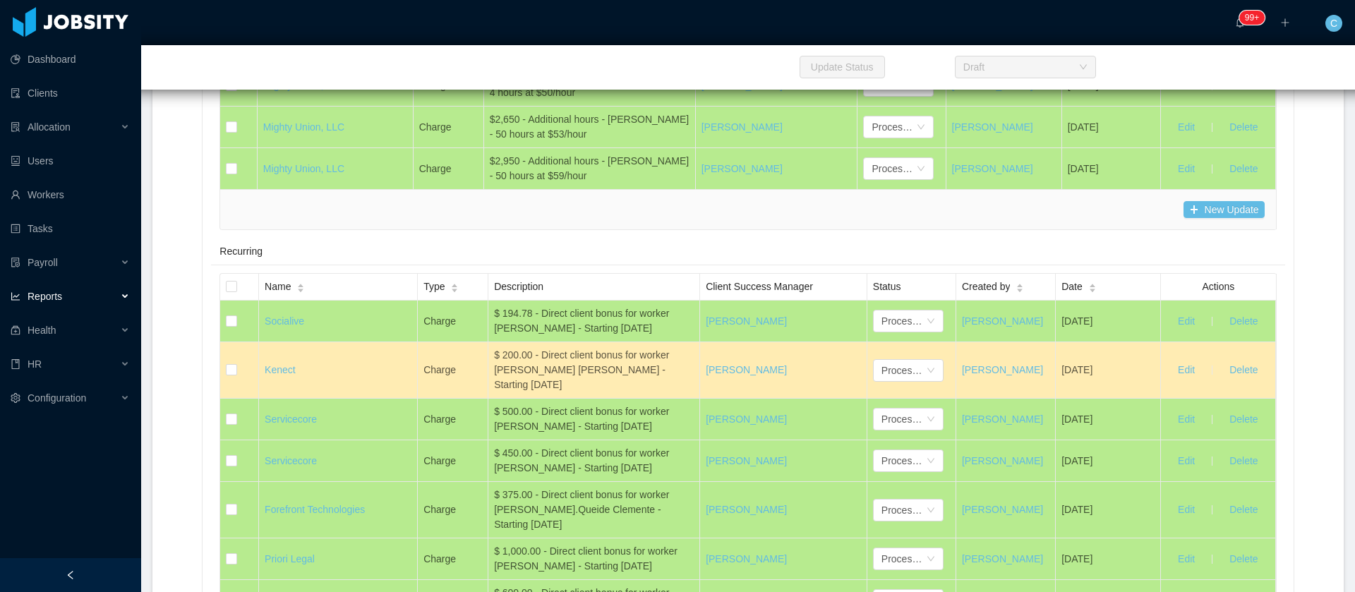
scroll to position [8081, 0]
click at [1184, 219] on button "New Update" at bounding box center [1224, 210] width 81 height 17
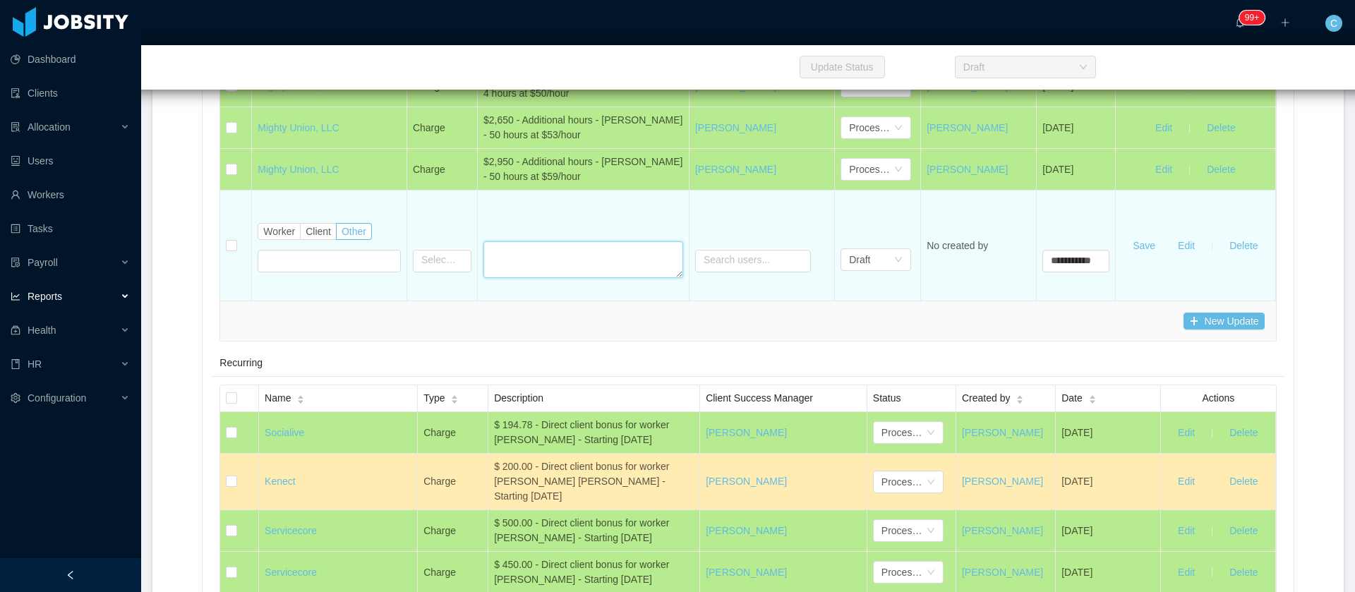
click at [577, 278] on textarea at bounding box center [583, 259] width 200 height 37
paste textarea "**********"
type textarea "**********"
click at [268, 237] on span "Worker" at bounding box center [279, 231] width 32 height 11
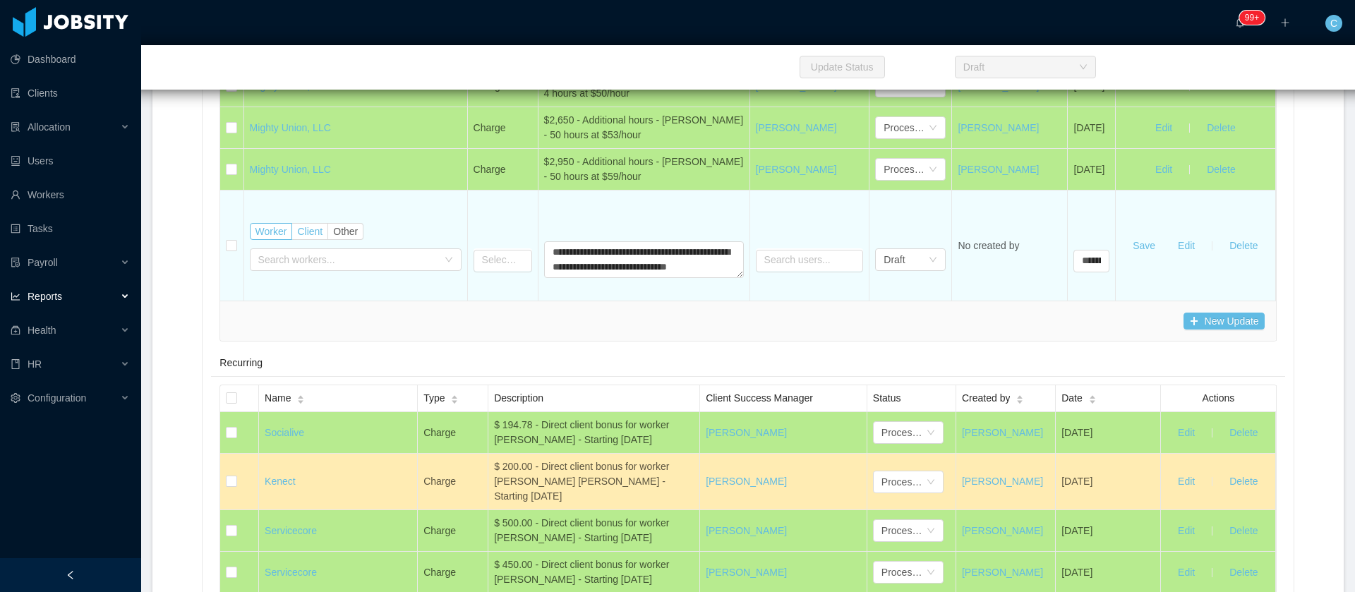
click at [312, 237] on span "Client" at bounding box center [309, 231] width 25 height 11
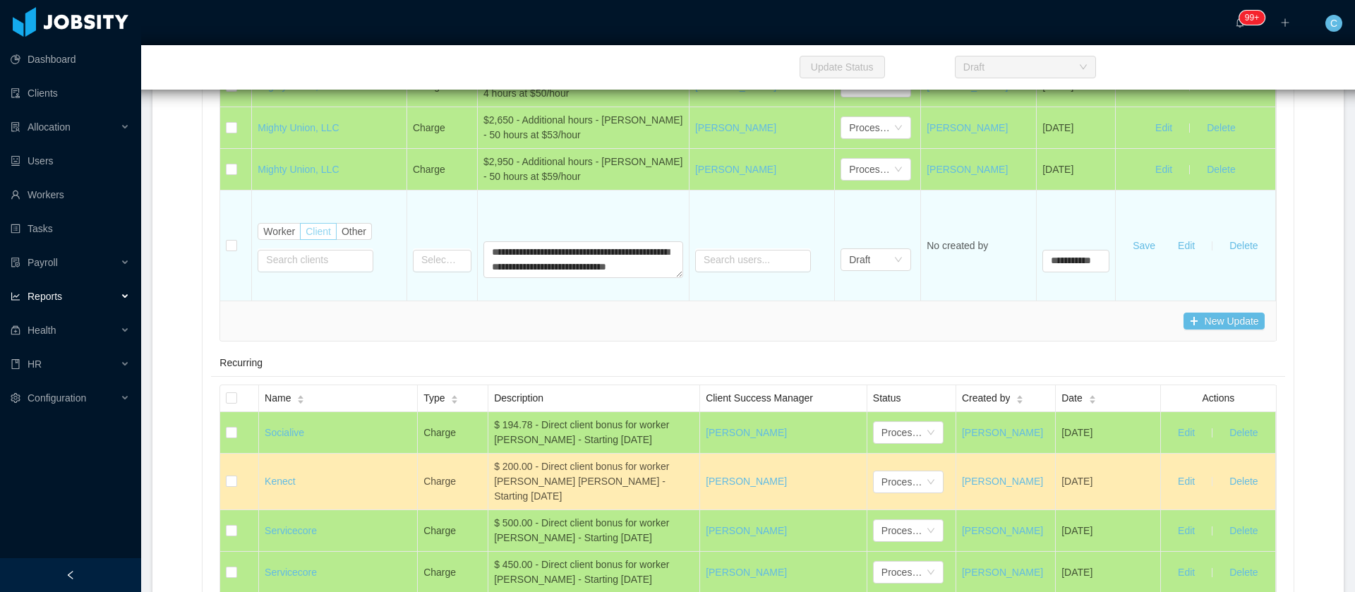
click at [310, 272] on input "text" at bounding box center [316, 261] width 116 height 23
type input "***"
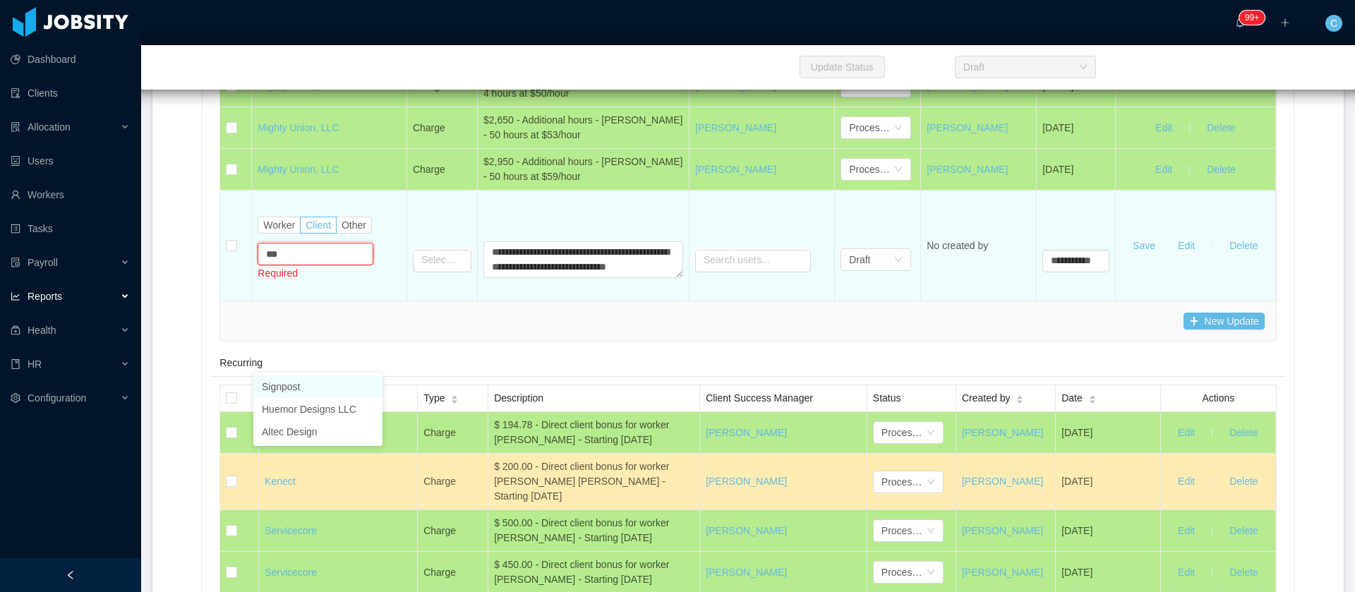
click at [286, 392] on li "Signpost" at bounding box center [317, 386] width 129 height 23
type input "**********"
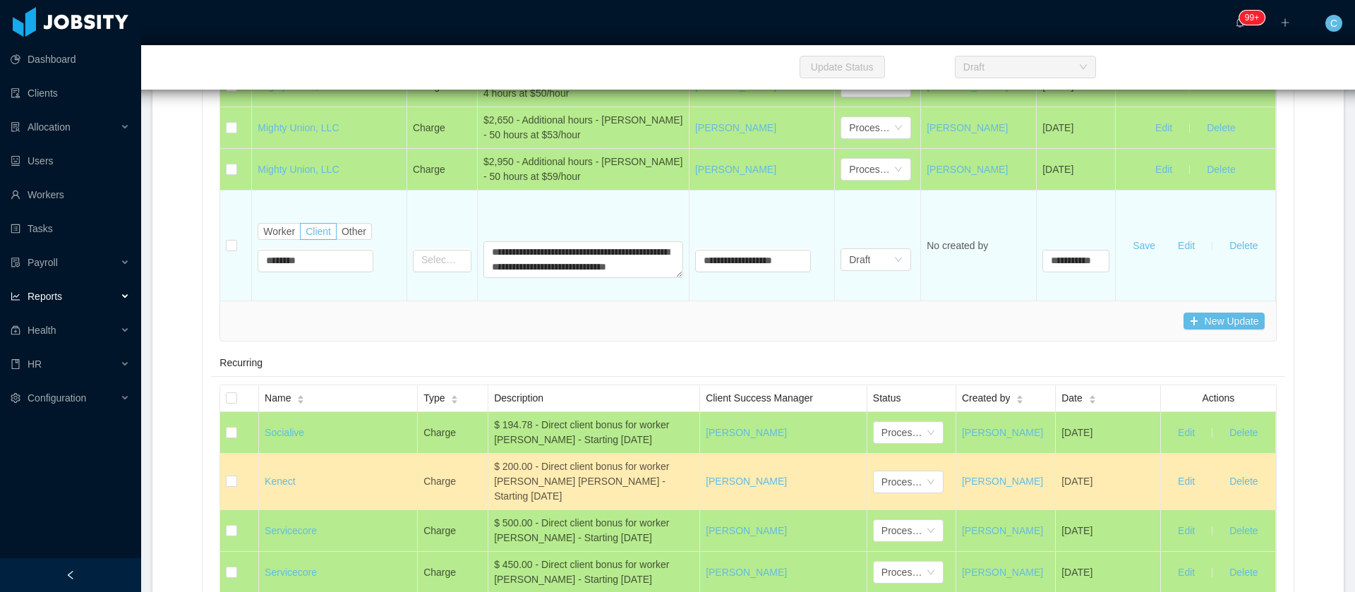
type input "********"
click at [429, 272] on input "text" at bounding box center [442, 261] width 59 height 23
click at [424, 395] on li "Charge" at bounding box center [445, 394] width 76 height 23
type input "******"
click at [887, 271] on div "Draft" at bounding box center [876, 259] width 71 height 23
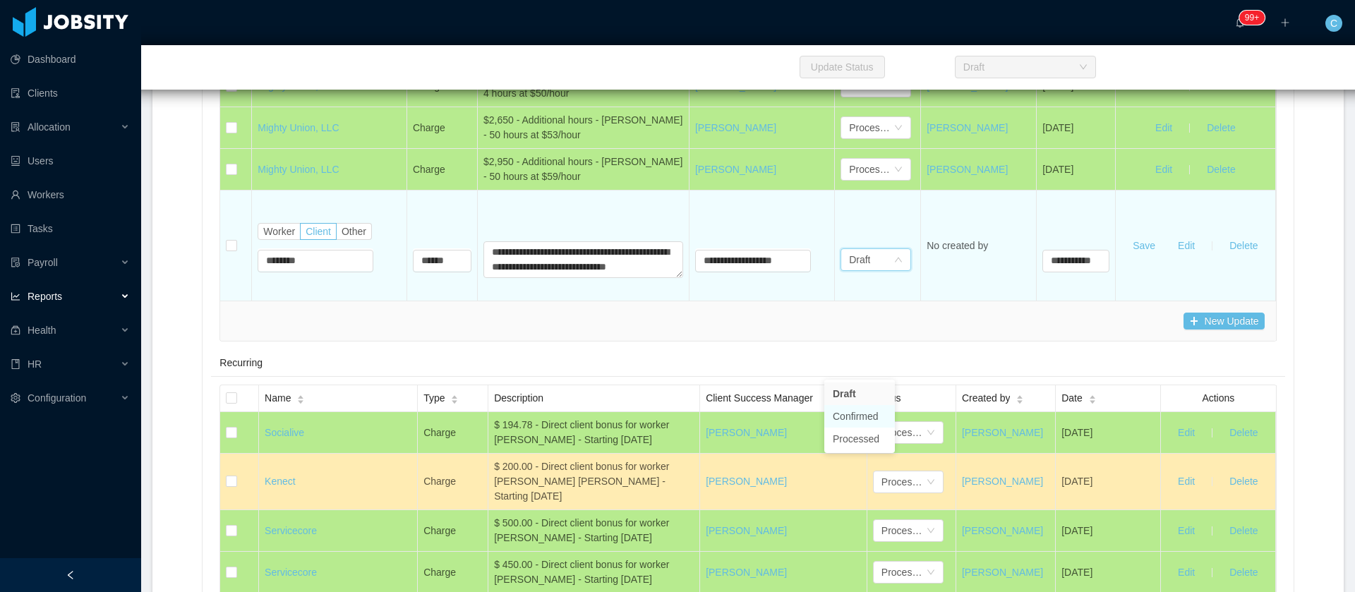
click at [869, 419] on li "Confirmed" at bounding box center [859, 416] width 71 height 23
click at [1136, 257] on button "Save" at bounding box center [1144, 245] width 45 height 23
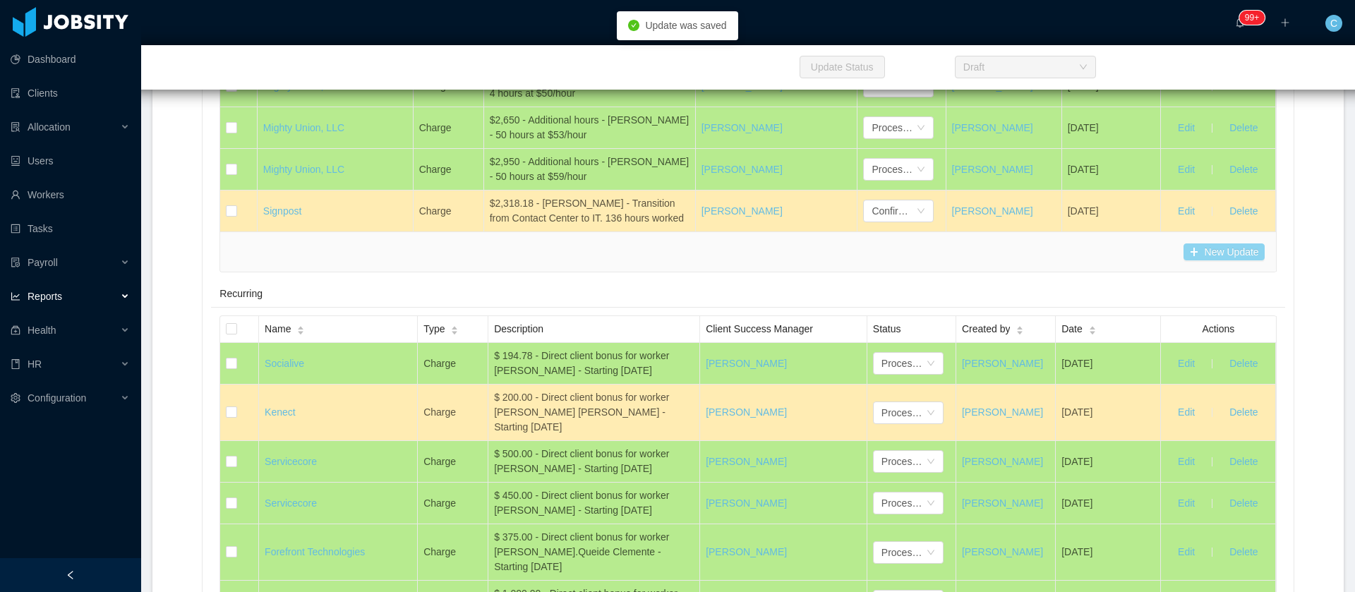
click at [1189, 260] on button "New Update" at bounding box center [1224, 252] width 81 height 17
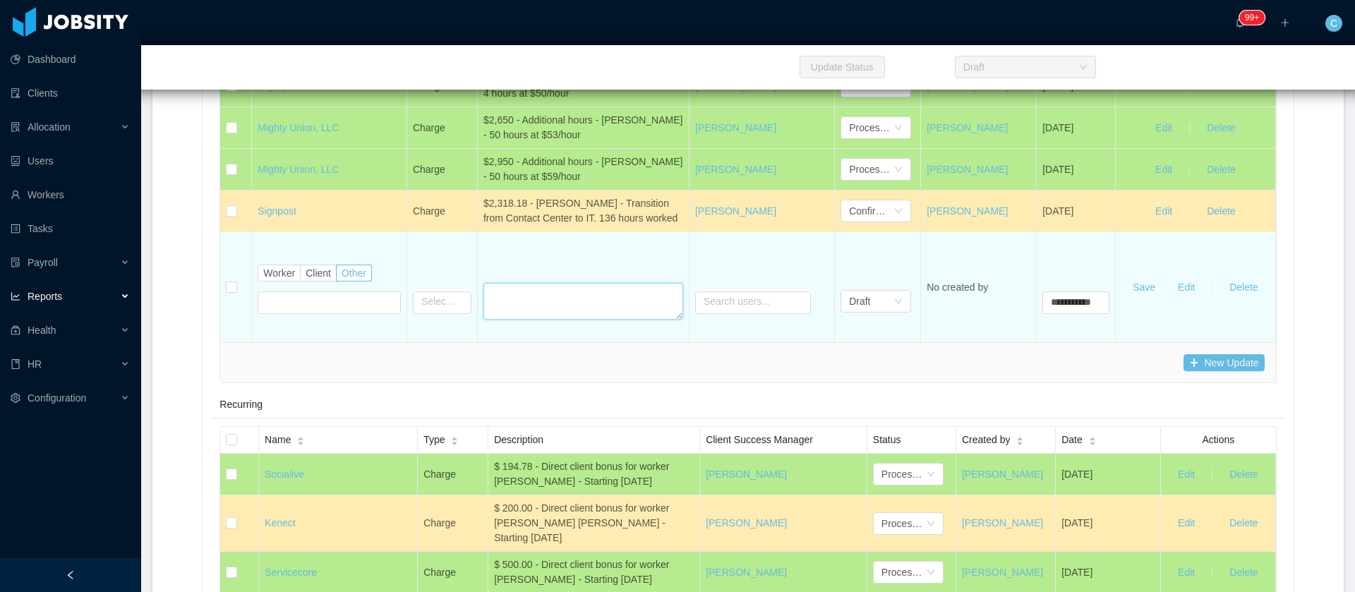
click at [524, 320] on textarea at bounding box center [583, 301] width 200 height 37
paste textarea "**********"
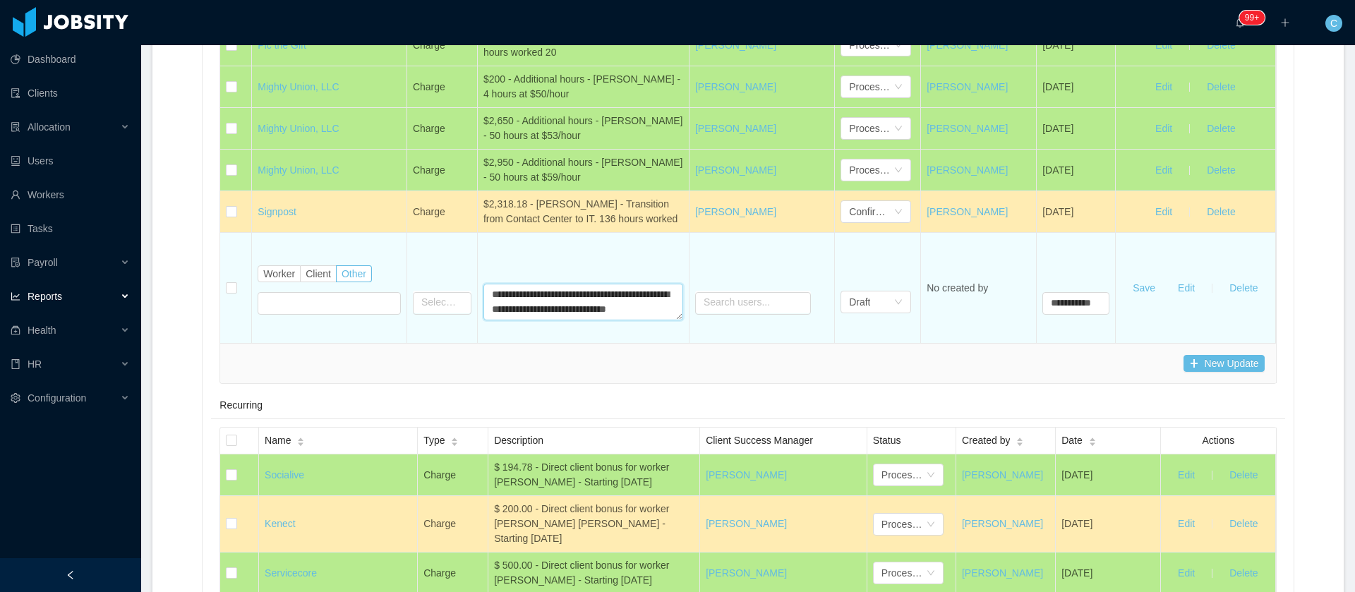
scroll to position [12, 0]
type textarea "**********"
click at [445, 315] on input "text" at bounding box center [442, 303] width 59 height 23
click at [428, 439] on li "Charge" at bounding box center [445, 436] width 76 height 23
type input "******"
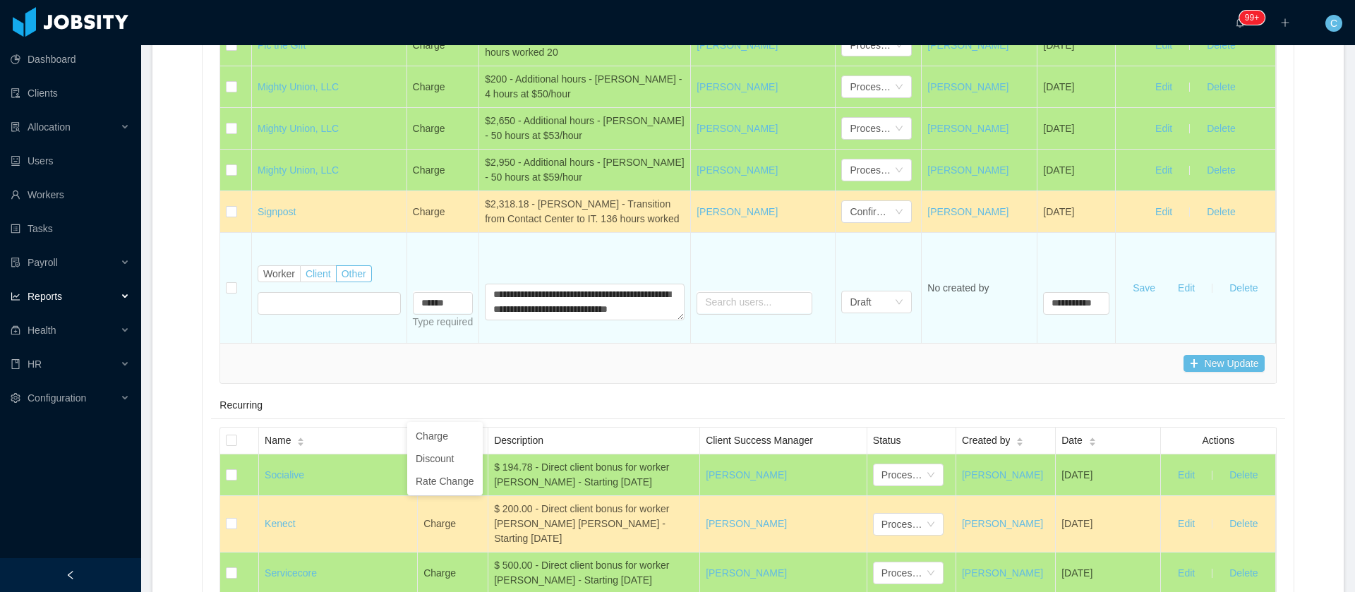
click at [322, 279] on span "Client" at bounding box center [318, 273] width 25 height 11
click at [313, 315] on input "text" at bounding box center [316, 303] width 116 height 23
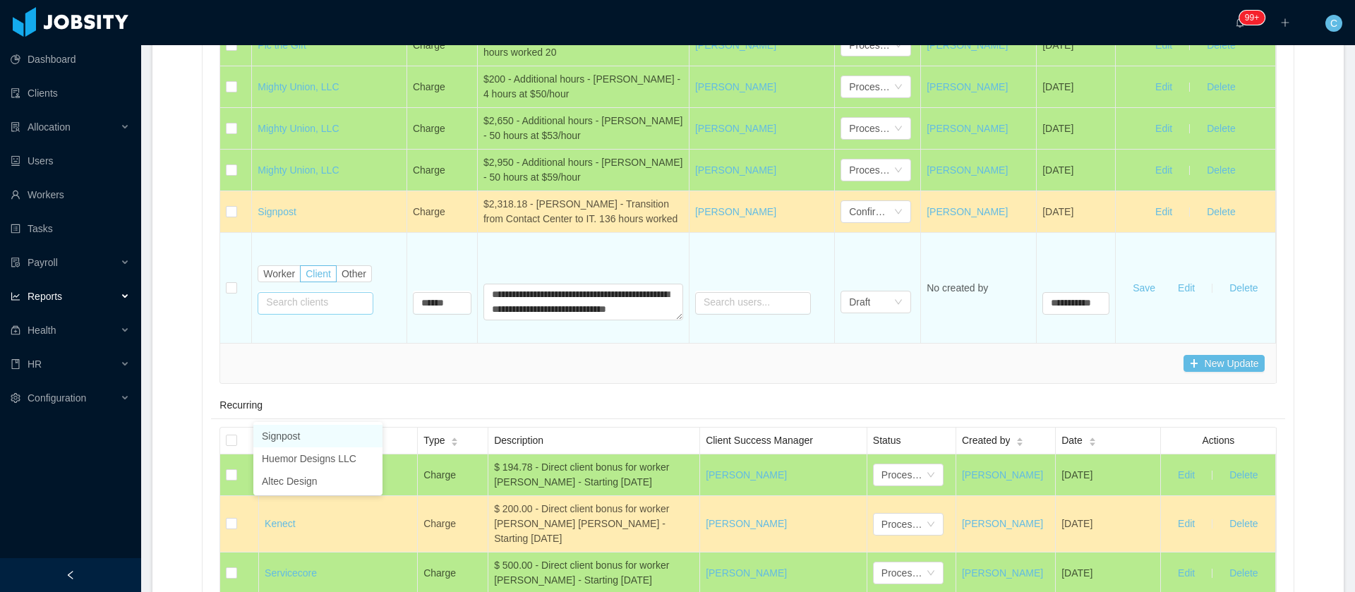
click at [299, 438] on li "Signpost" at bounding box center [317, 436] width 129 height 23
type input "**********"
type input "********"
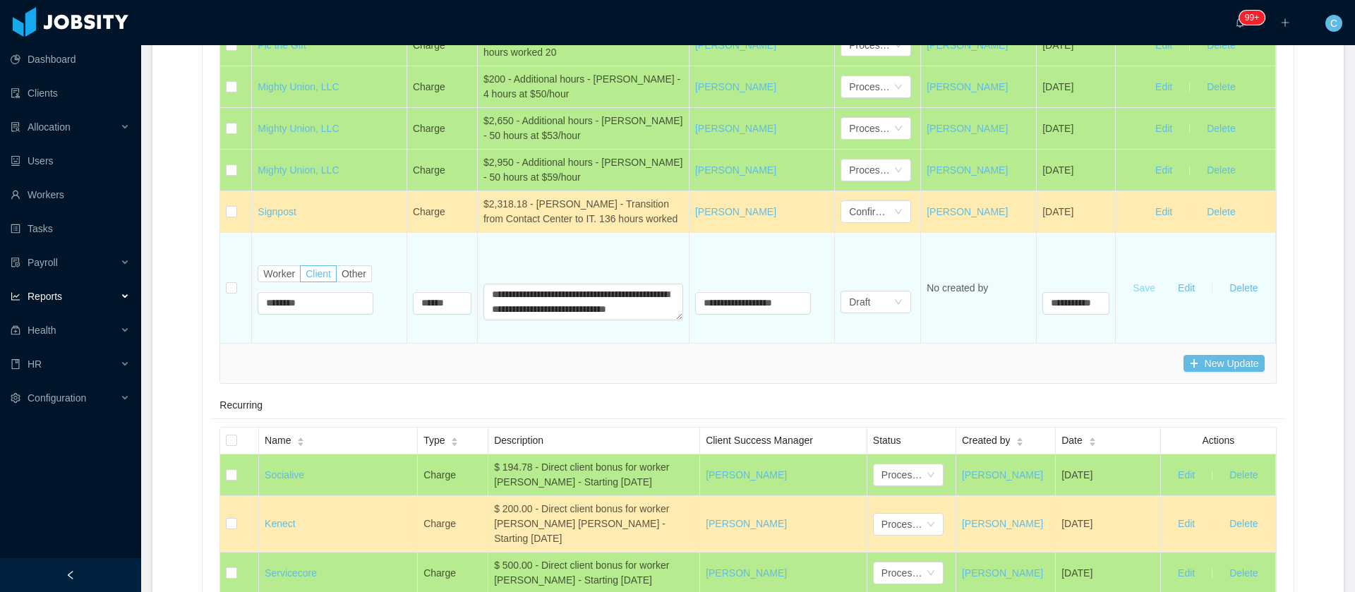
click at [1126, 299] on button "Save" at bounding box center [1144, 288] width 45 height 23
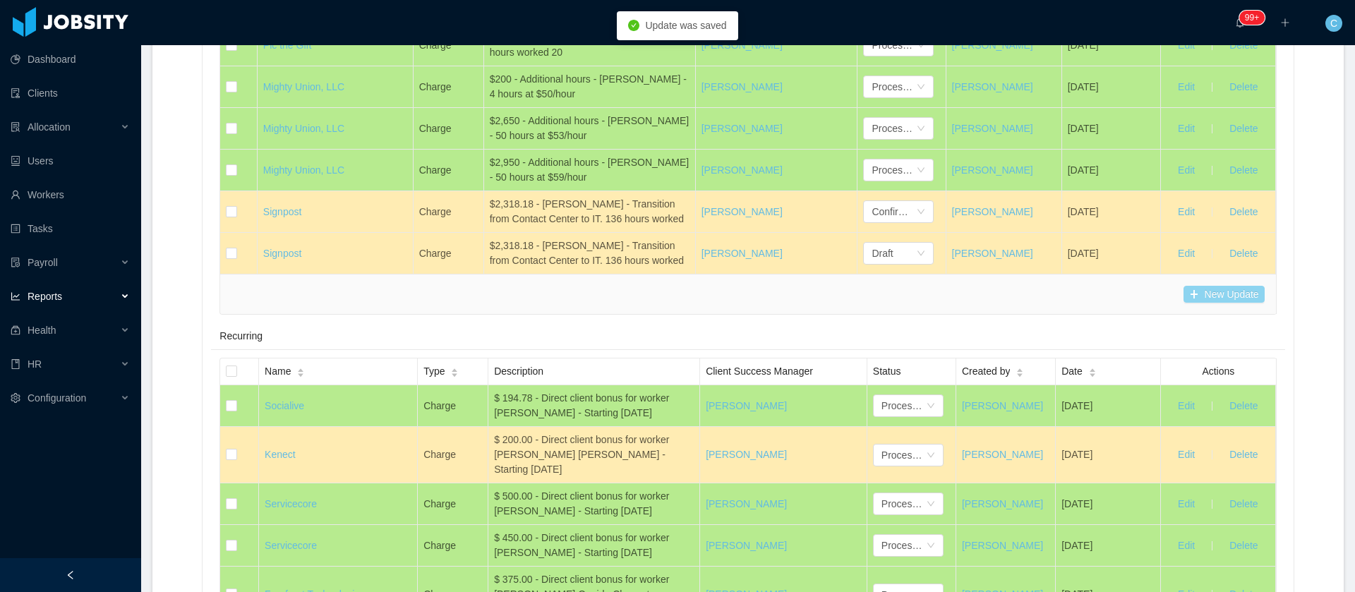
click at [1190, 303] on button "New Update" at bounding box center [1224, 294] width 81 height 17
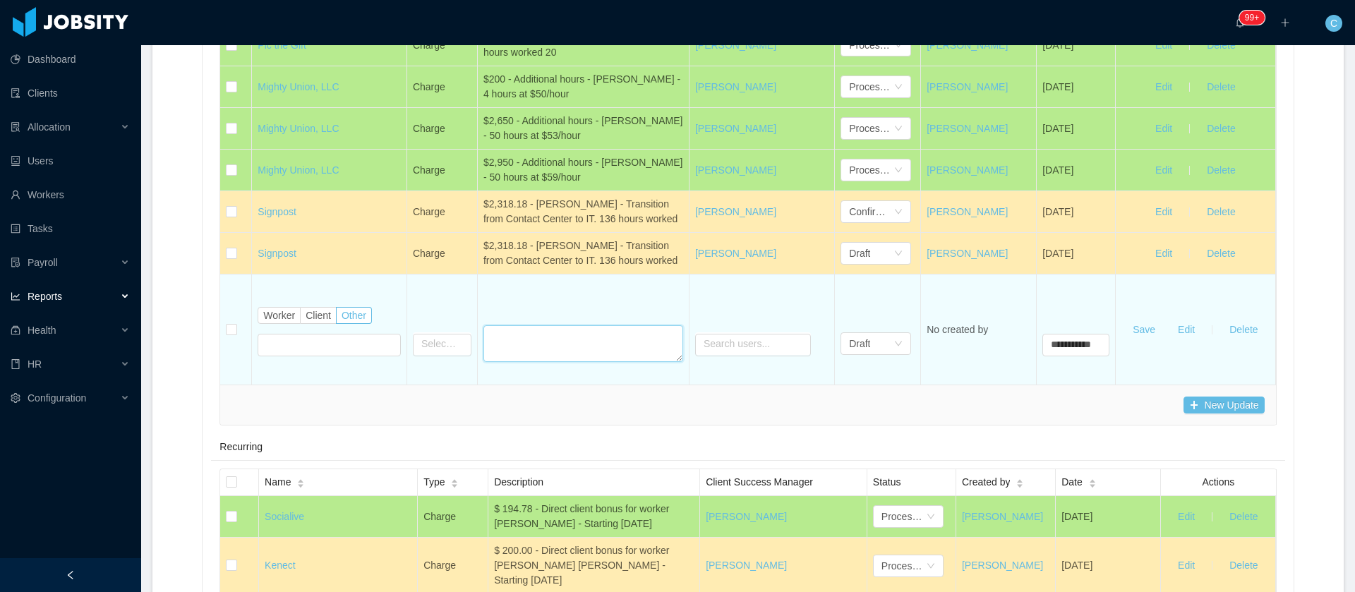
click at [524, 362] on textarea at bounding box center [583, 343] width 200 height 37
paste textarea "**********"
type textarea "**********"
click at [432, 356] on input "text" at bounding box center [442, 345] width 59 height 23
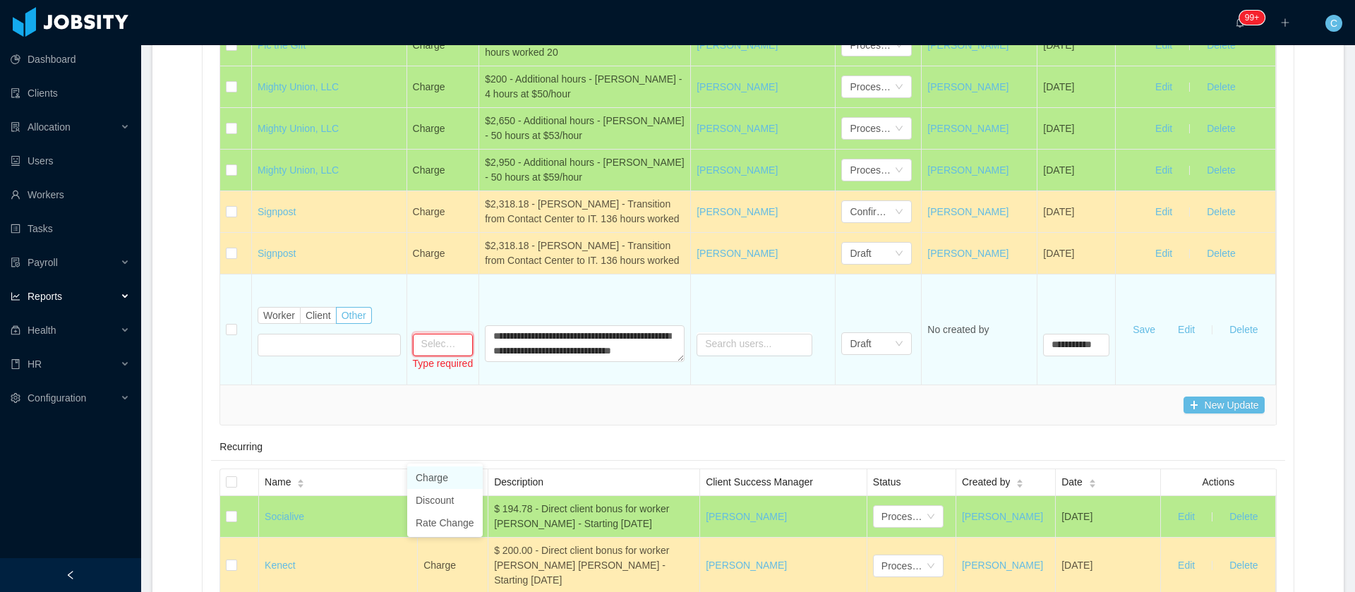
click at [436, 472] on li "Charge" at bounding box center [445, 478] width 76 height 23
type input "******"
click at [316, 321] on span "Client" at bounding box center [318, 315] width 25 height 11
click at [312, 356] on input "text" at bounding box center [316, 345] width 116 height 23
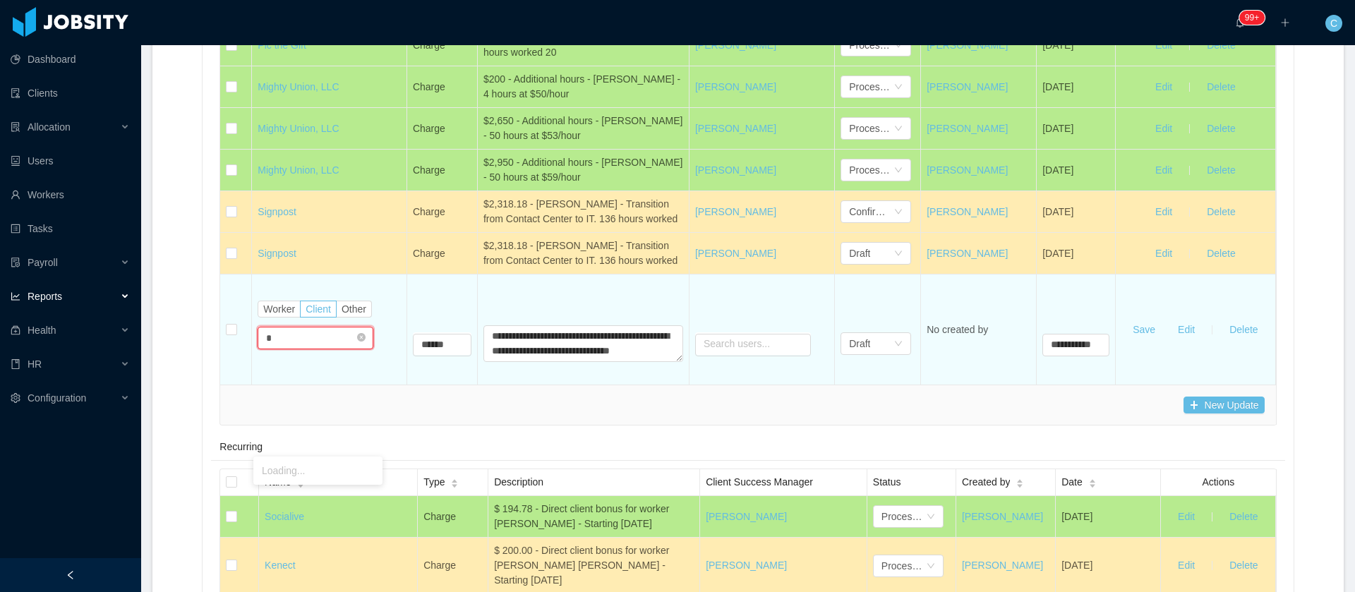
type input "**"
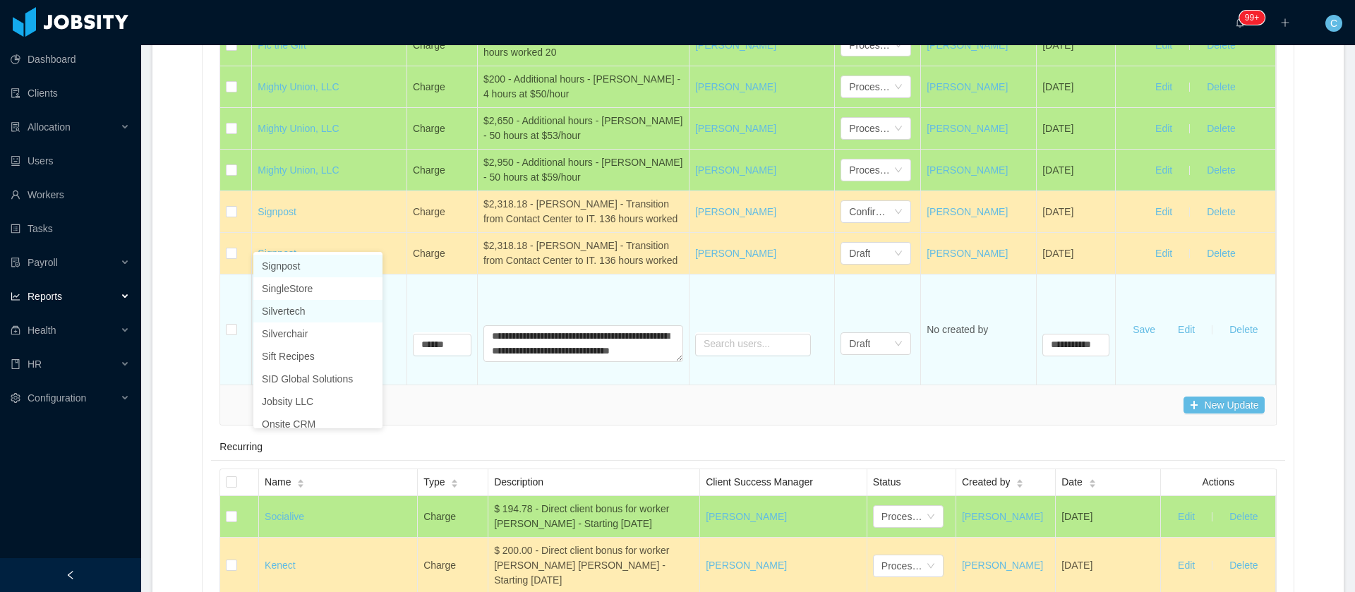
click at [287, 270] on li "Signpost" at bounding box center [317, 266] width 129 height 23
type input "**********"
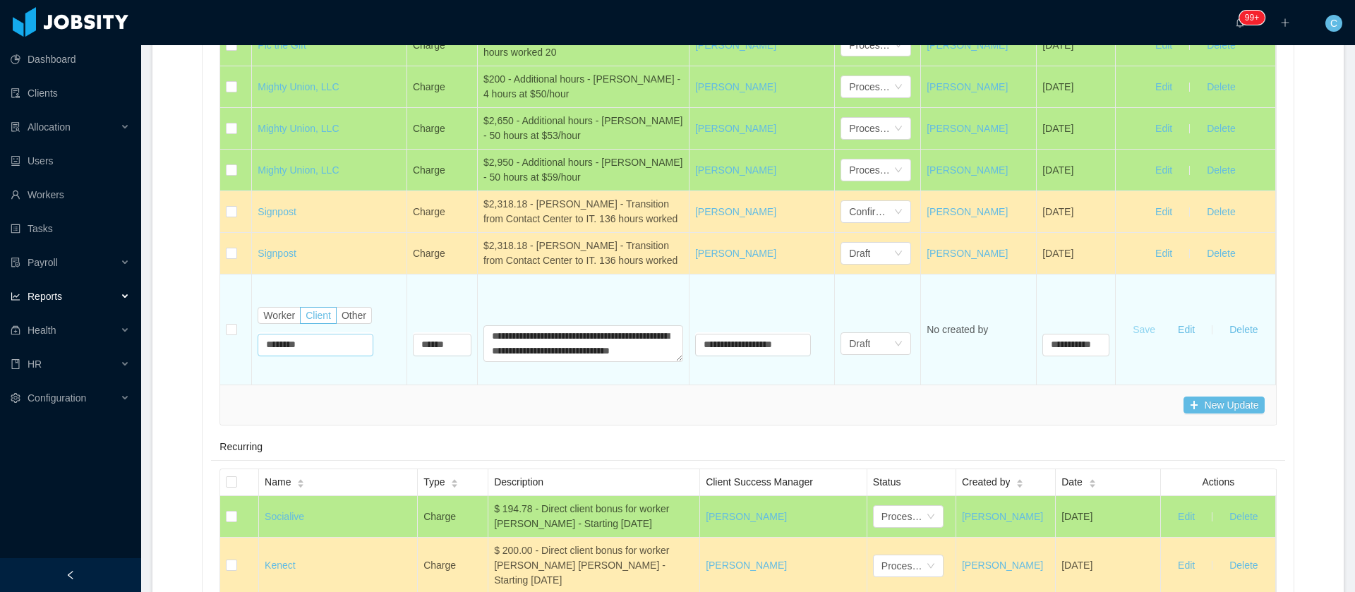
type input "********"
click at [1122, 341] on button "Save" at bounding box center [1144, 329] width 45 height 23
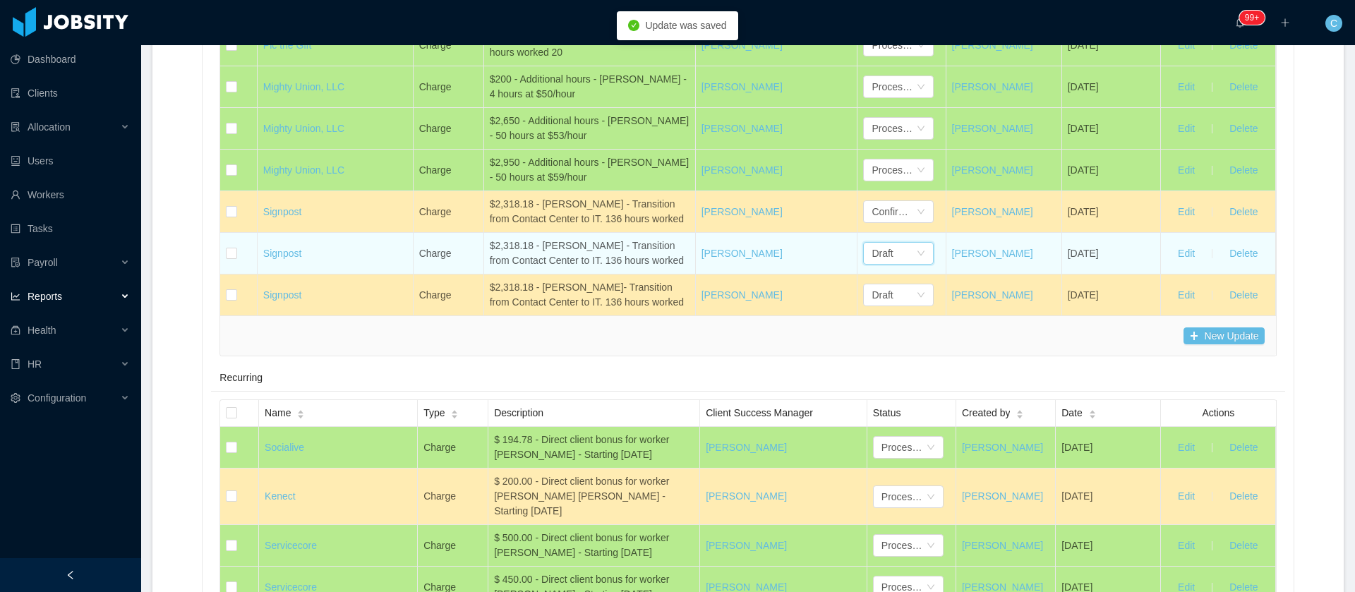
click at [879, 264] on div "Draft" at bounding box center [882, 253] width 21 height 21
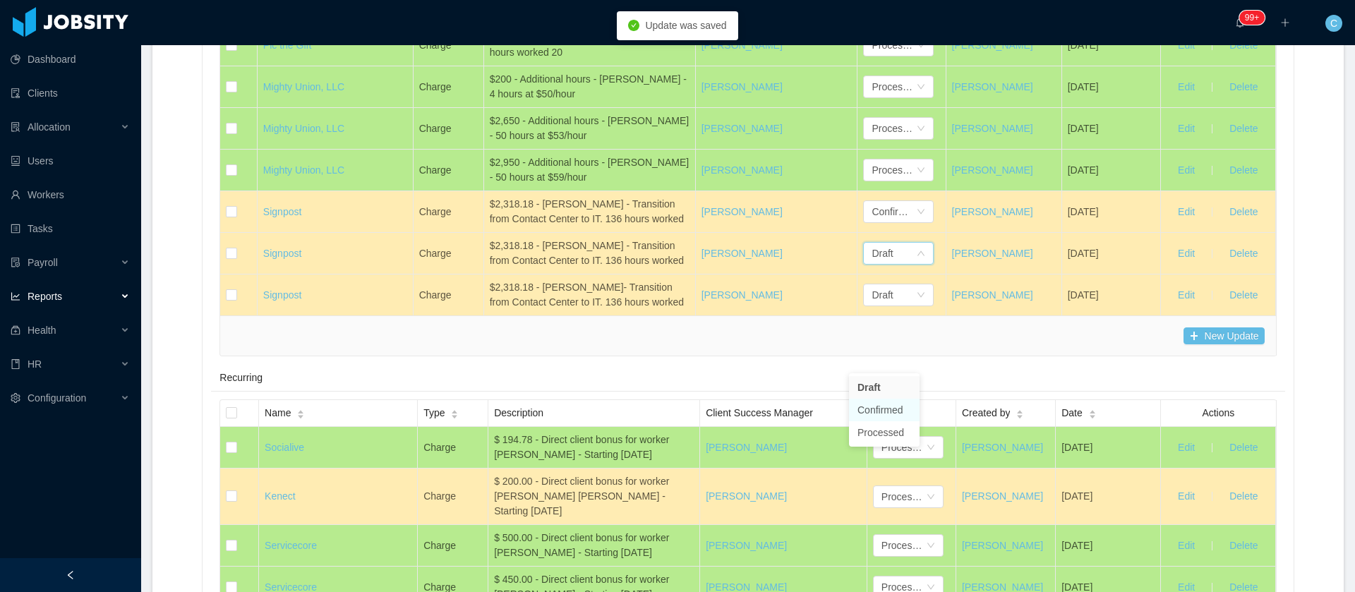
click at [876, 411] on li "Confirmed" at bounding box center [884, 410] width 71 height 23
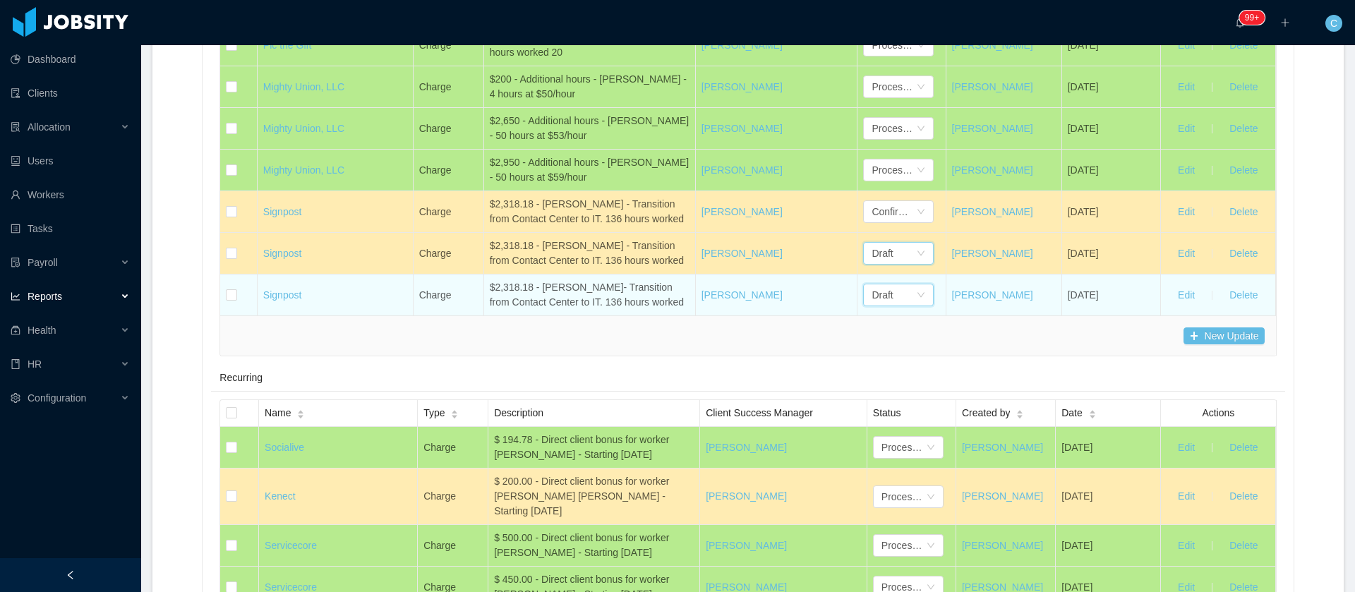
click at [872, 306] on div "Draft" at bounding box center [882, 294] width 21 height 21
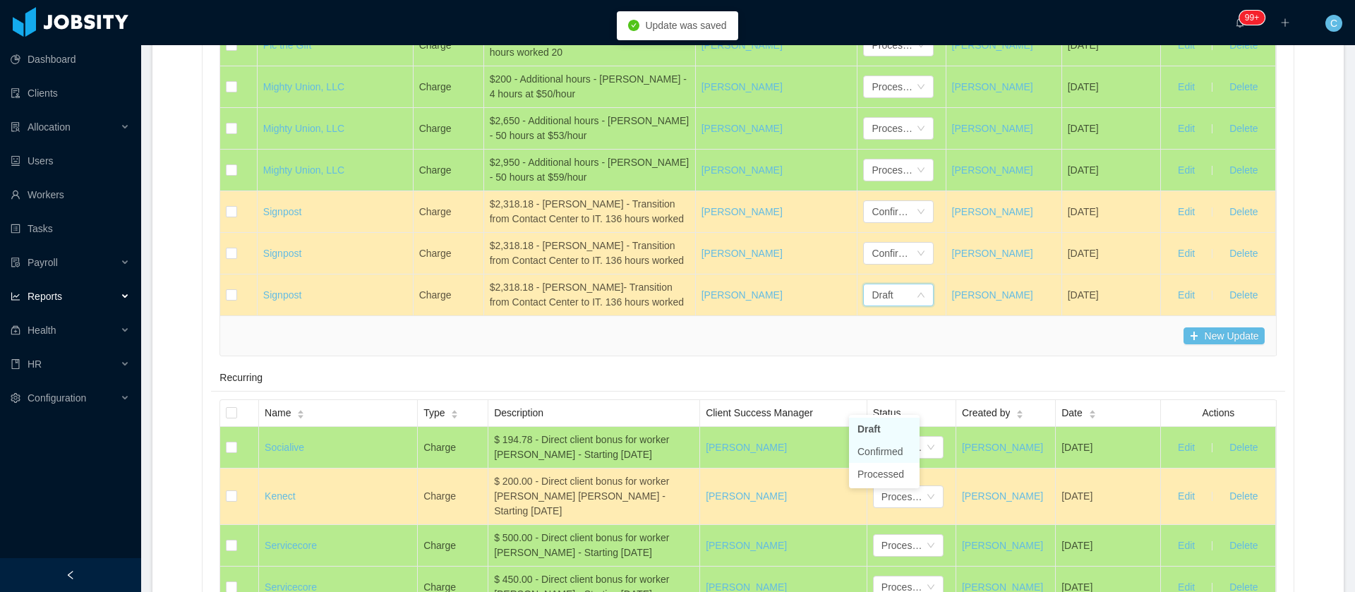
click at [864, 449] on li "Confirmed" at bounding box center [884, 451] width 71 height 23
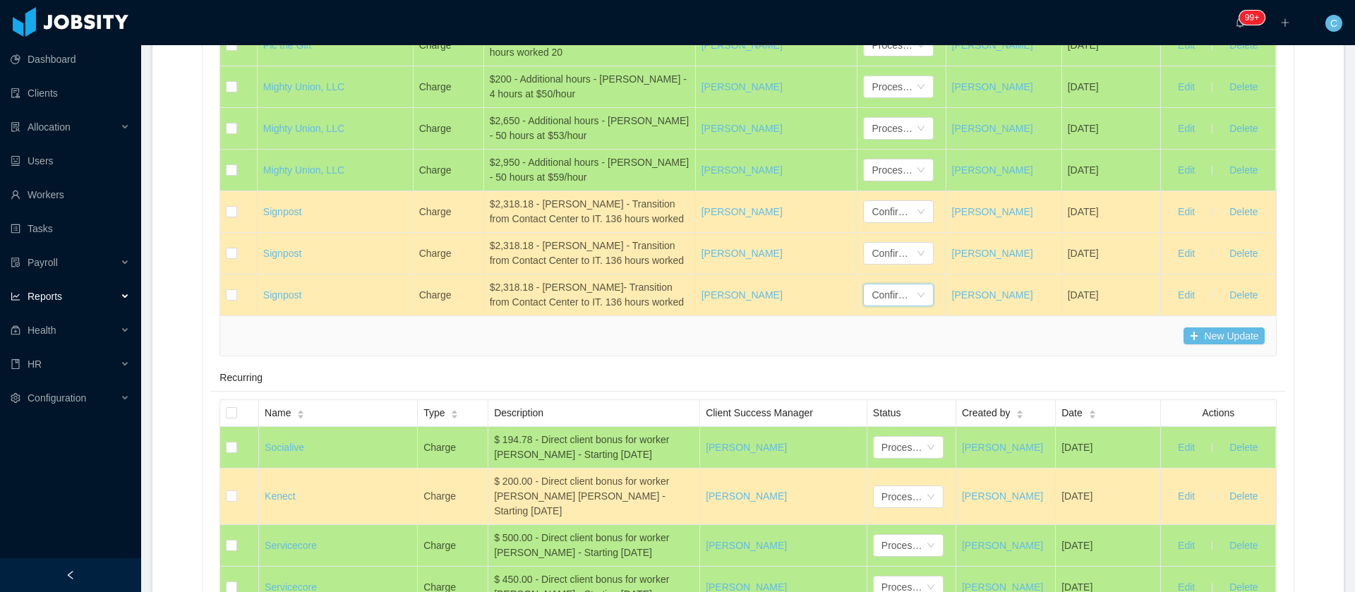
click at [873, 344] on div "New Update" at bounding box center [748, 335] width 1033 height 17
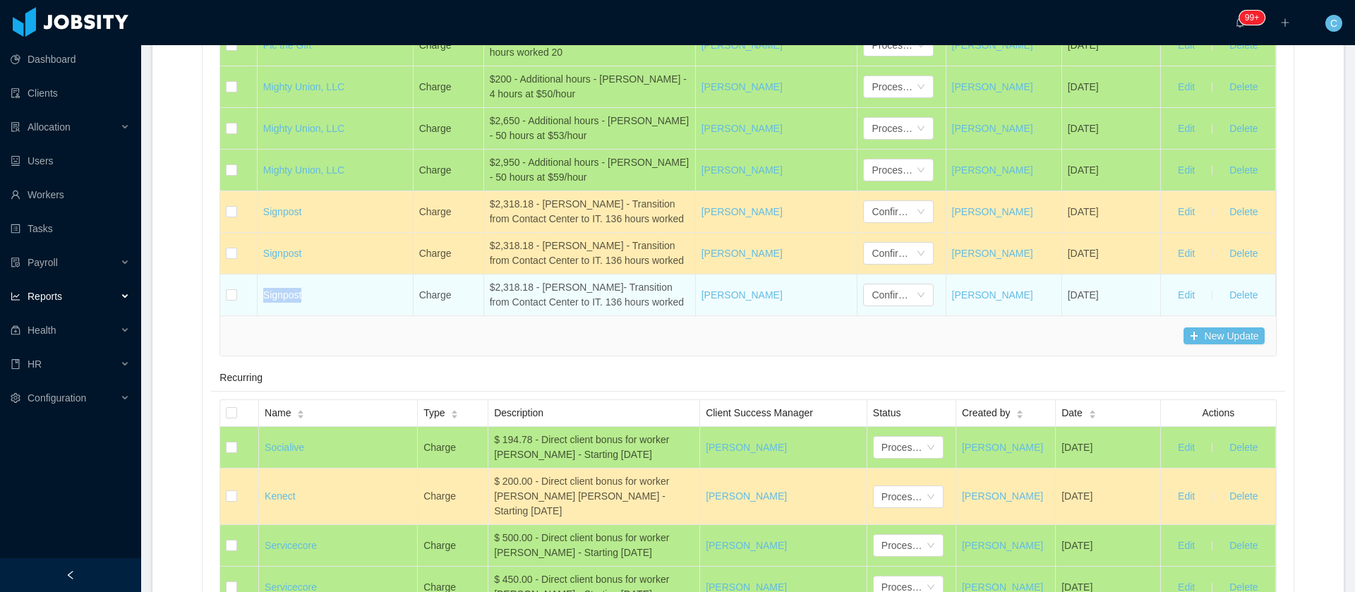
drag, startPoint x: 309, startPoint y: 410, endPoint x: 258, endPoint y: 406, distance: 51.7
click at [258, 315] on td "Signpost" at bounding box center [336, 295] width 156 height 41
copy link "Signpost"
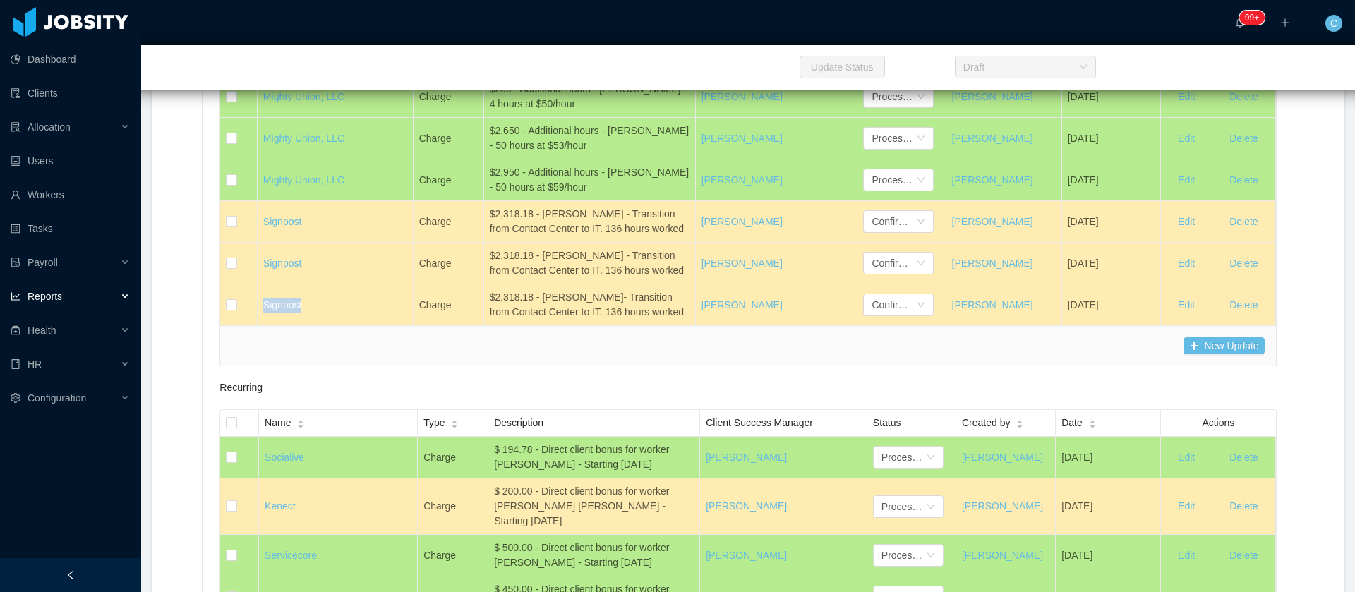
scroll to position [8069, 0]
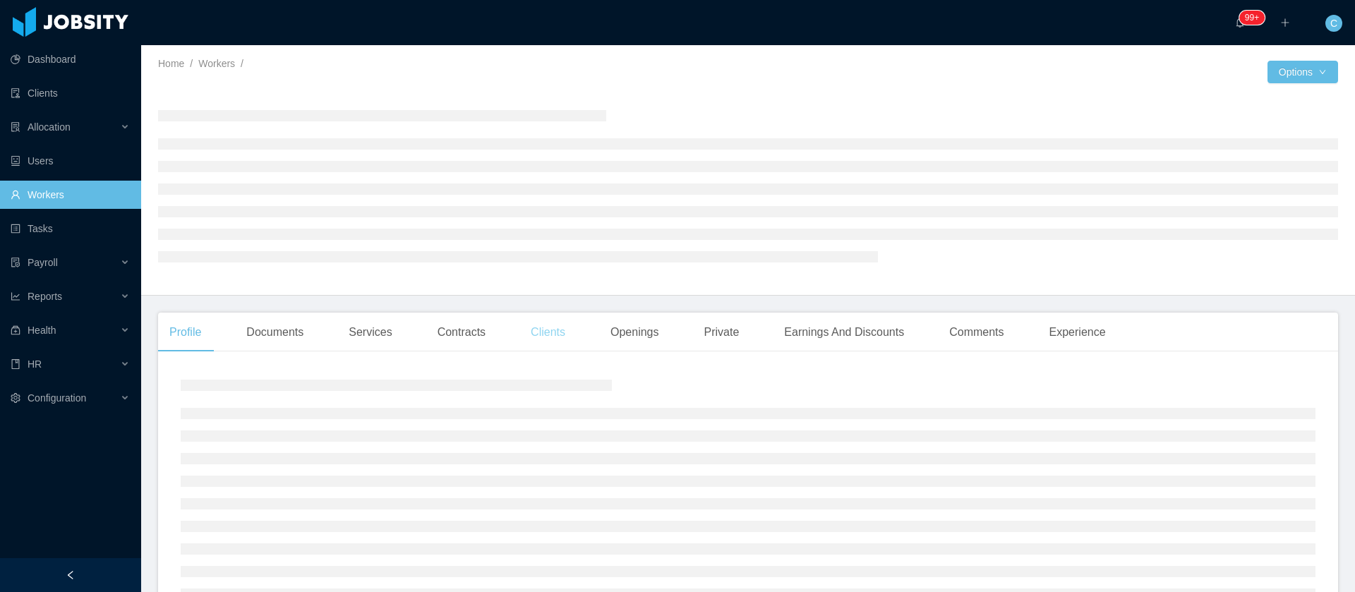
click at [542, 337] on div "Clients" at bounding box center [547, 333] width 57 height 40
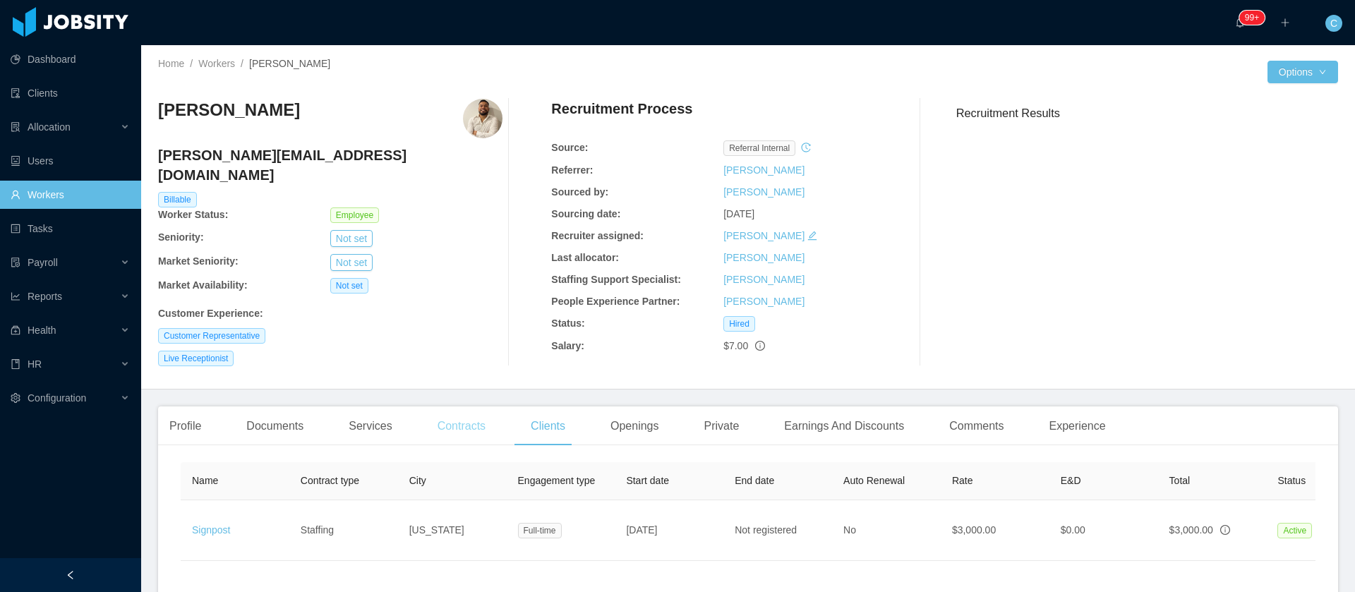
click at [465, 419] on div "Contracts" at bounding box center [461, 427] width 71 height 40
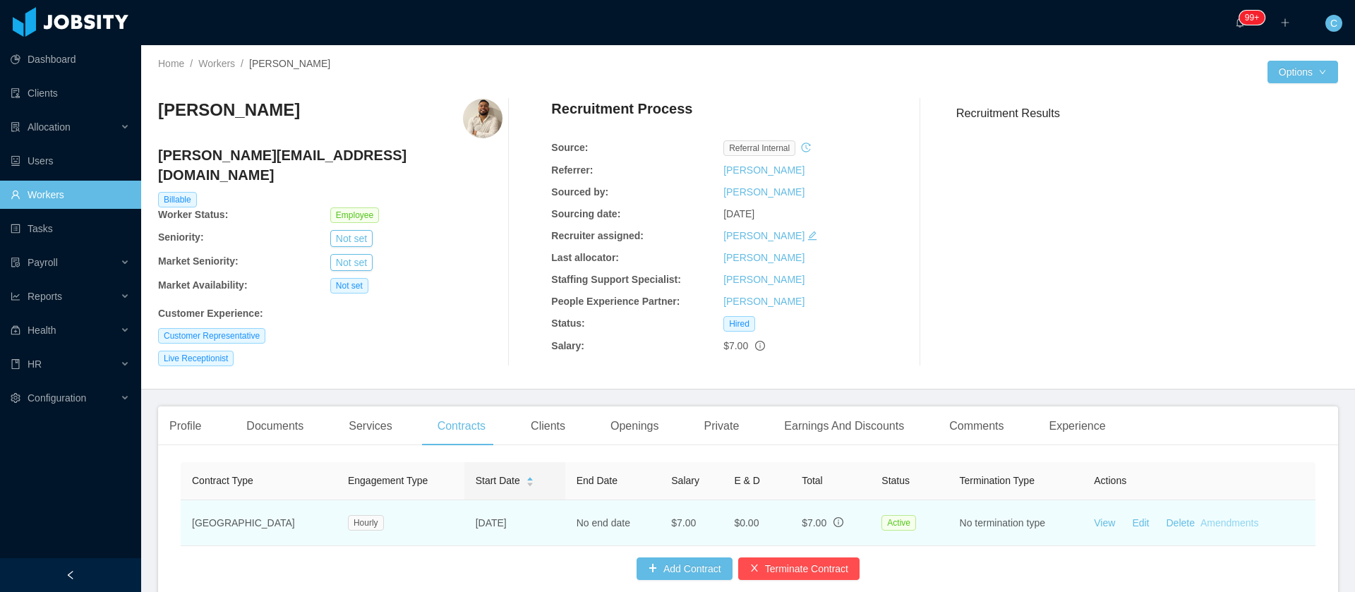
click at [1222, 517] on link "Amendments" at bounding box center [1230, 522] width 58 height 11
